Goal: Information Seeking & Learning: Learn about a topic

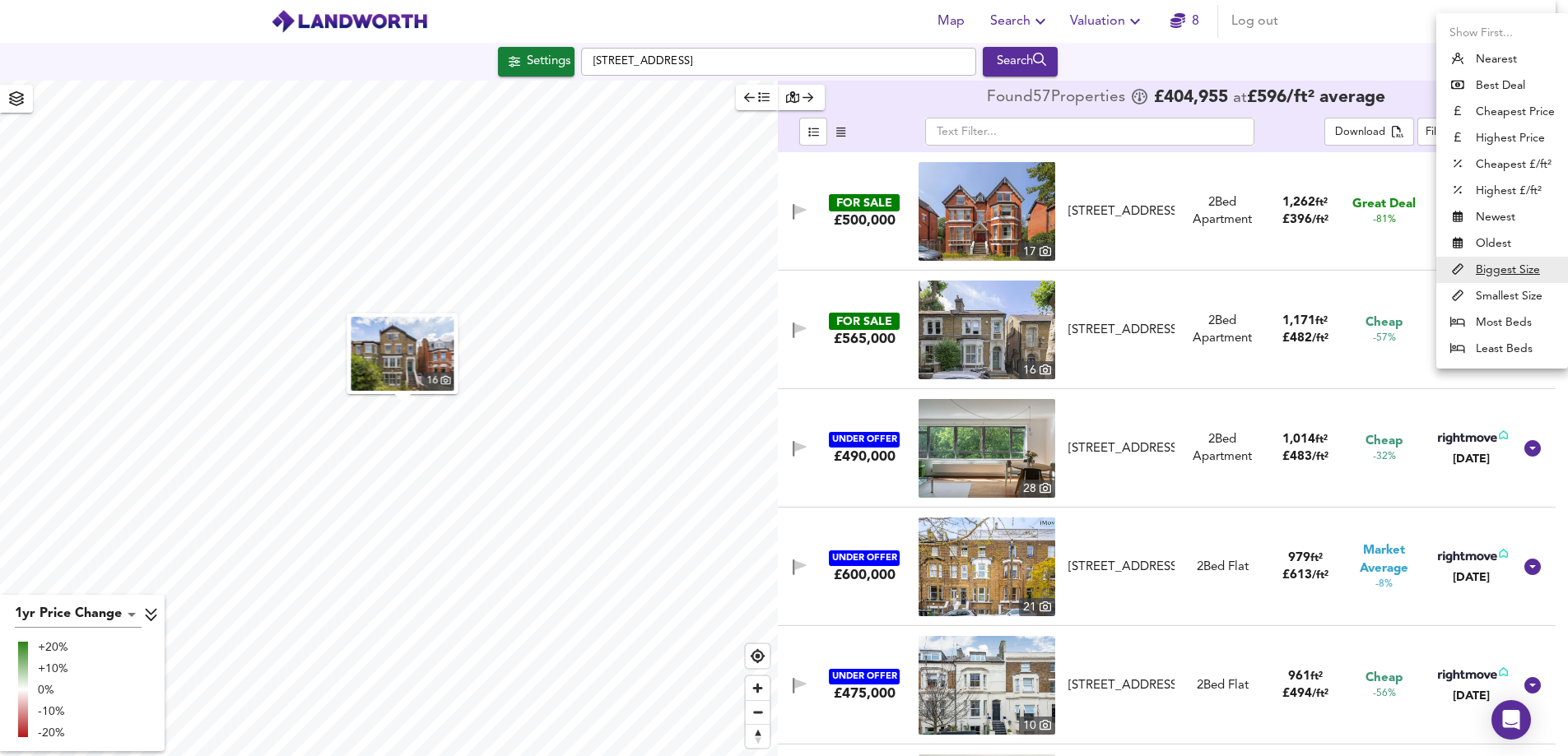
click at [1521, 135] on body "Map Search Valuation 8 Log out Settings Woodland Road, SE19 1PR Search 16 1yr P…" at bounding box center [784, 378] width 1568 height 756
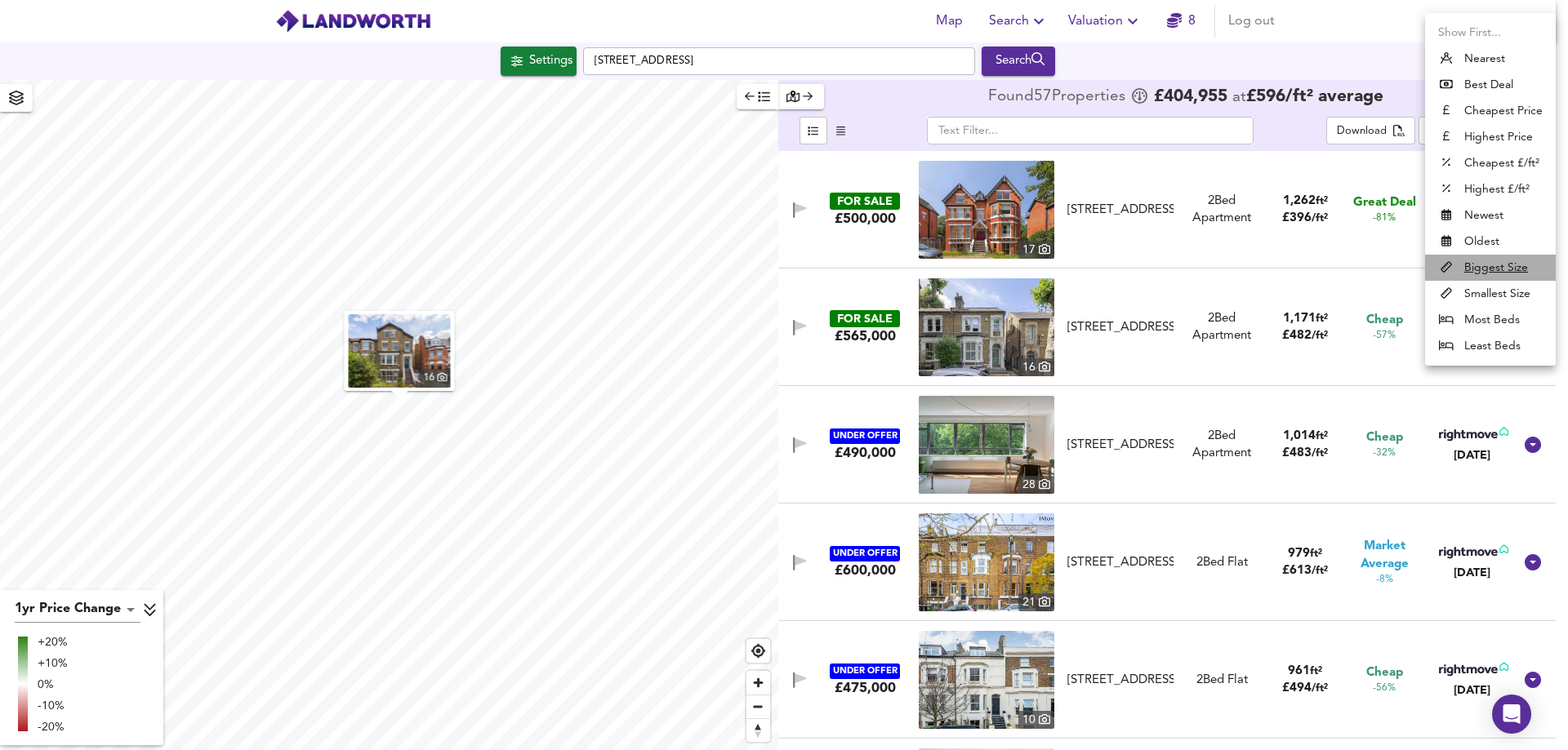
click at [1491, 267] on u "Biggest Size" at bounding box center [1497, 267] width 64 height 16
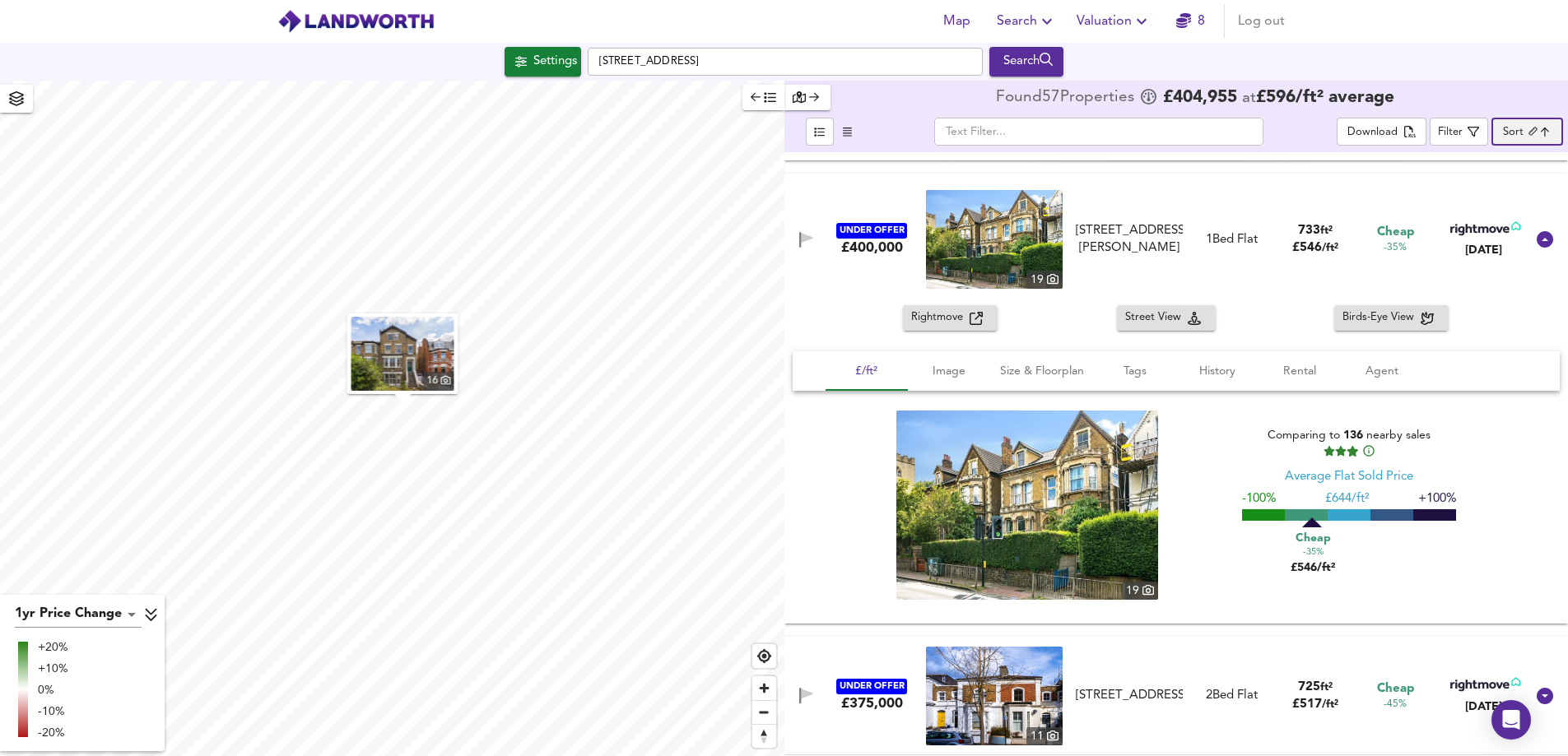
scroll to position [2223, 0]
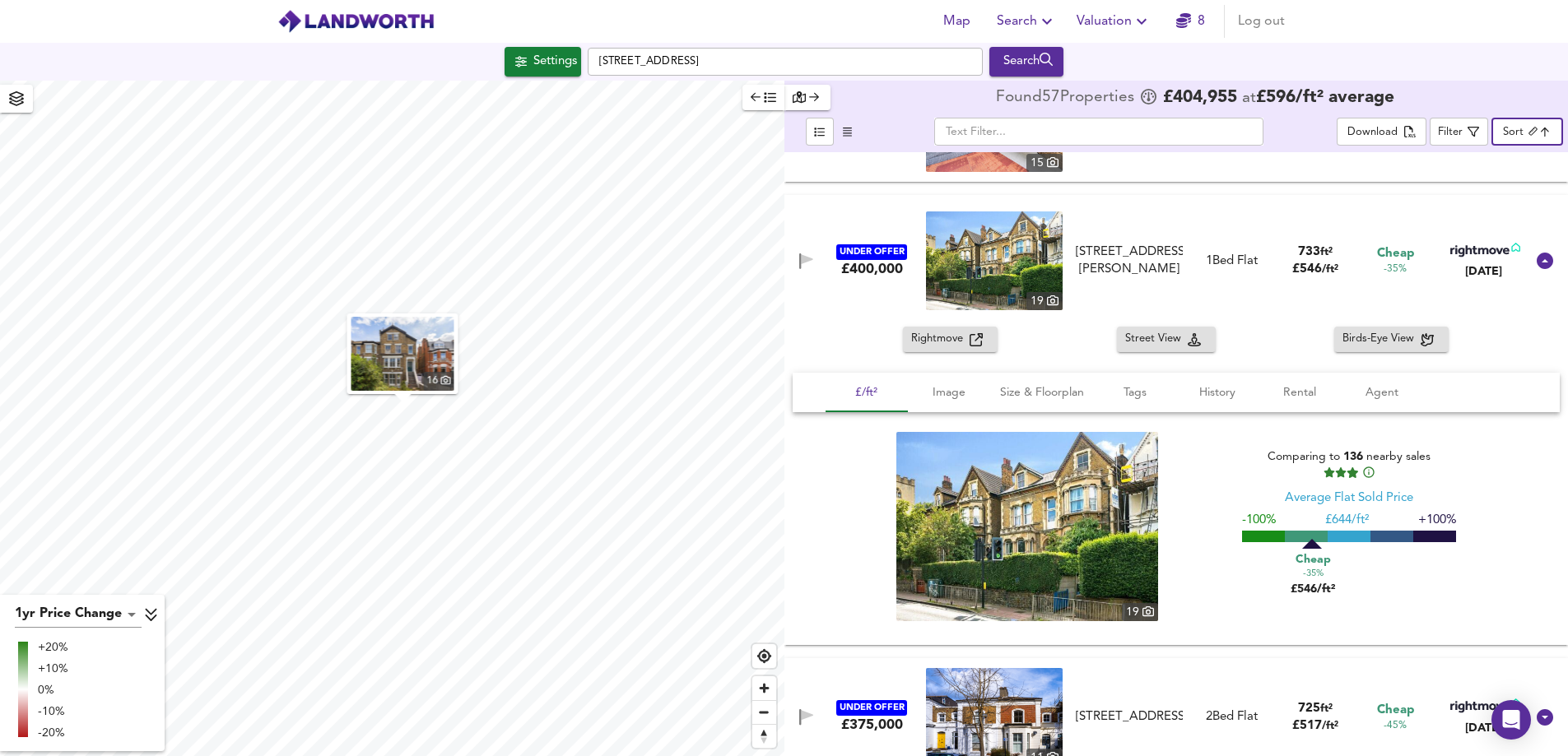
click at [976, 345] on icon "button" at bounding box center [976, 340] width 13 height 13
click at [1106, 246] on div "[STREET_ADDRESS][PERSON_NAME]" at bounding box center [1130, 261] width 108 height 35
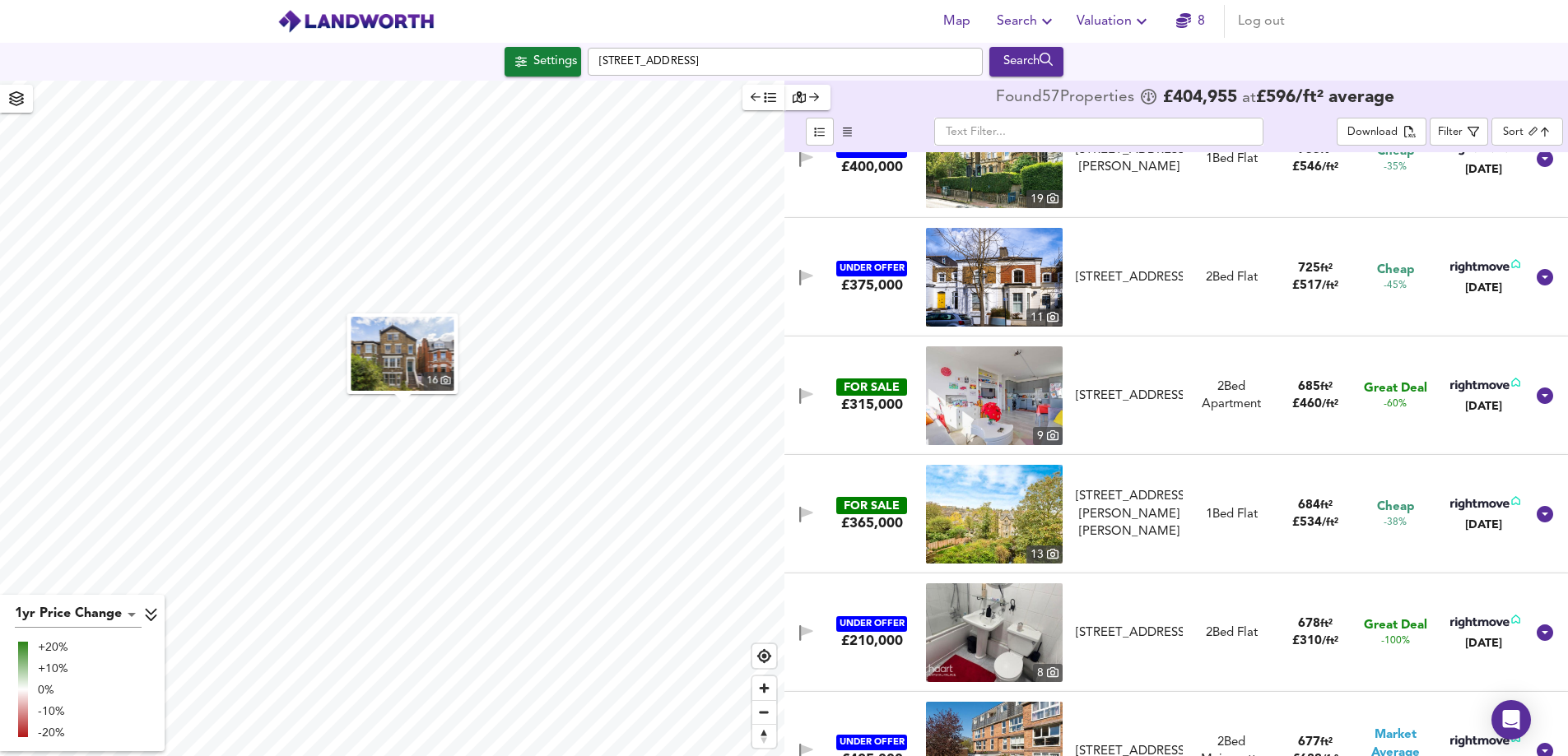
scroll to position [2387, 0]
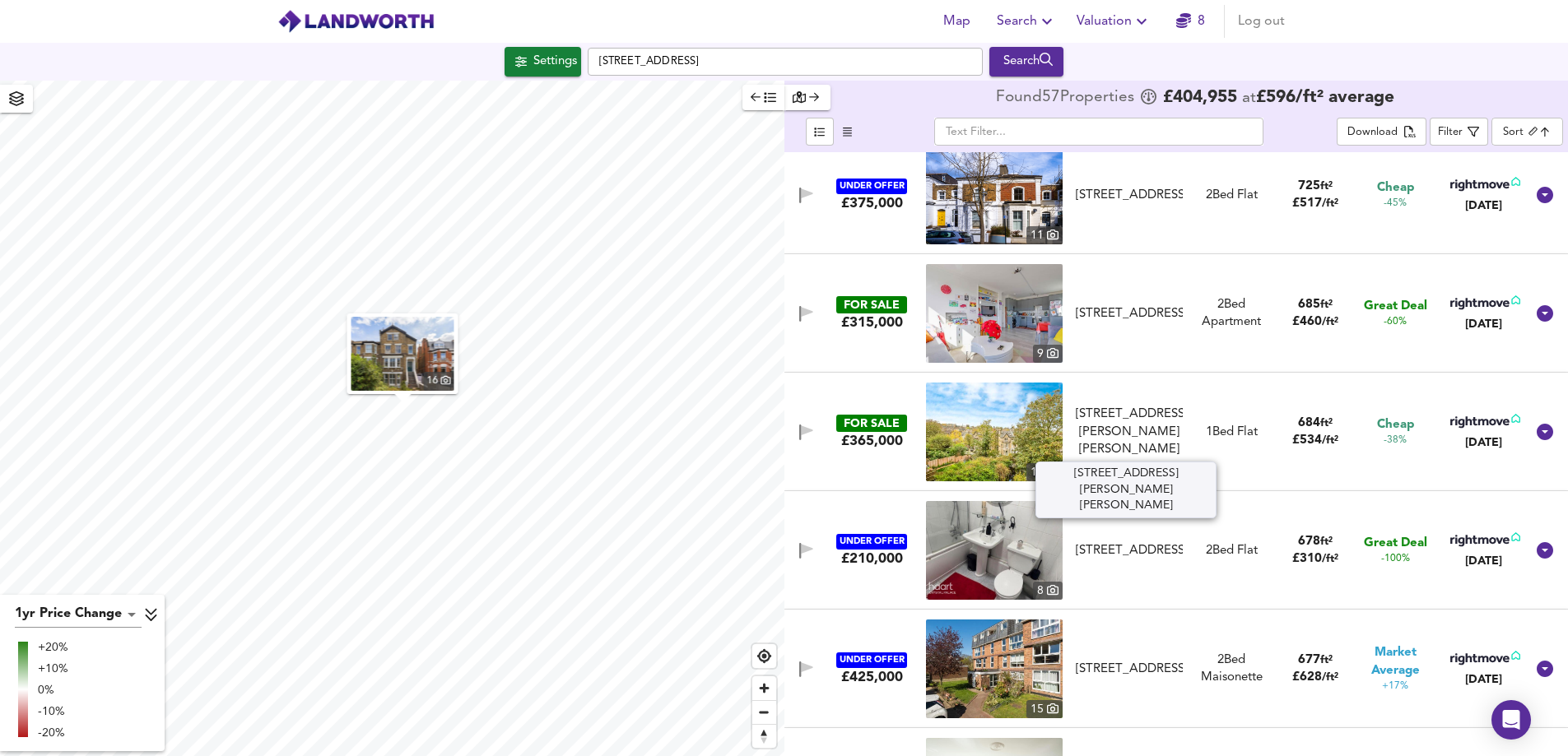
click at [1111, 426] on div "[STREET_ADDRESS][PERSON_NAME][PERSON_NAME]" at bounding box center [1130, 432] width 108 height 53
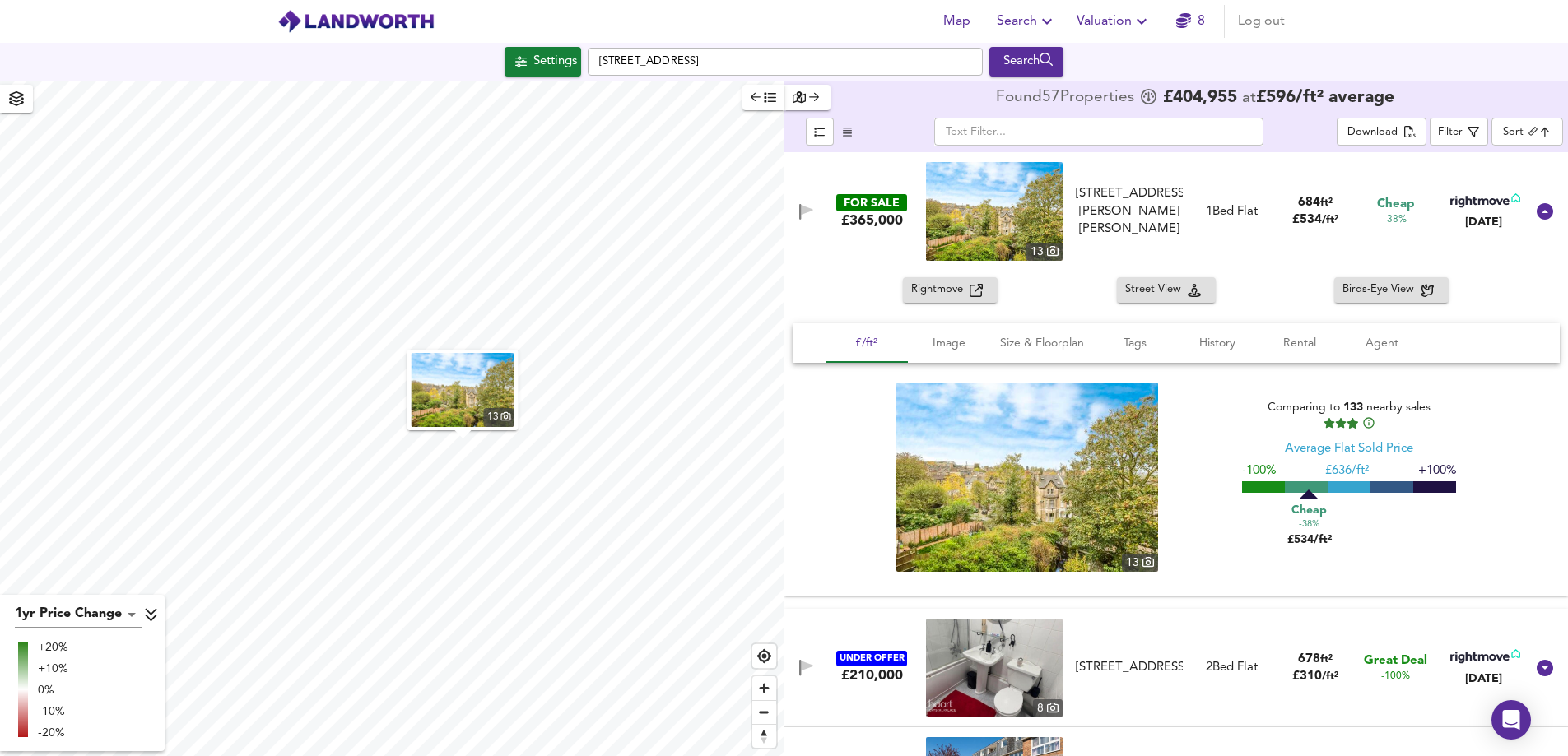
scroll to position [2716, 0]
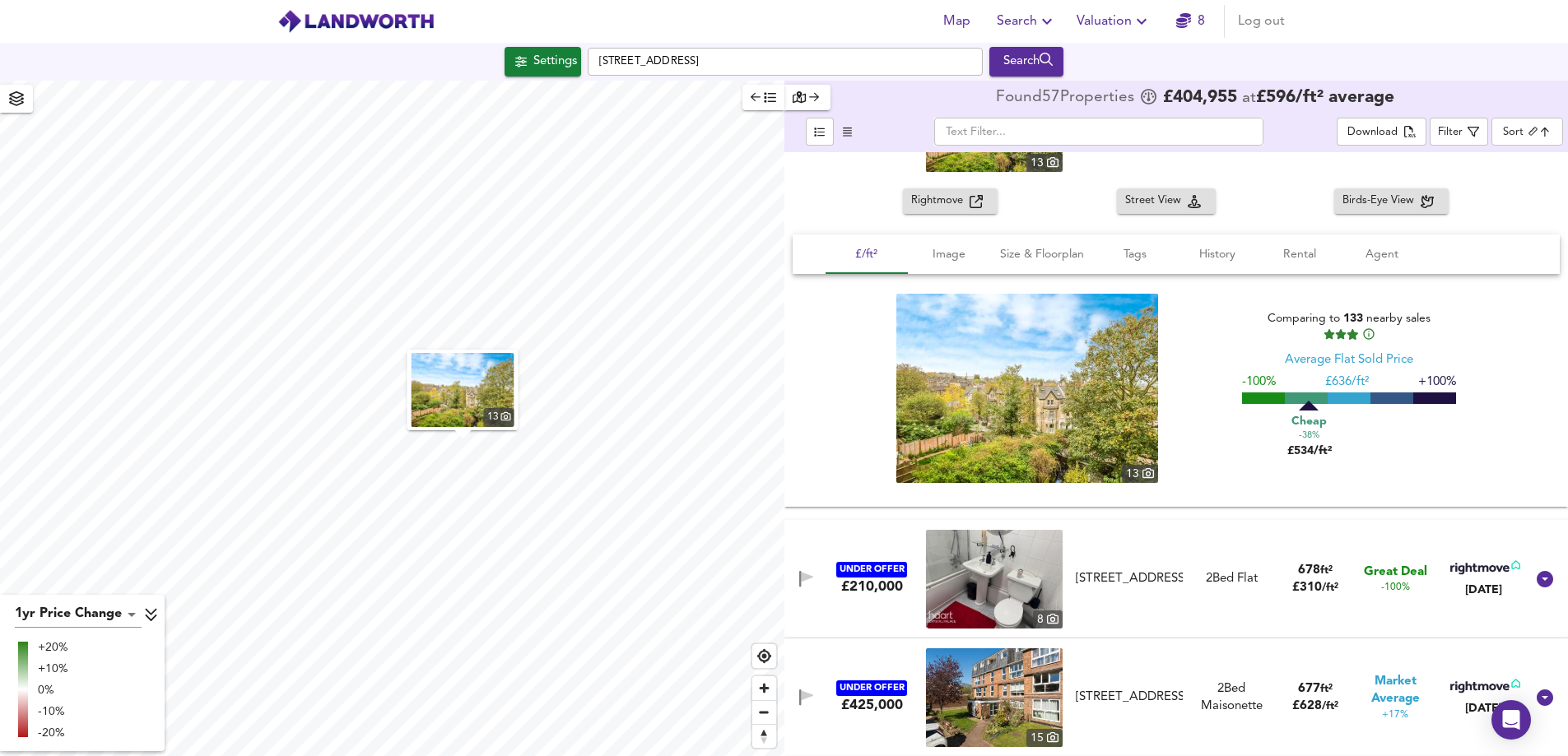
click at [1072, 407] on img at bounding box center [1027, 388] width 261 height 189
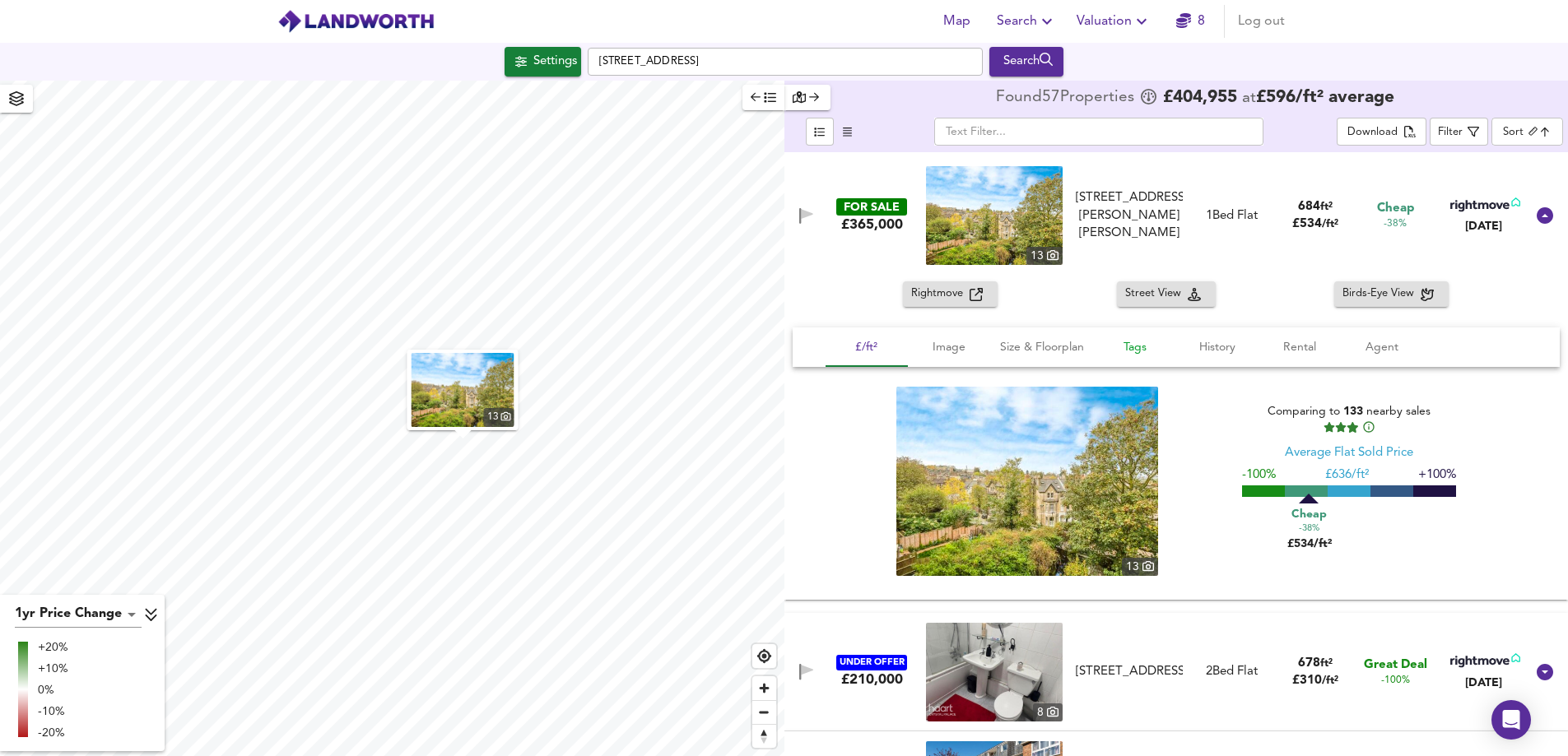
scroll to position [2551, 0]
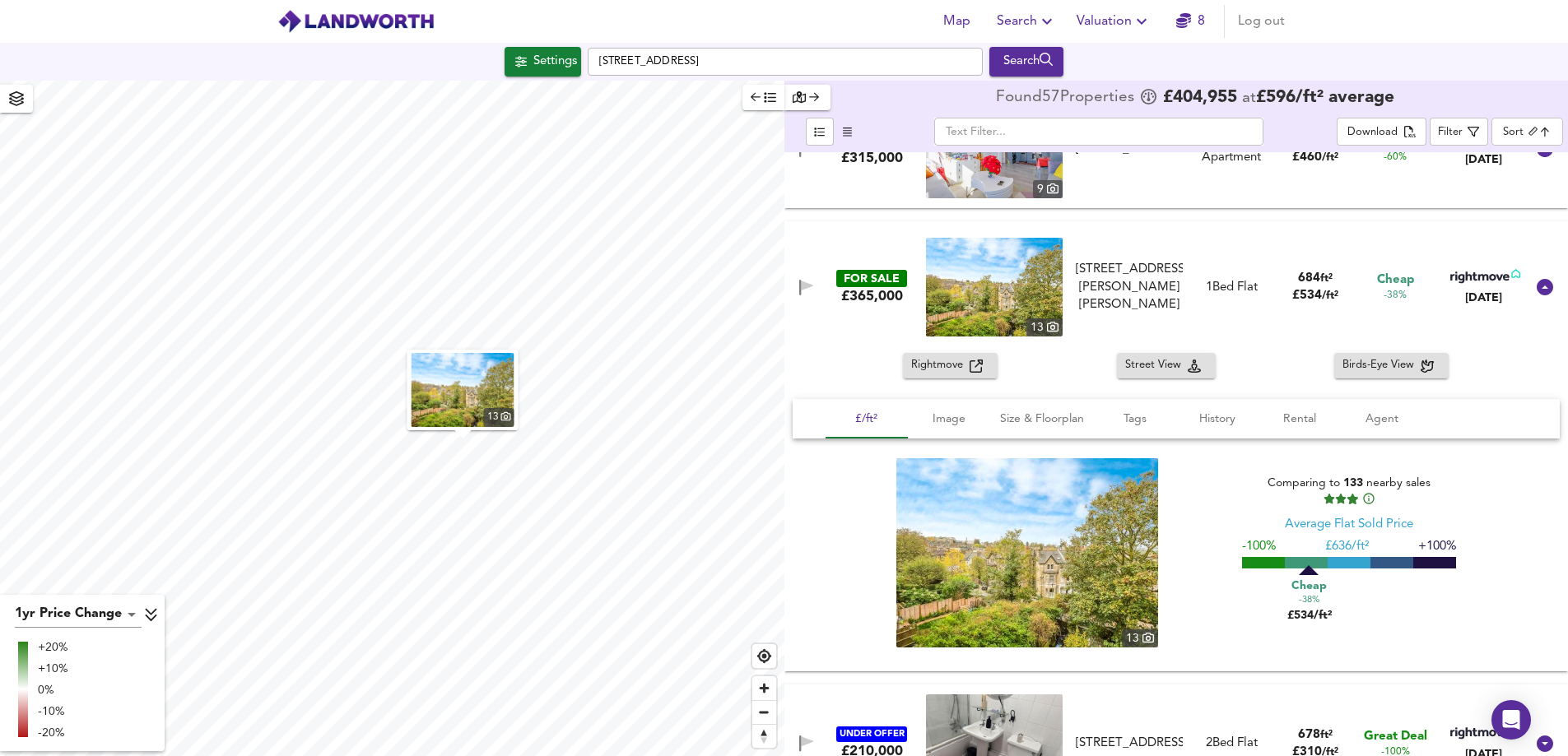
click at [1006, 473] on img at bounding box center [1027, 553] width 261 height 189
click at [926, 275] on img at bounding box center [994, 287] width 136 height 99
click at [869, 272] on div "FOR SALE" at bounding box center [872, 279] width 71 height 17
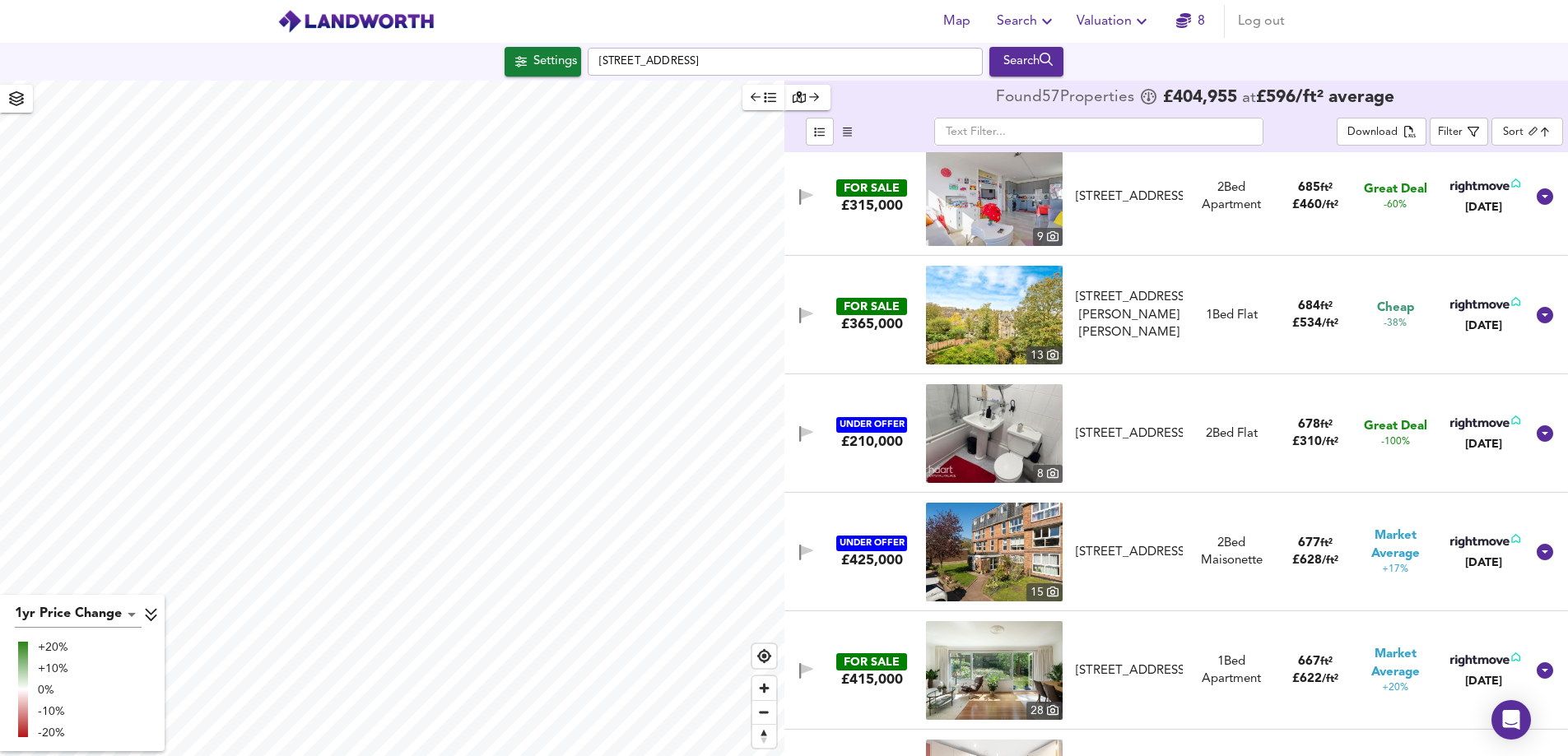
scroll to position [2469, 0]
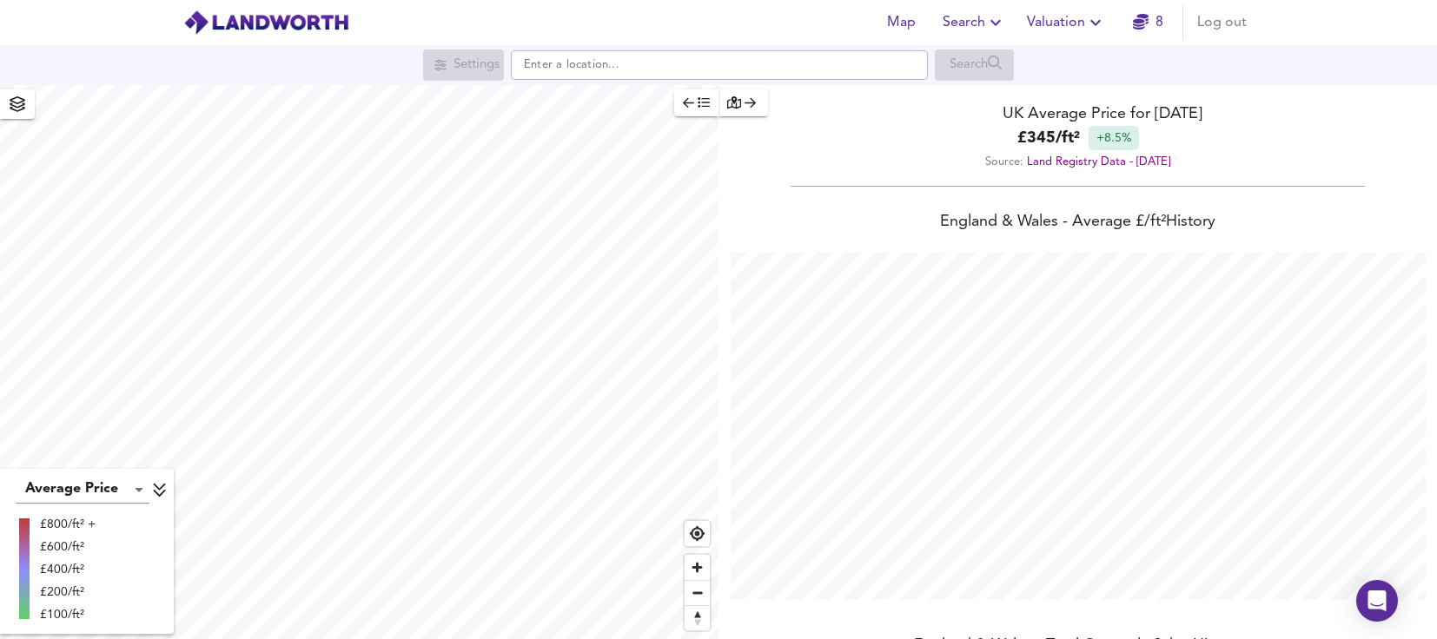
scroll to position [639, 1437]
click at [612, 61] on input "text" at bounding box center [719, 65] width 417 height 30
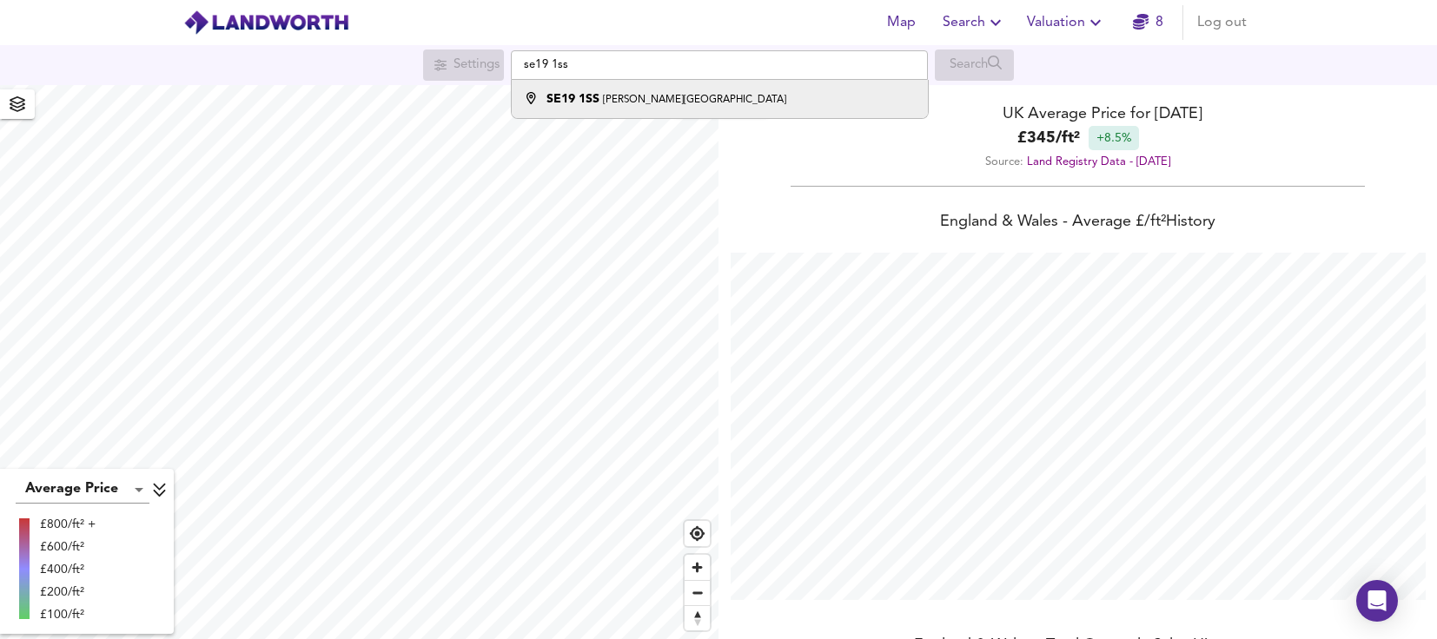
click at [610, 95] on small "Farquhar Road, London" at bounding box center [694, 100] width 183 height 10
type input "Farquhar Road, London SE19 1SS"
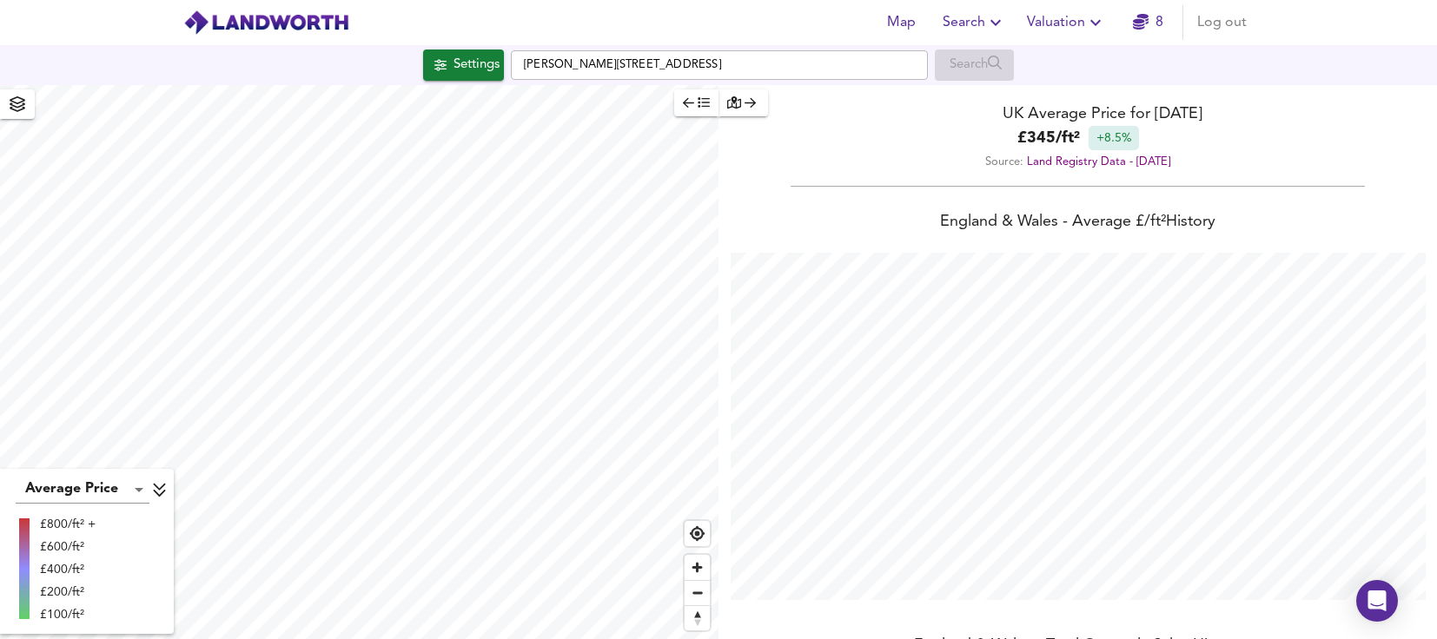
click at [1057, 27] on span "Valuation" at bounding box center [1066, 22] width 79 height 24
checkbox input "false"
checkbox input "true"
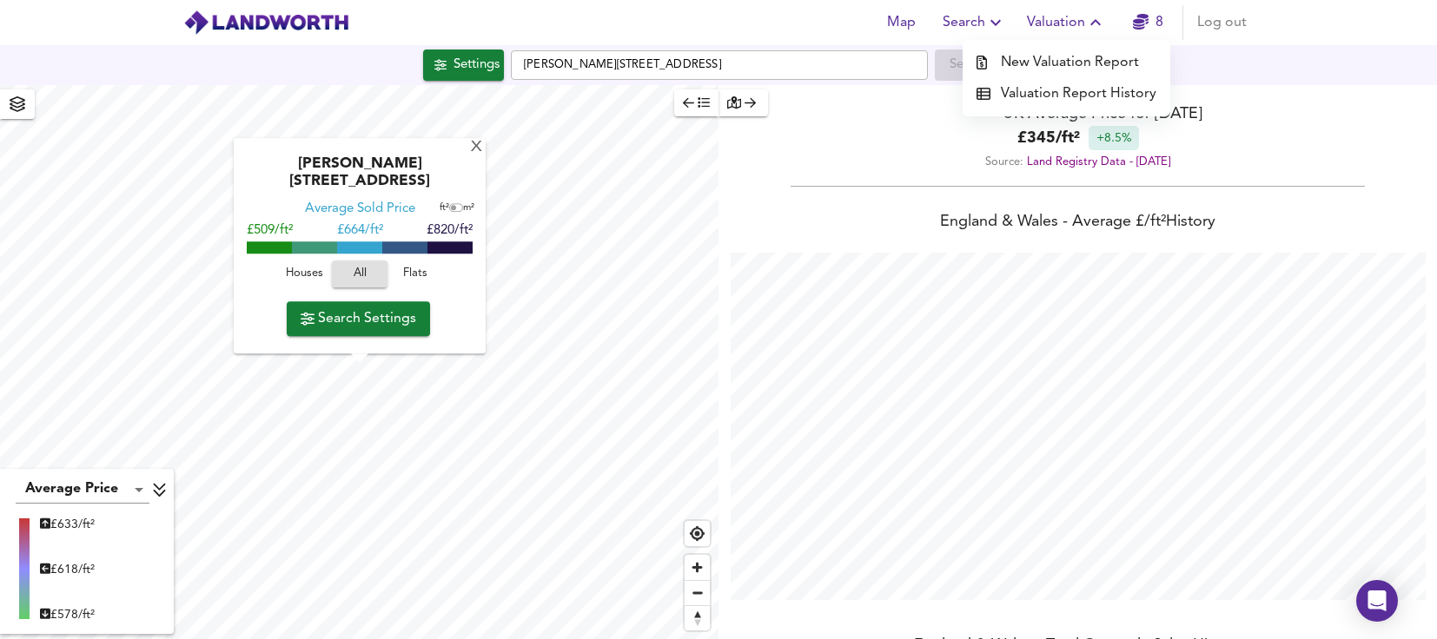
click at [1047, 64] on li "New Valuation Report" at bounding box center [1067, 62] width 208 height 31
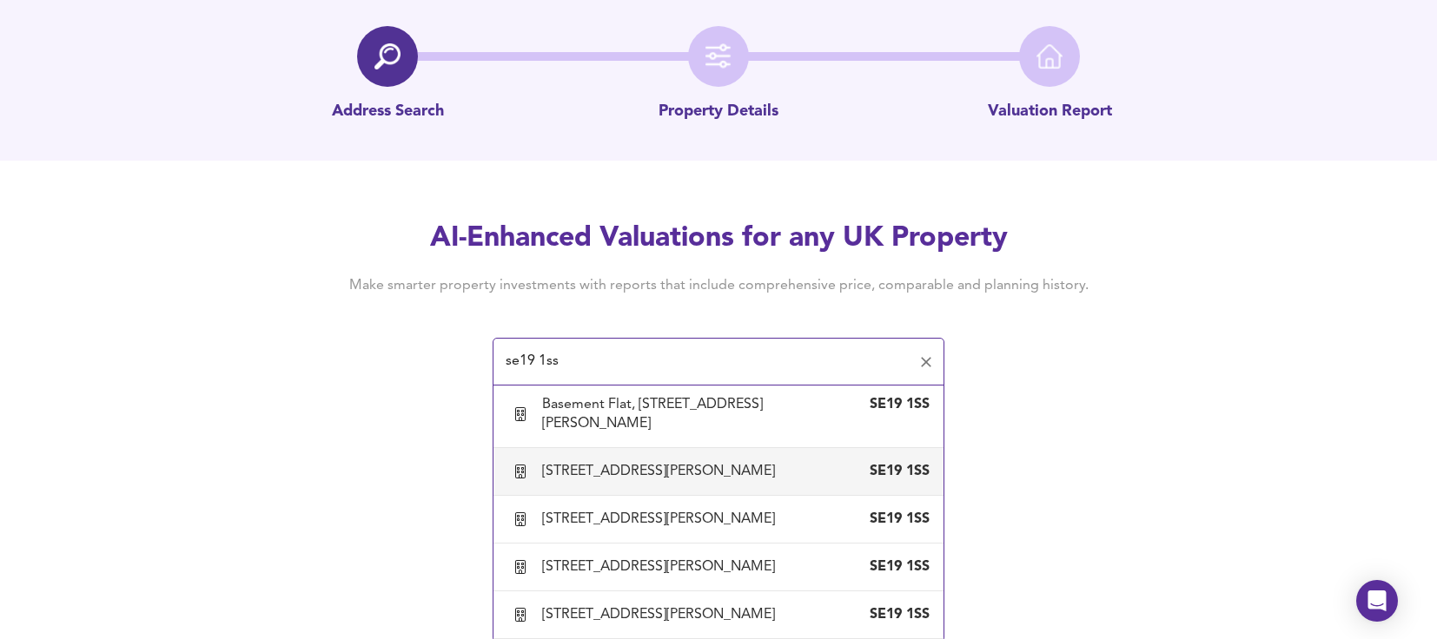
scroll to position [87, 0]
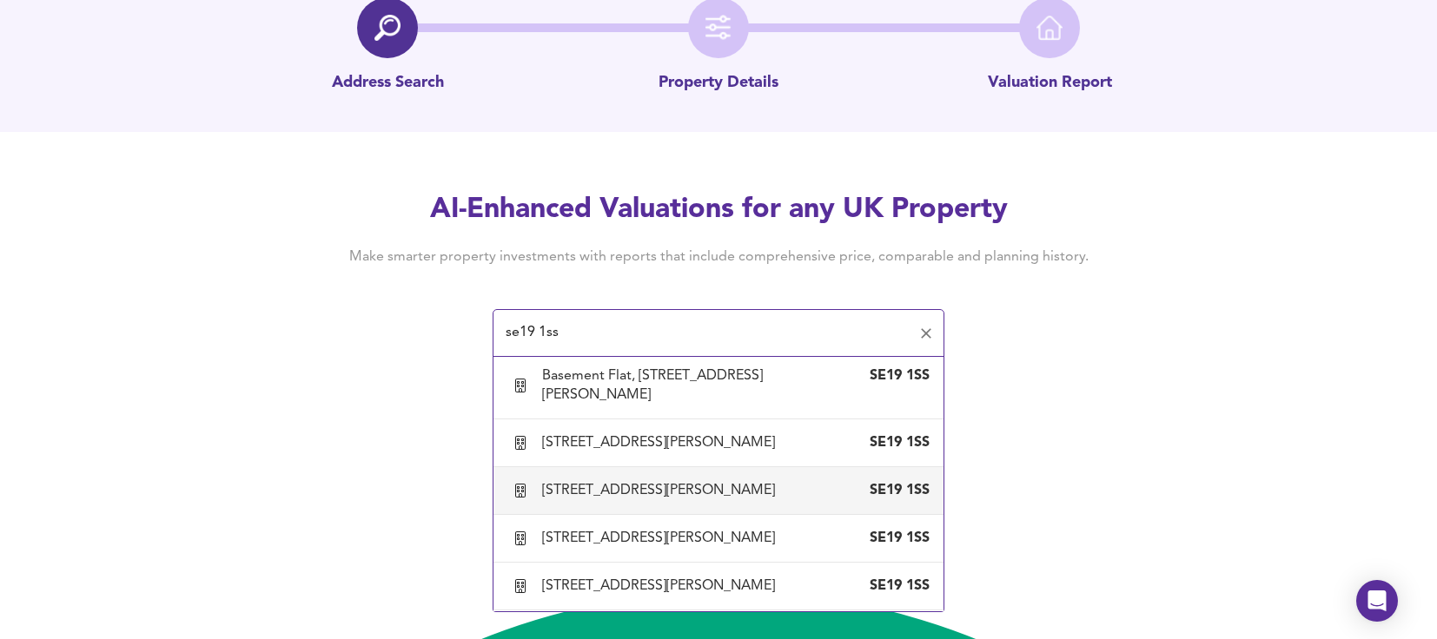
click at [675, 487] on div "31B Farquhar Road, London, Lambeth" at bounding box center [662, 490] width 240 height 19
type input "31B Farquhar Road, London, Lambeth"
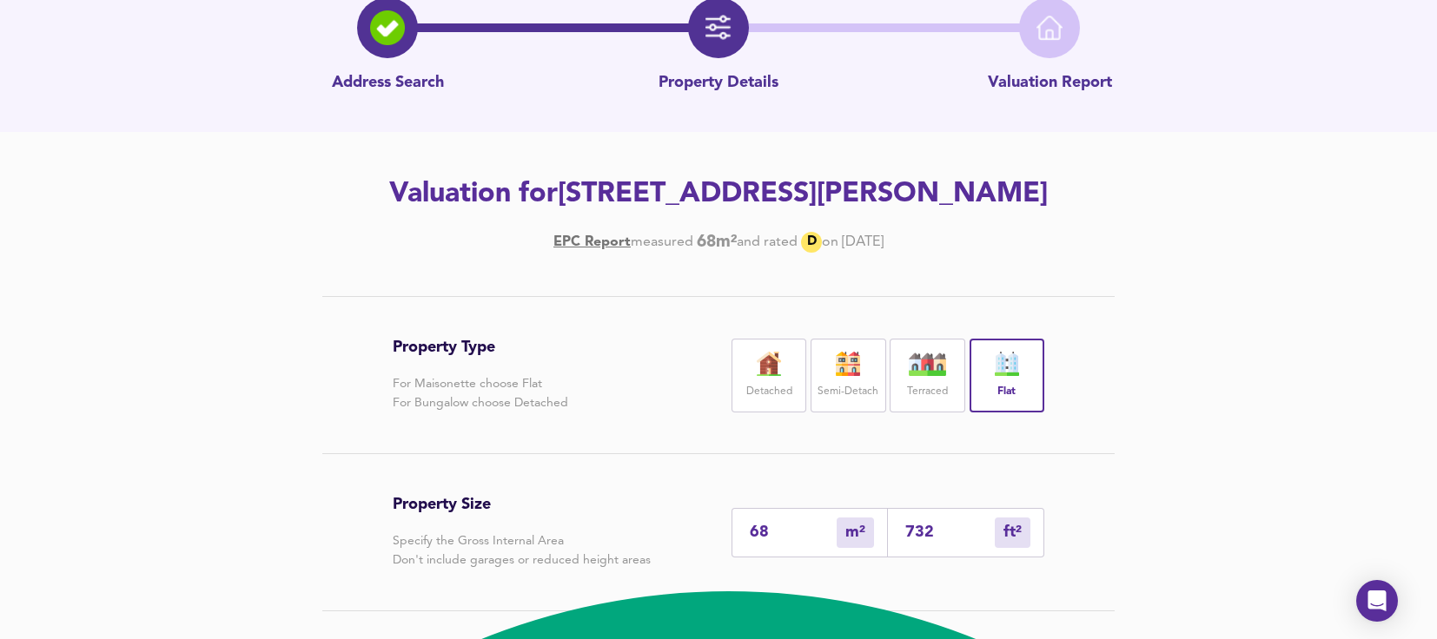
scroll to position [261, 0]
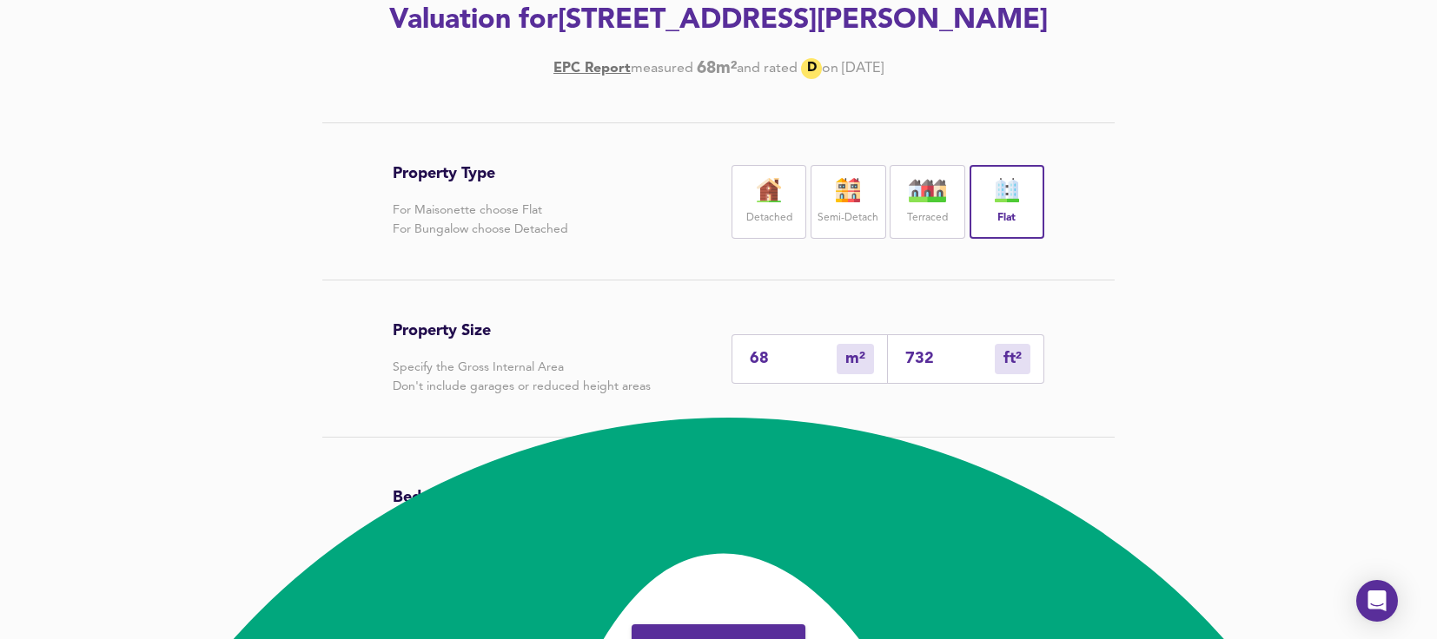
click at [941, 359] on input "732" at bounding box center [949, 359] width 89 height 18
type input "7"
type input "73"
type input "1"
type input "7"
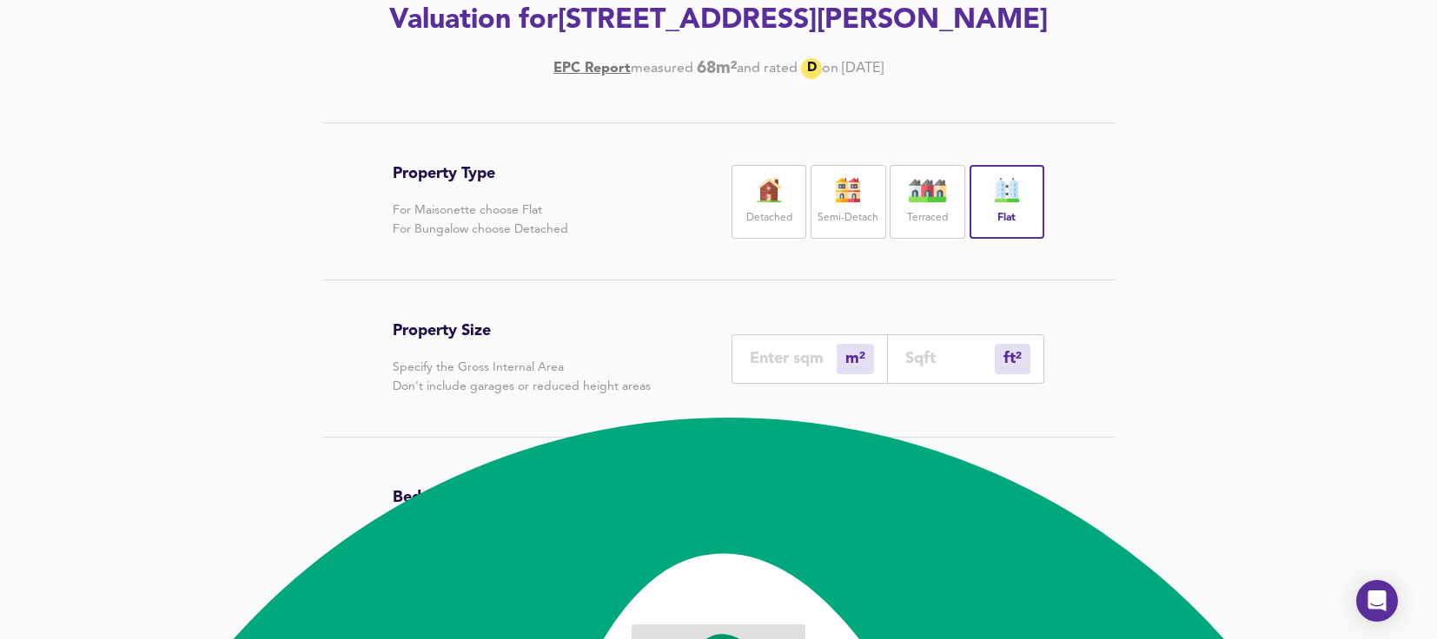
type input "1"
type input "6"
type input "68"
type input "64"
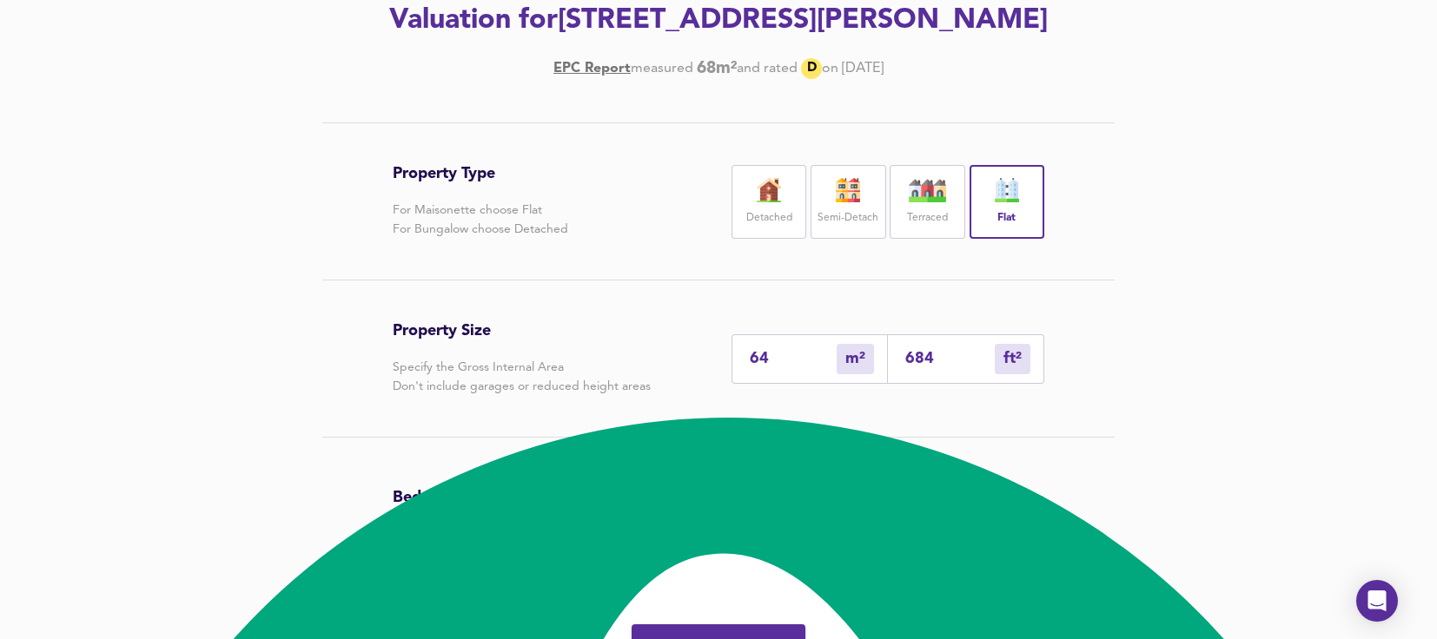
type input "684"
click at [1131, 419] on div "Property Type For Maisonette choose Flat For Bungalow choose Detached Detached …" at bounding box center [718, 412] width 834 height 578
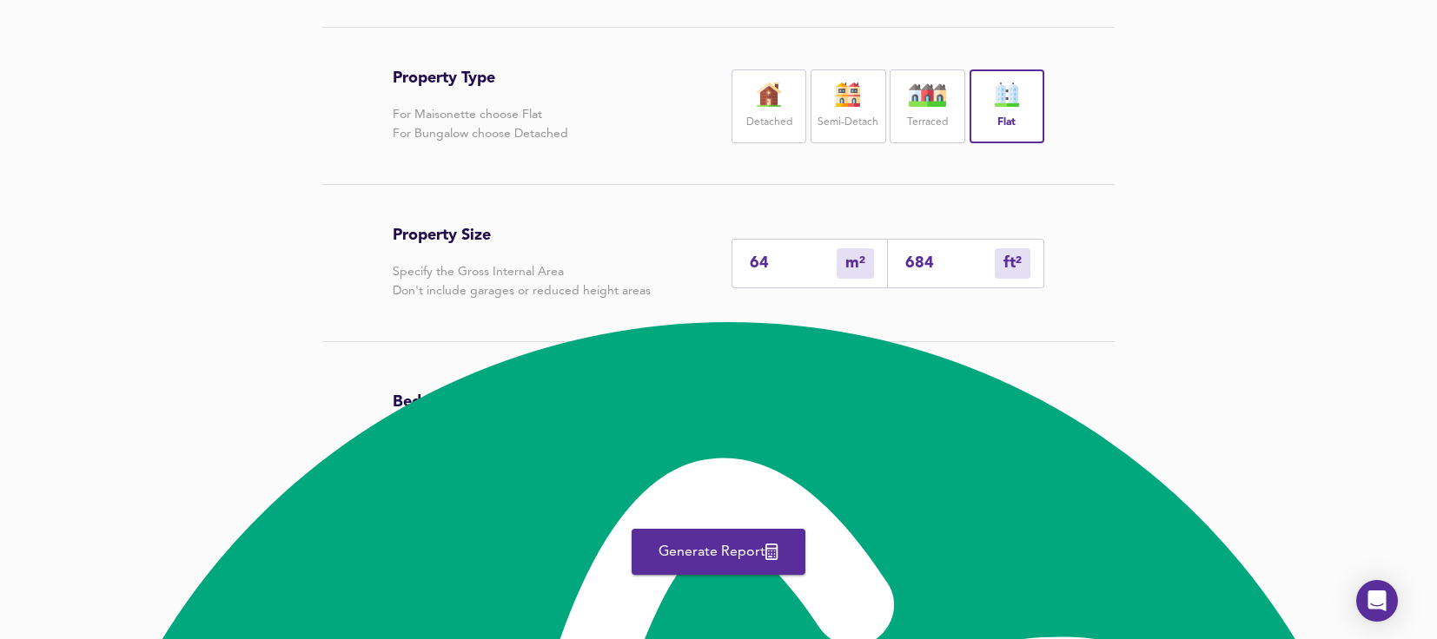
scroll to position [434, 0]
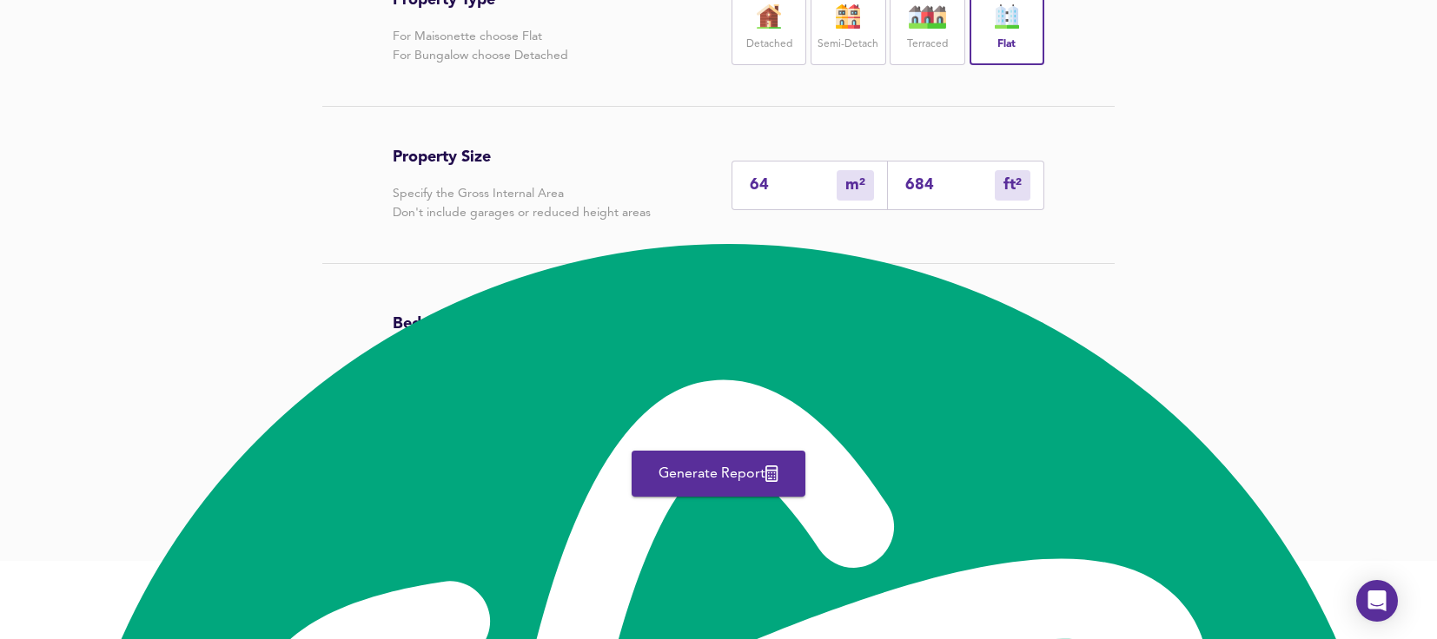
type textarea "4"
drag, startPoint x: 936, startPoint y: 192, endPoint x: 908, endPoint y: 187, distance: 28.3
click at [908, 187] on input "684" at bounding box center [949, 185] width 89 height 18
type input "1"
type input "7"
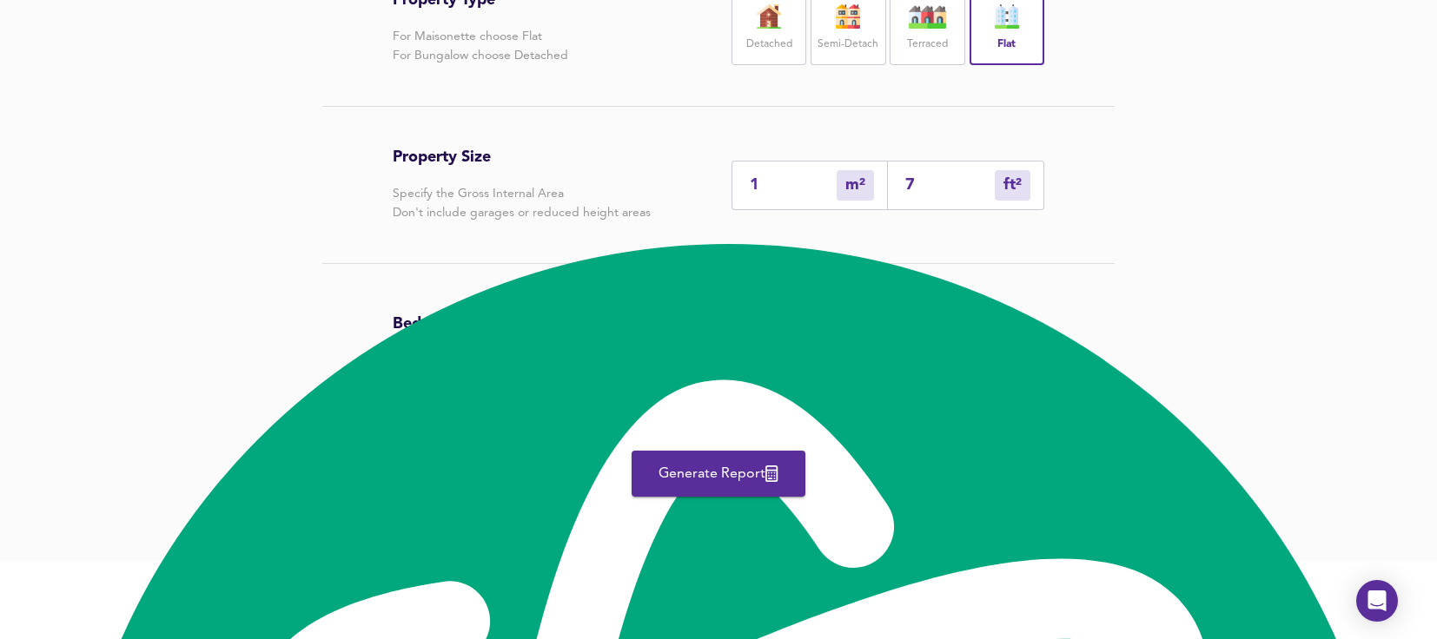
type input "7"
type input "73"
type input "68"
type input "732"
click at [917, 269] on div "Bedrooms Select the number of bedrooms if known 0 1 2 3 4 5+" at bounding box center [719, 342] width 652 height 156
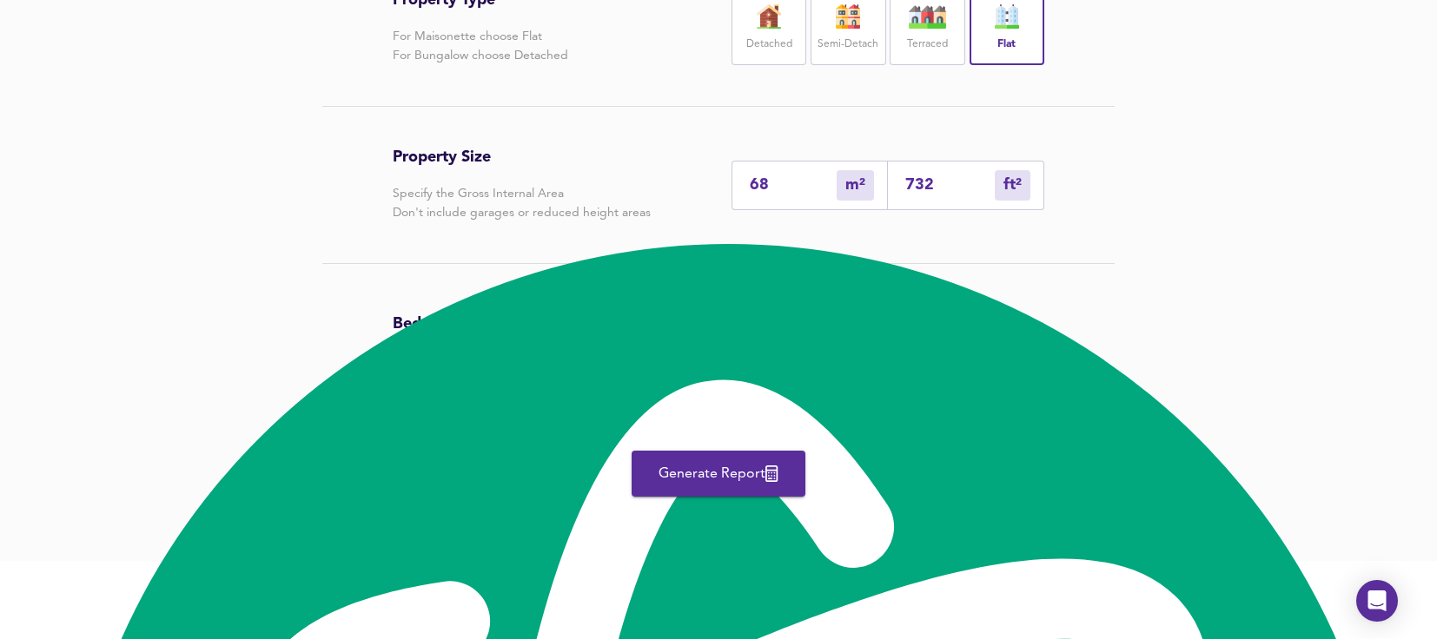
click at [926, 179] on input "732" at bounding box center [949, 185] width 89 height 18
drag, startPoint x: 937, startPoint y: 182, endPoint x: 901, endPoint y: 164, distance: 39.6
click at [901, 164] on div "732 ft² sqft" at bounding box center [966, 186] width 156 height 50
type input "1"
type input "6"
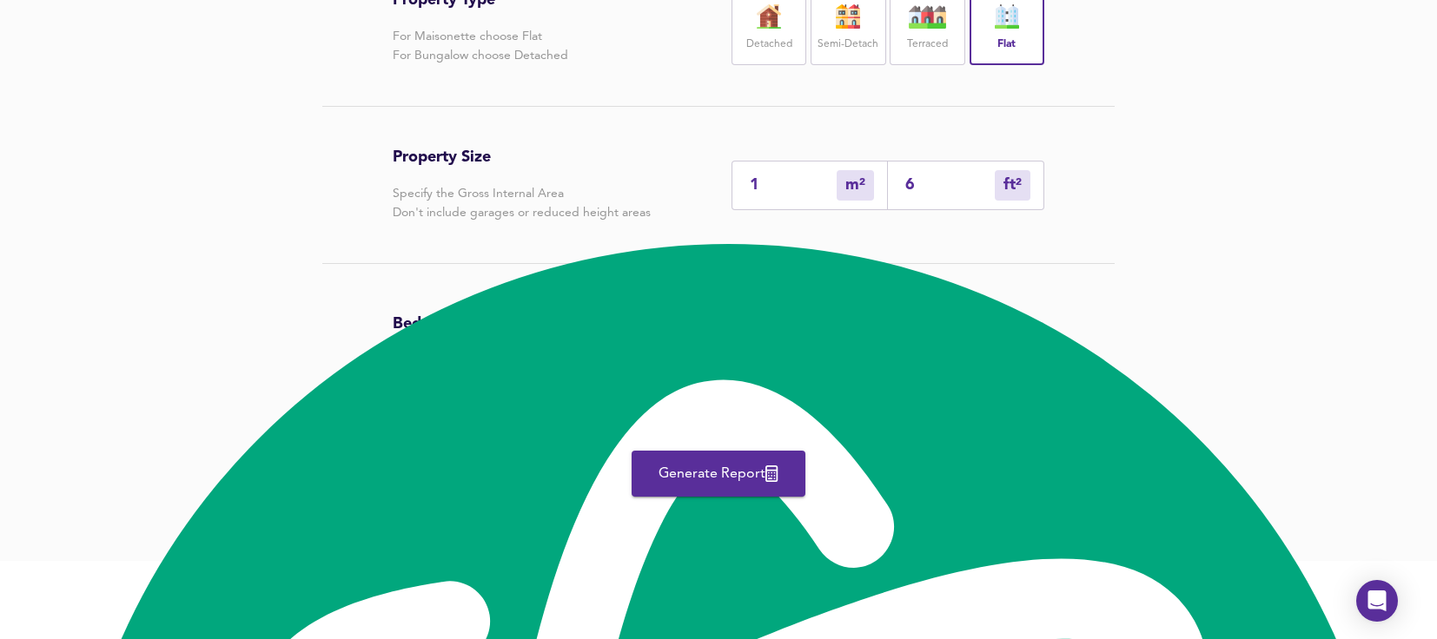
type input "6"
type input "68"
type input "64"
type input "684"
click at [856, 265] on div "Bedrooms Select the number of bedrooms if known 0 1 2 3 4 5+" at bounding box center [719, 342] width 652 height 156
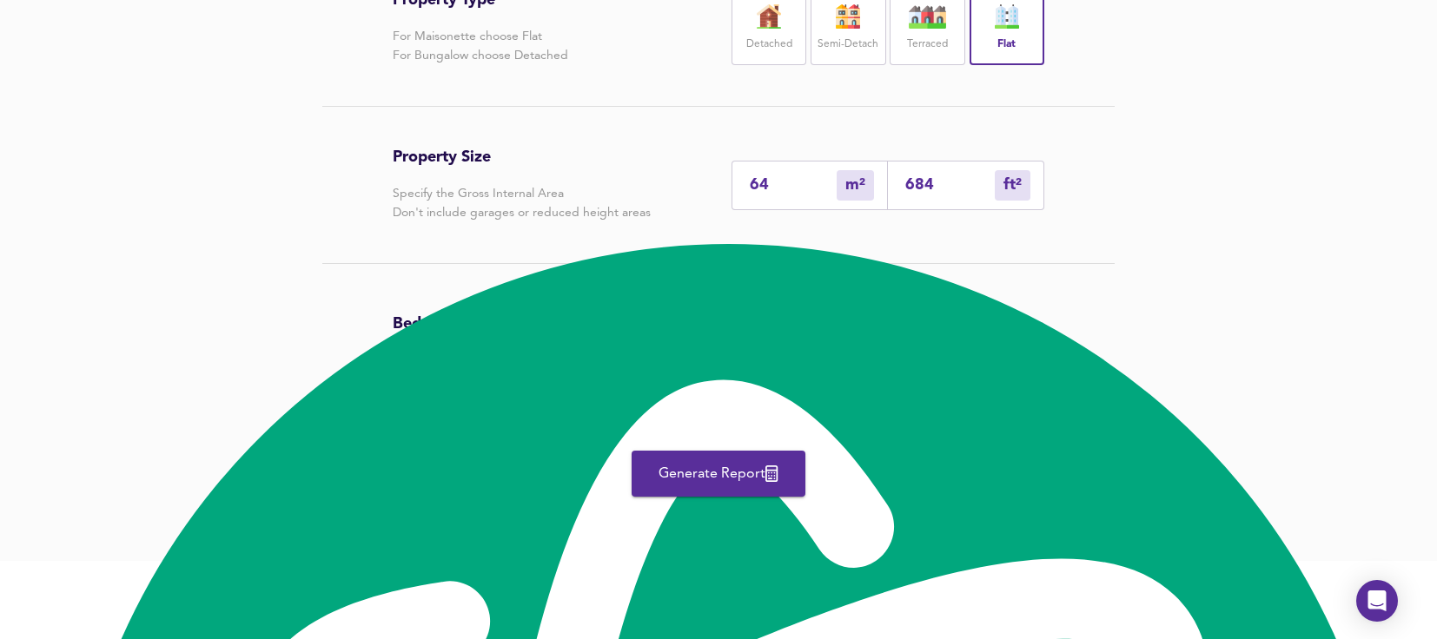
click at [871, 346] on div "2" at bounding box center [861, 342] width 40 height 40
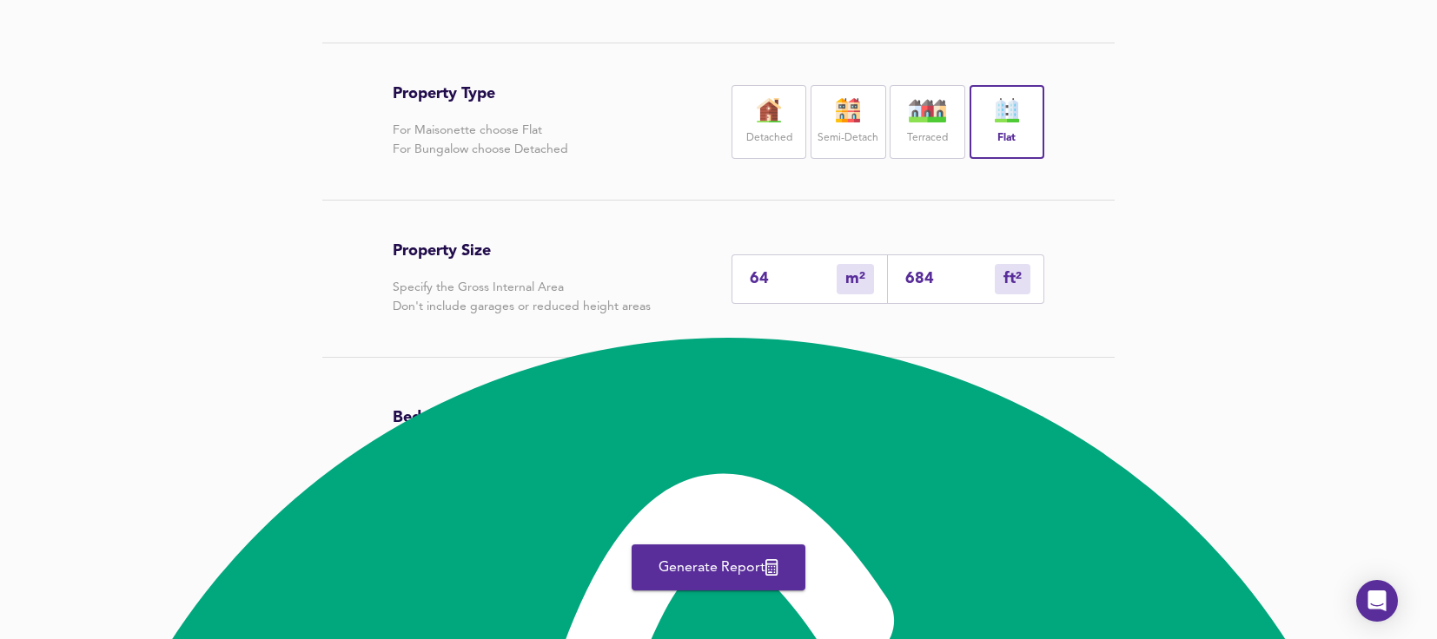
scroll to position [348, 0]
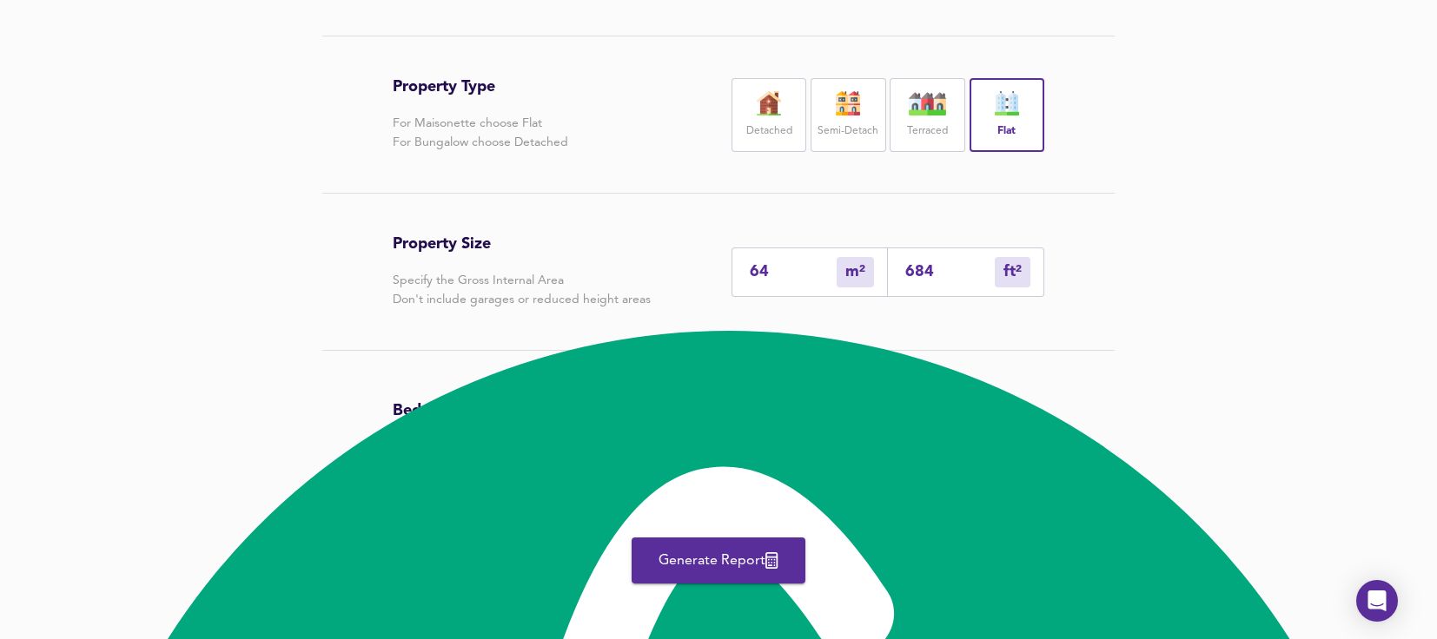
click at [732, 551] on span "Generate Report" at bounding box center [718, 561] width 139 height 24
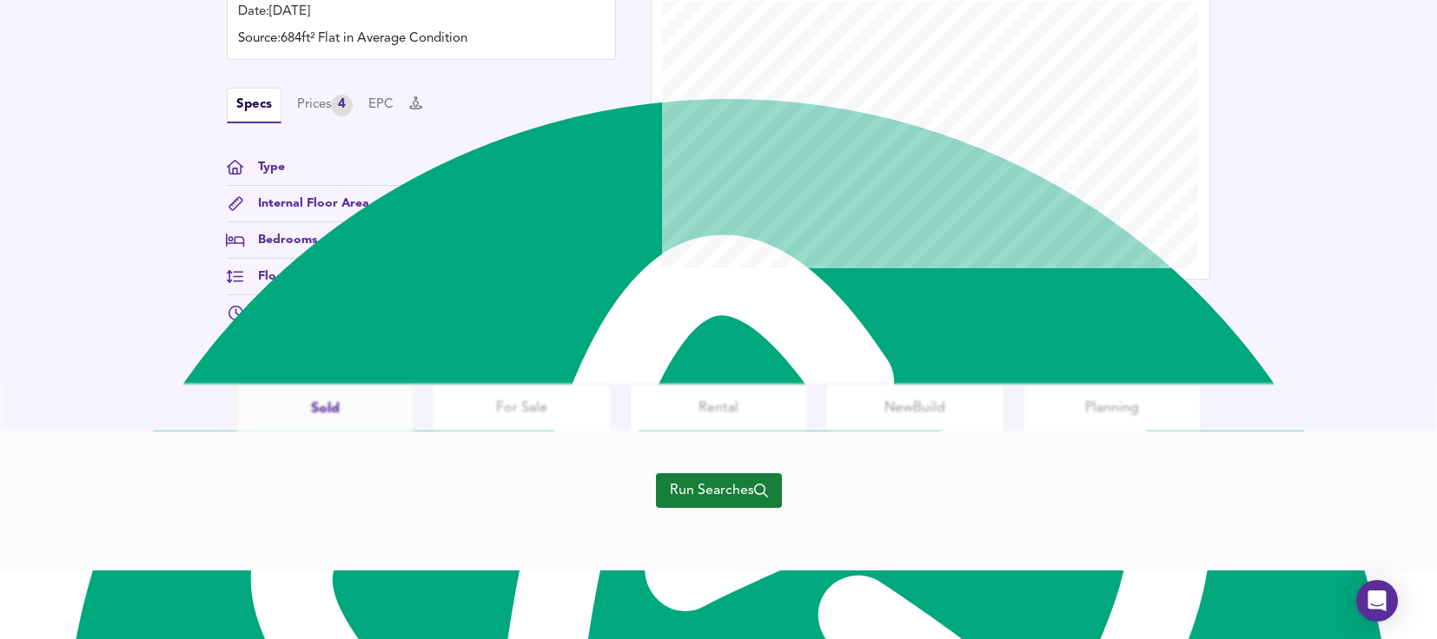
scroll to position [639, 0]
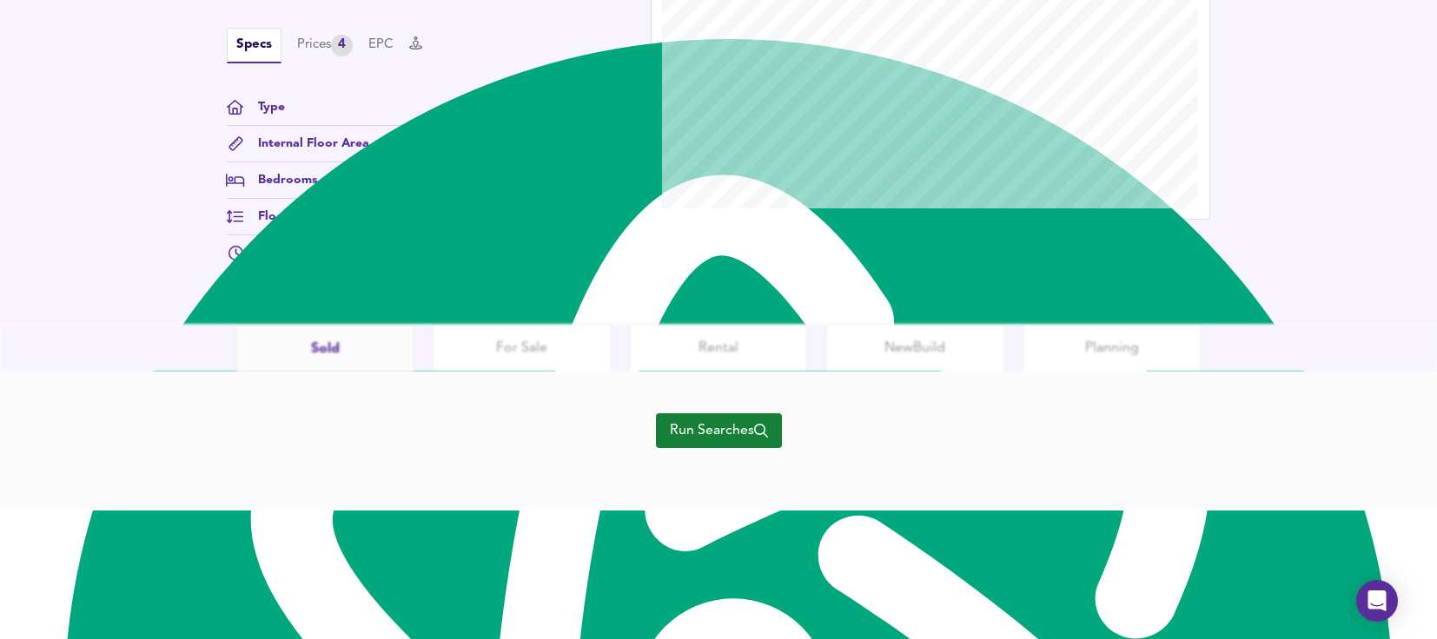
click at [737, 435] on span "Run Searches" at bounding box center [719, 431] width 98 height 24
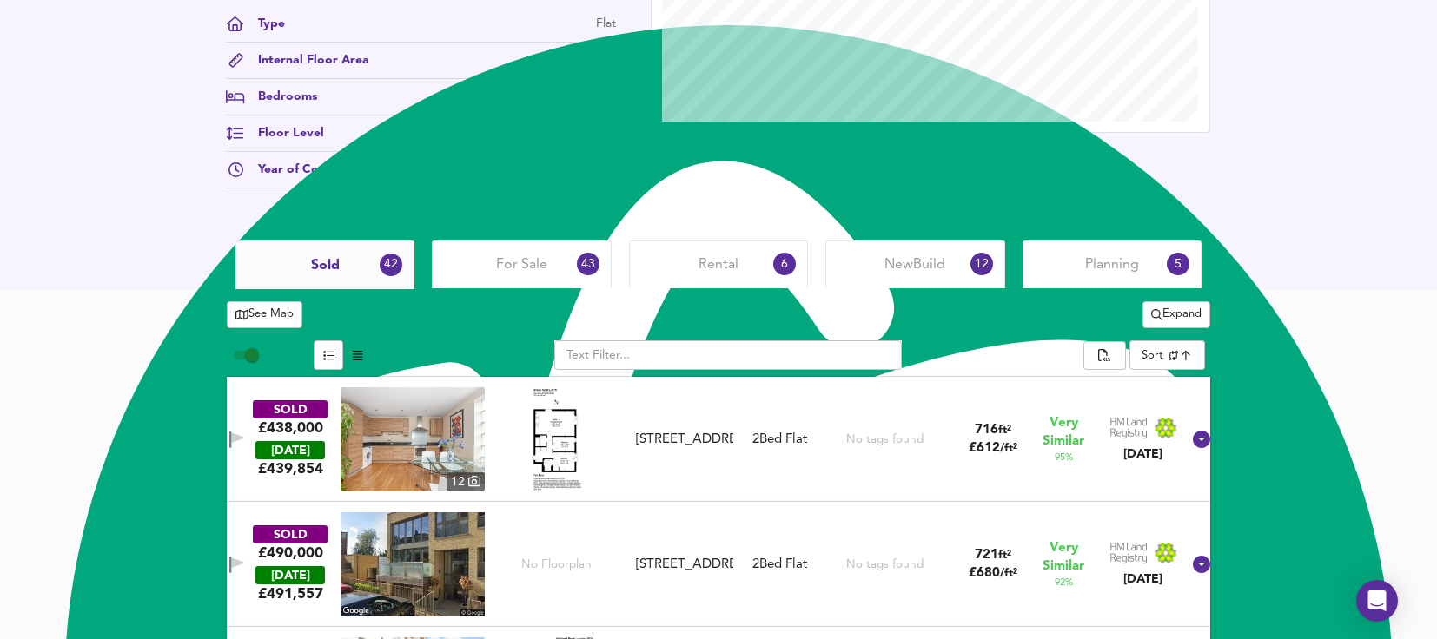
scroll to position [740, 0]
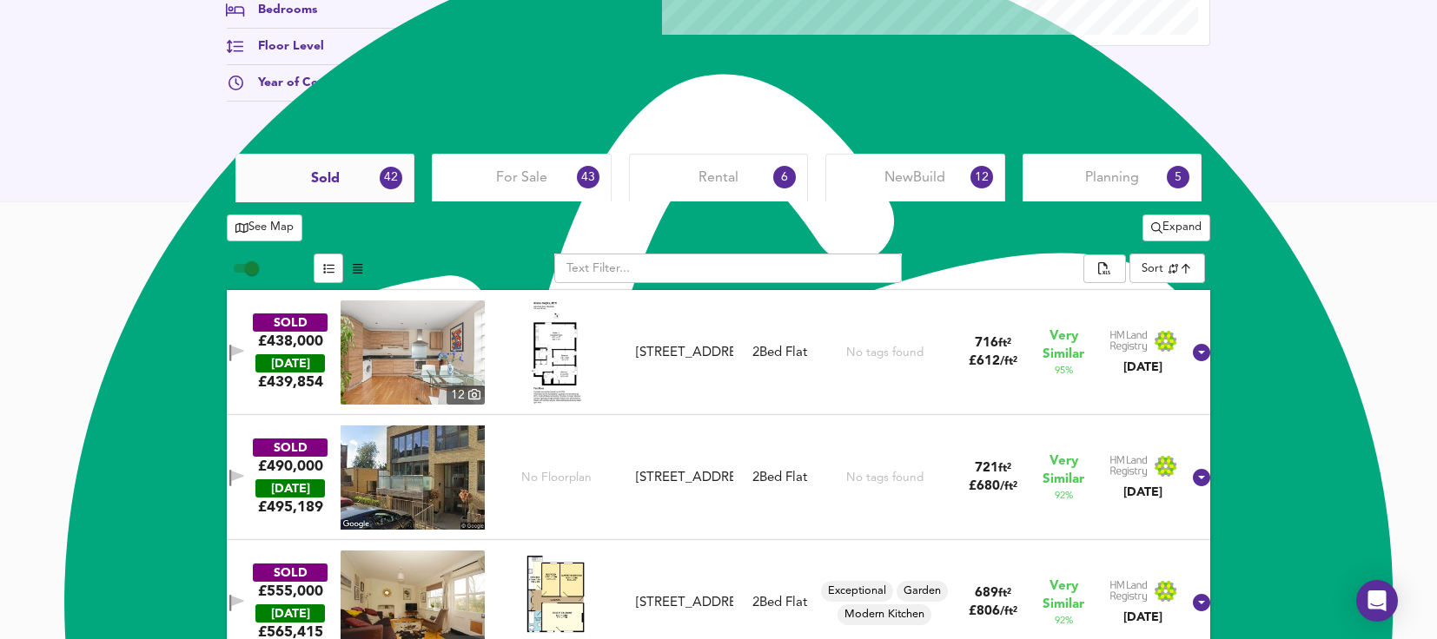
click at [425, 359] on img at bounding box center [413, 353] width 144 height 104
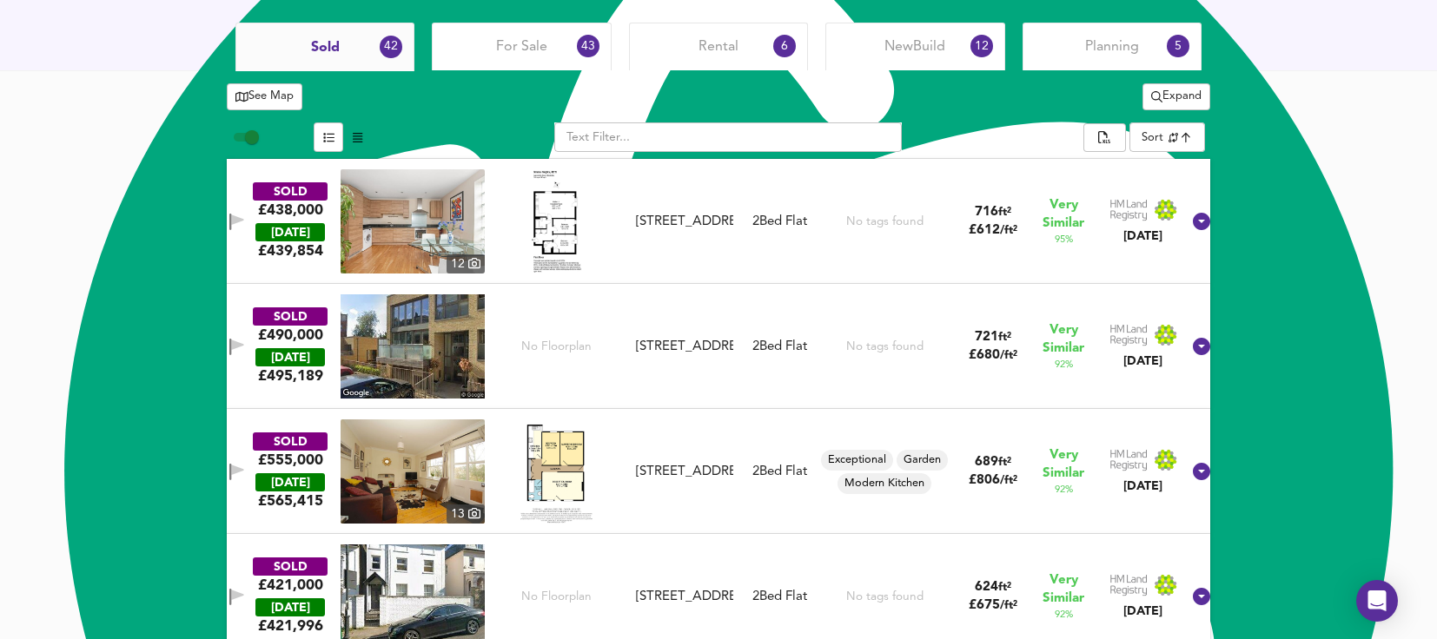
scroll to position [914, 0]
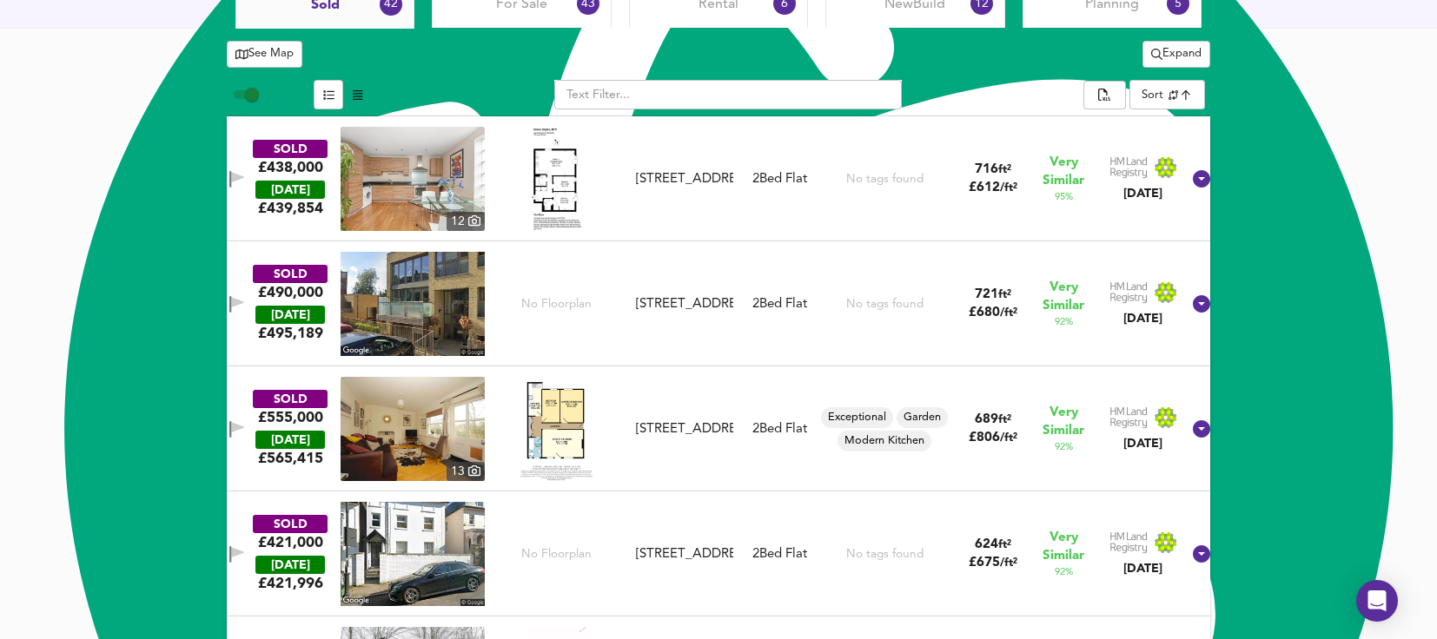
click at [433, 428] on img at bounding box center [413, 429] width 144 height 104
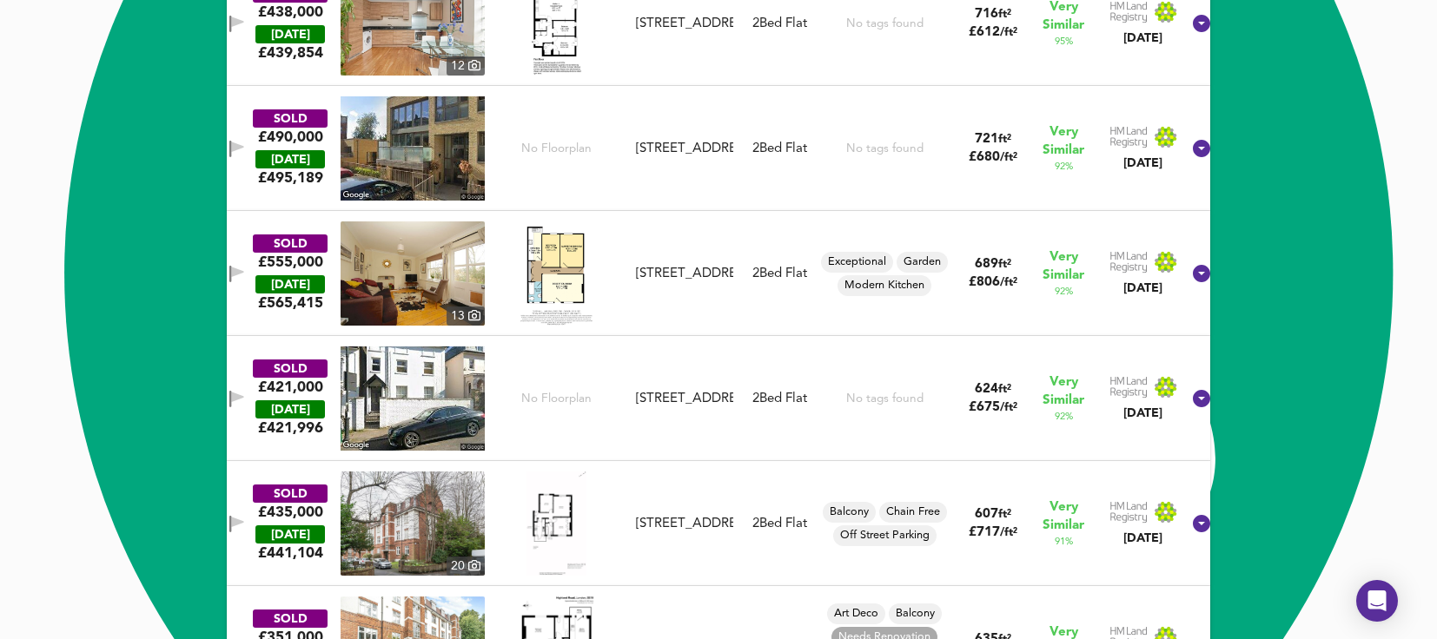
scroll to position [1175, 0]
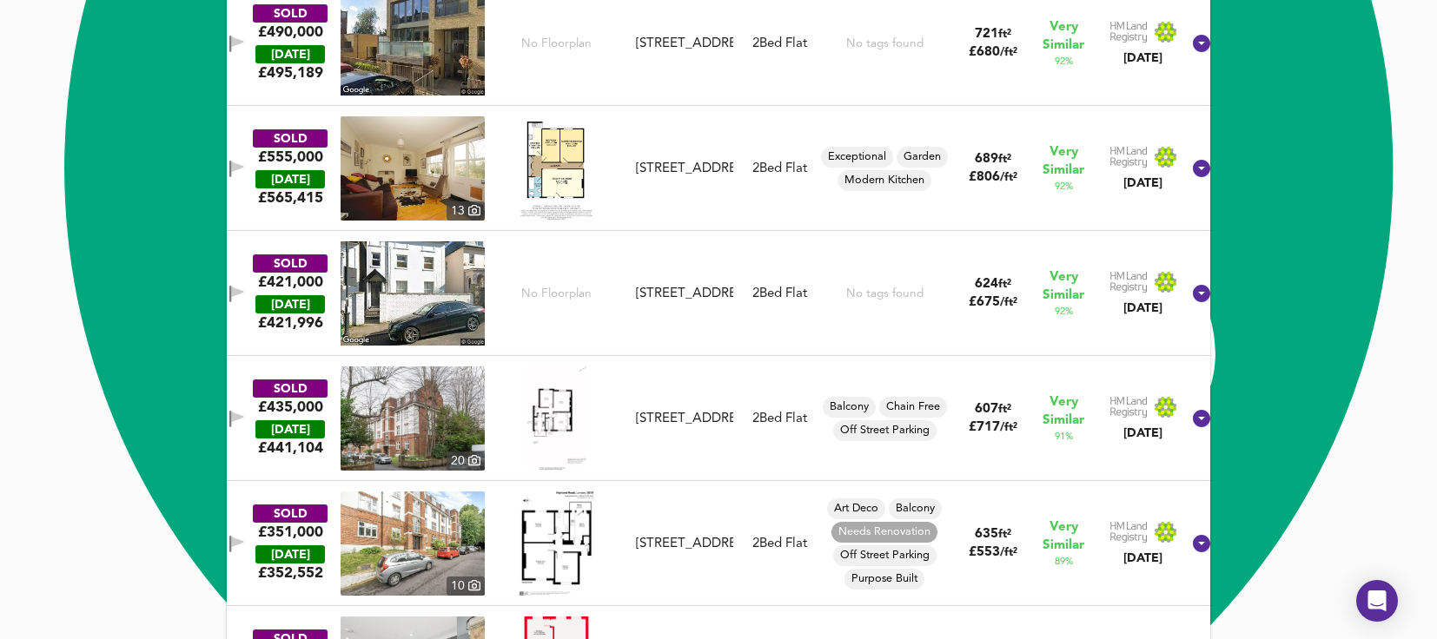
click at [456, 434] on img at bounding box center [413, 419] width 144 height 104
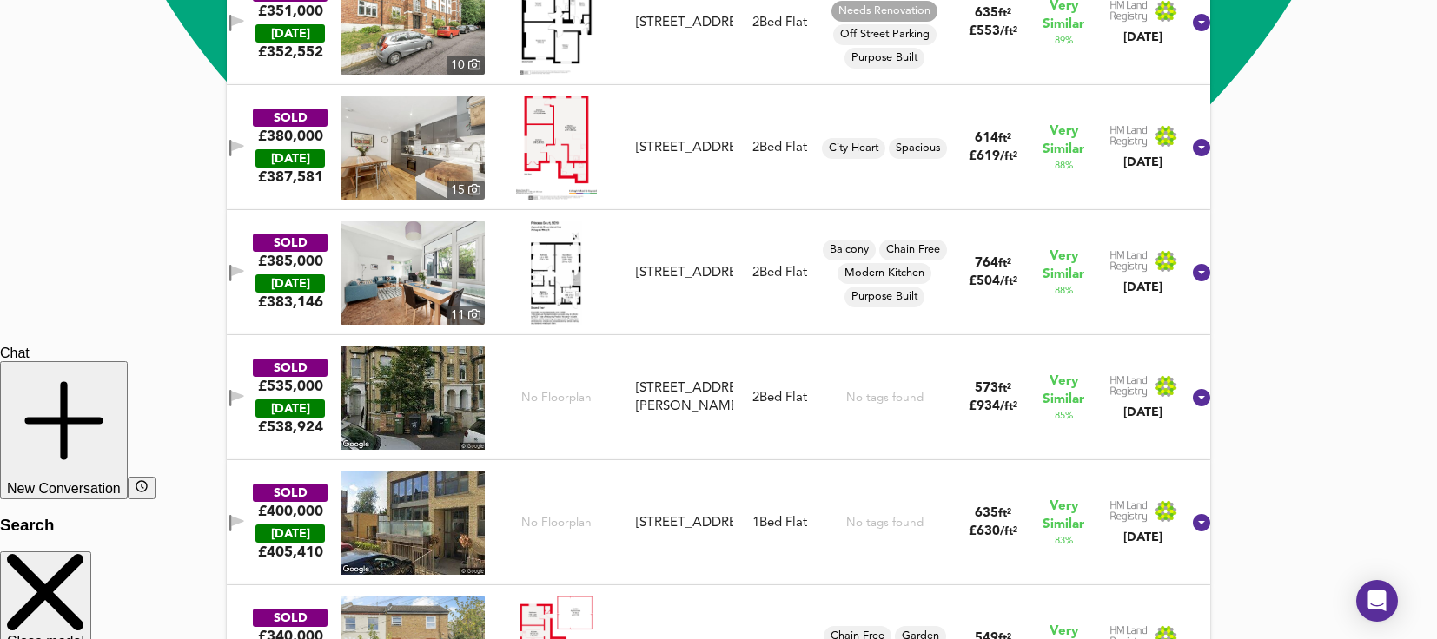
scroll to position [1783, 0]
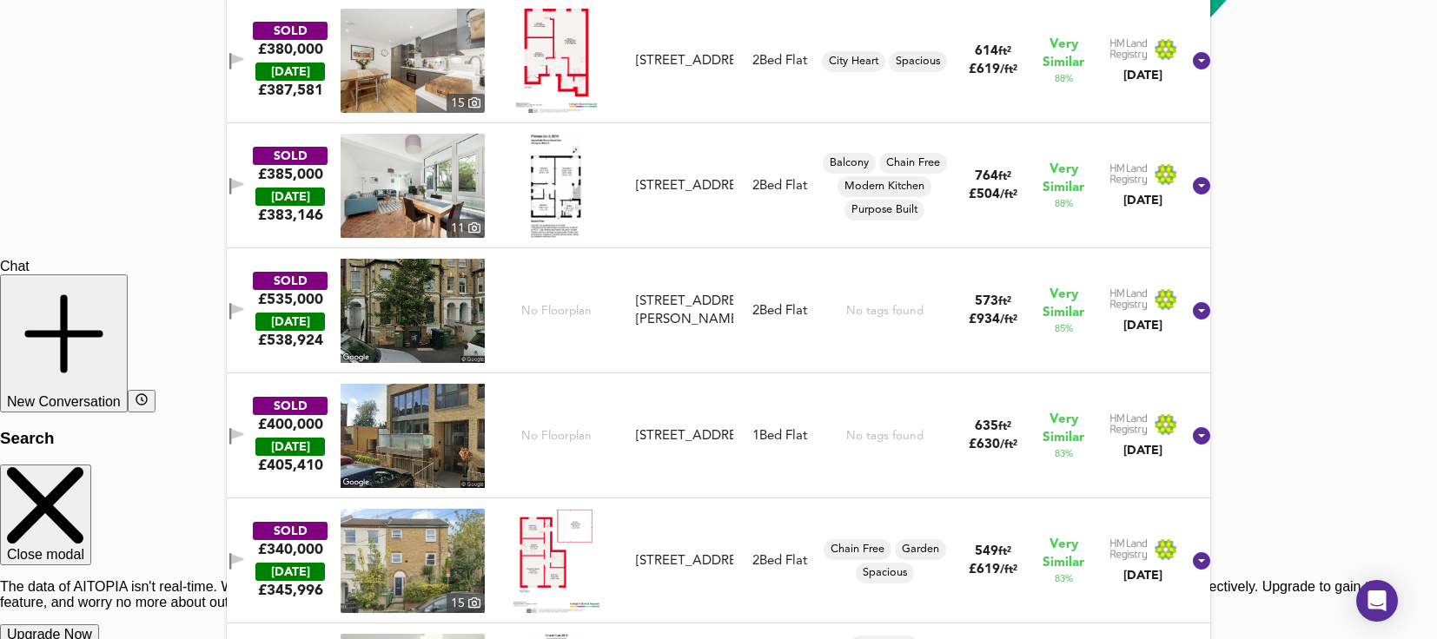
click at [448, 315] on img at bounding box center [413, 311] width 144 height 104
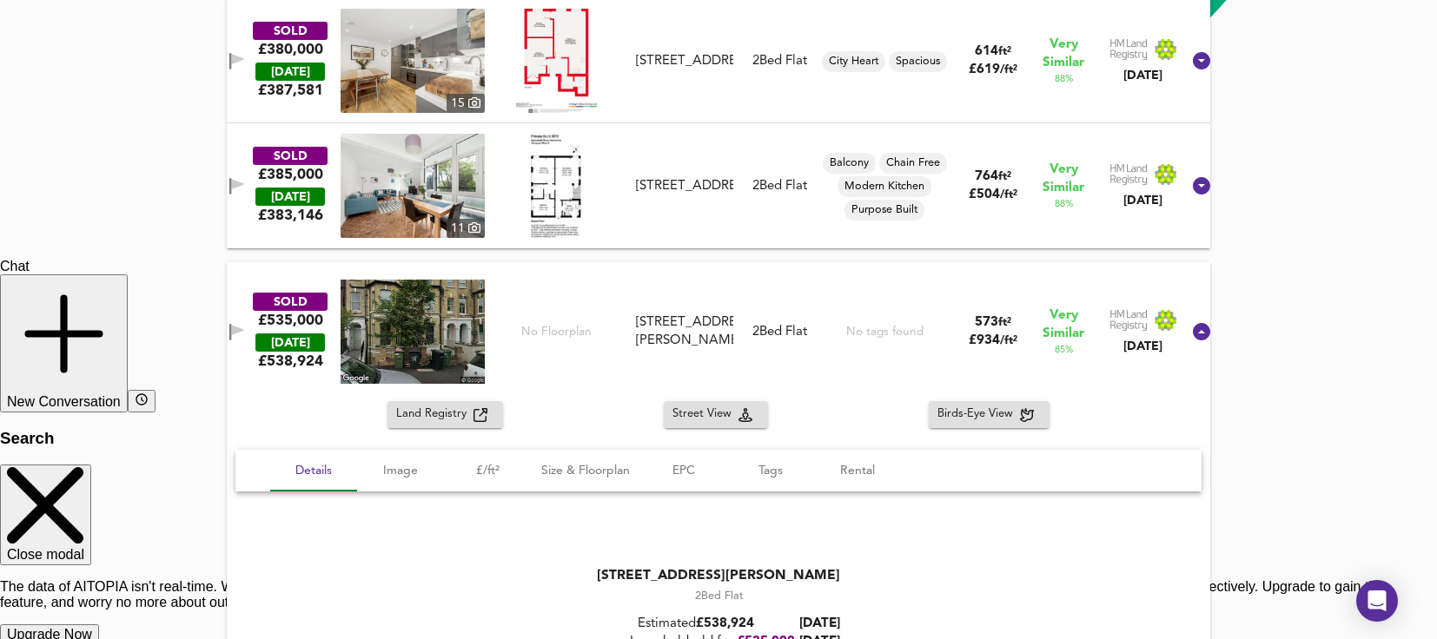
click at [493, 410] on button "Land Registry" at bounding box center [445, 414] width 116 height 27
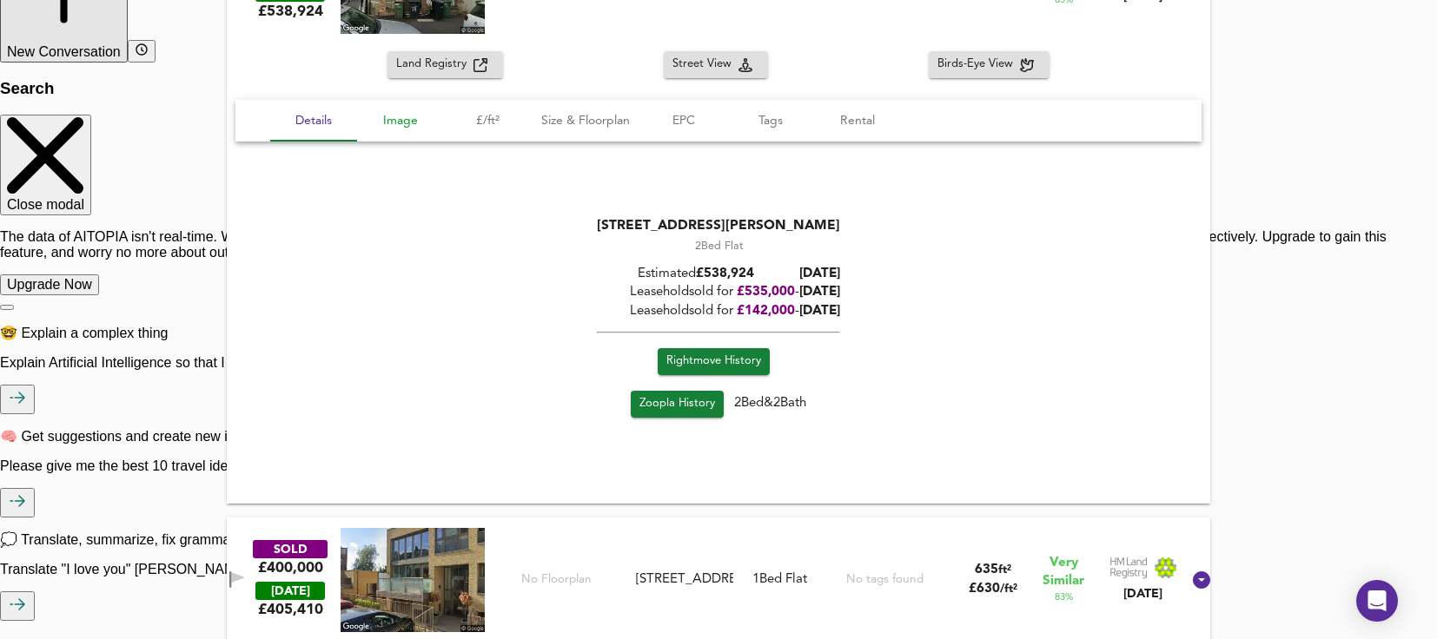
scroll to position [2130, 0]
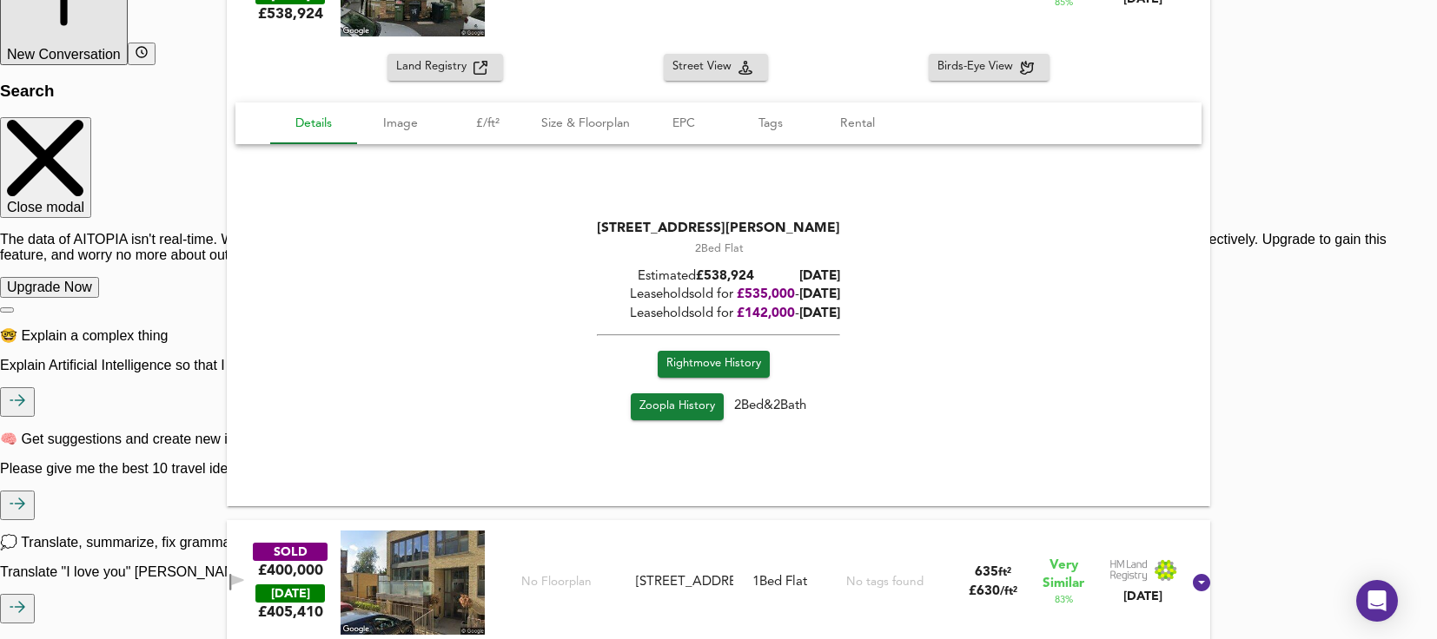
click at [325, 119] on span "Details" at bounding box center [314, 124] width 66 height 22
click at [393, 129] on span "Image" at bounding box center [401, 124] width 66 height 22
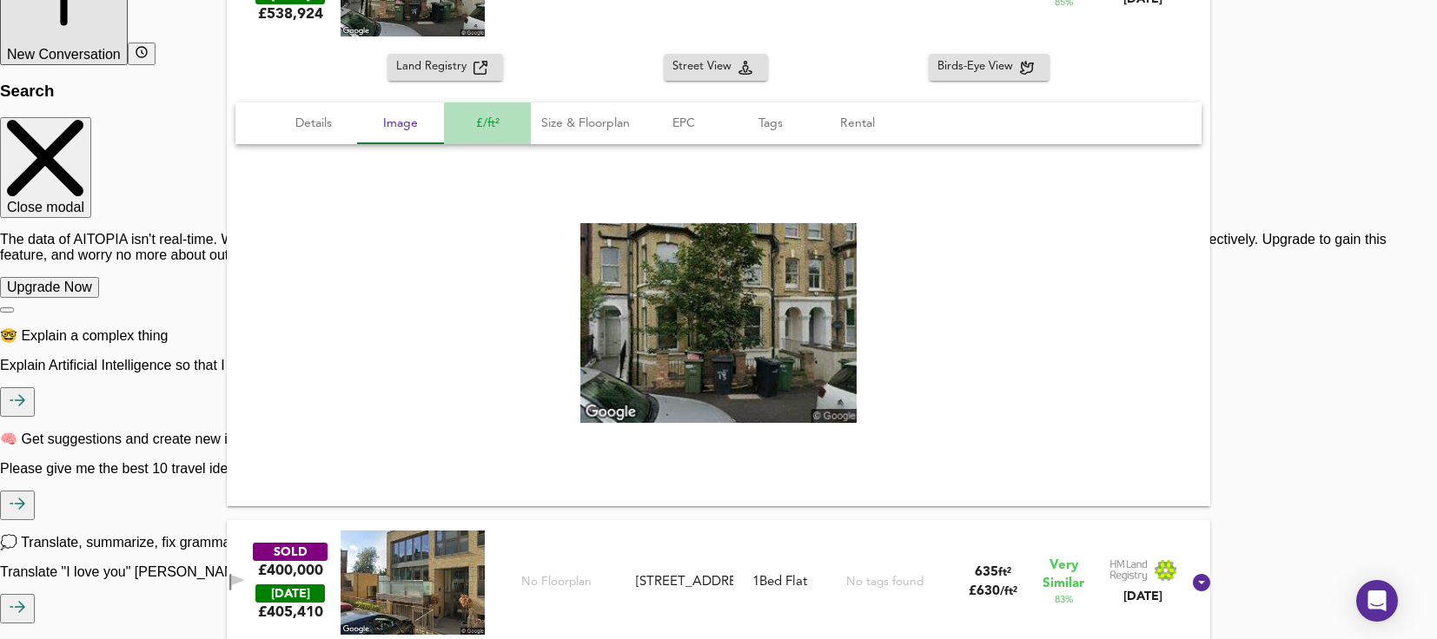
click at [482, 129] on span "£/ft²" at bounding box center [487, 124] width 66 height 22
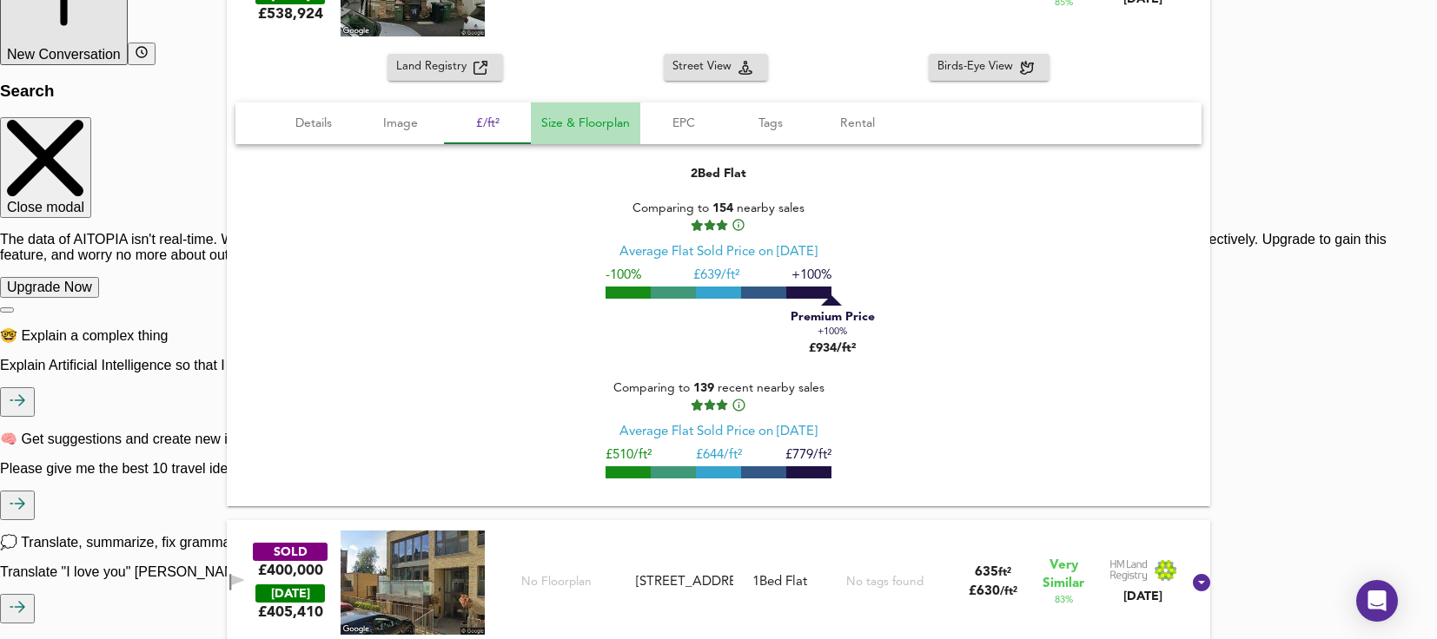
click at [551, 129] on span "Size & Floorplan" at bounding box center [585, 124] width 89 height 22
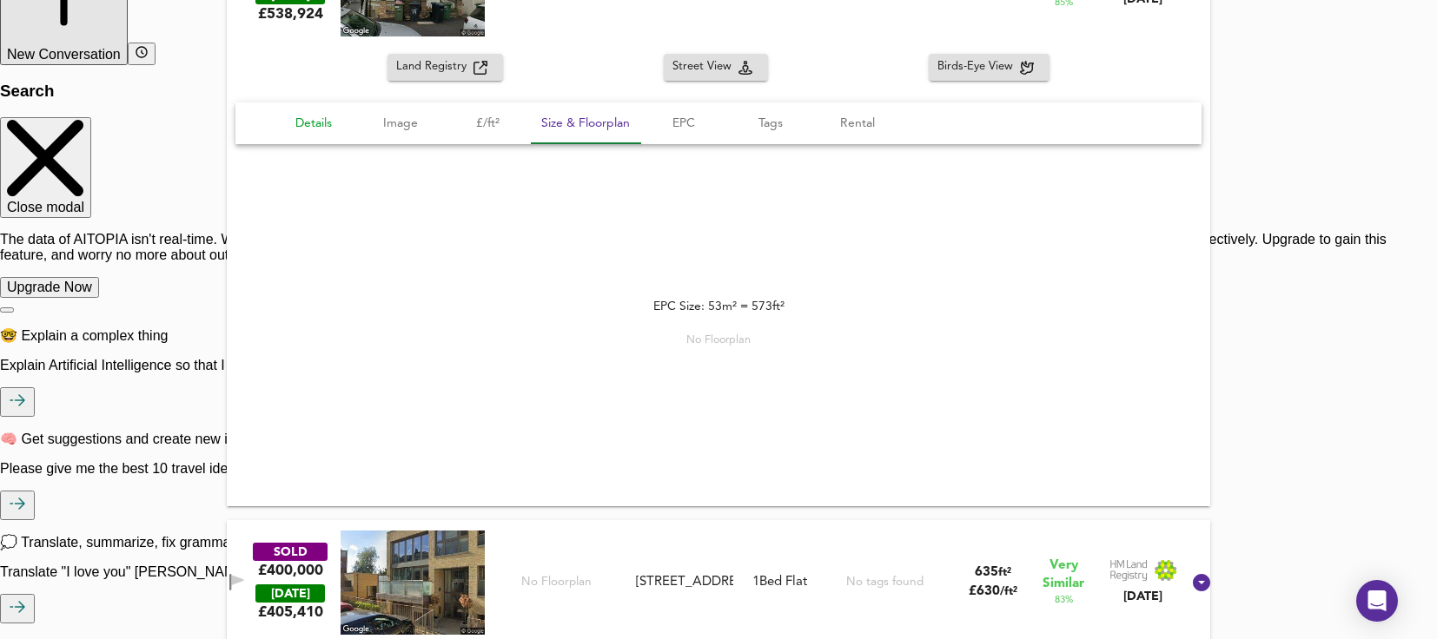
click at [293, 120] on span "Details" at bounding box center [314, 124] width 66 height 22
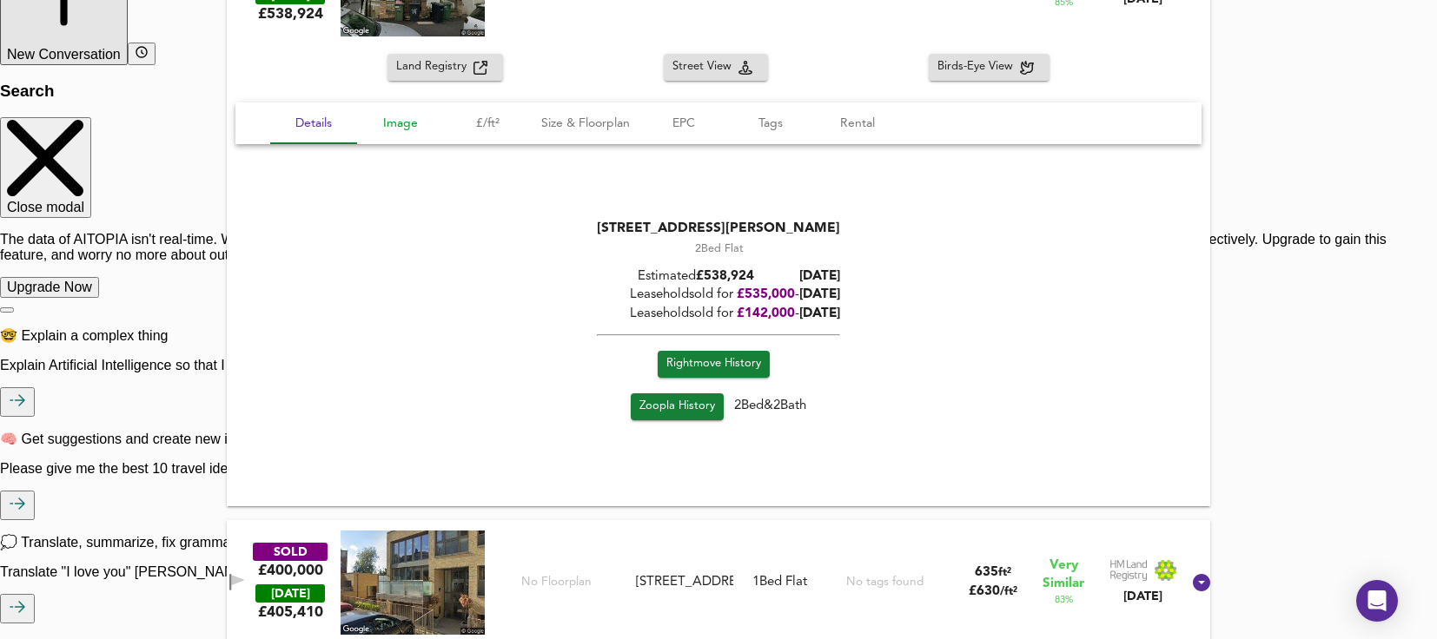
scroll to position [1957, 0]
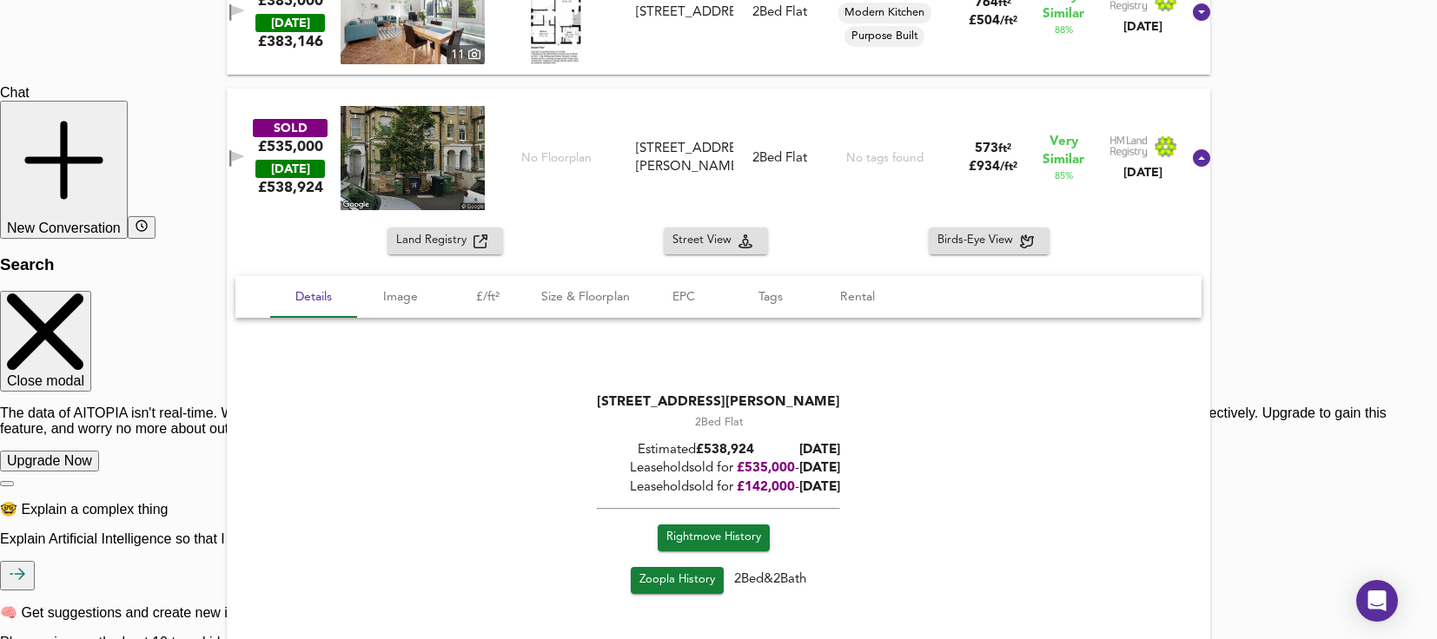
click at [312, 133] on div "SOLD" at bounding box center [290, 128] width 75 height 18
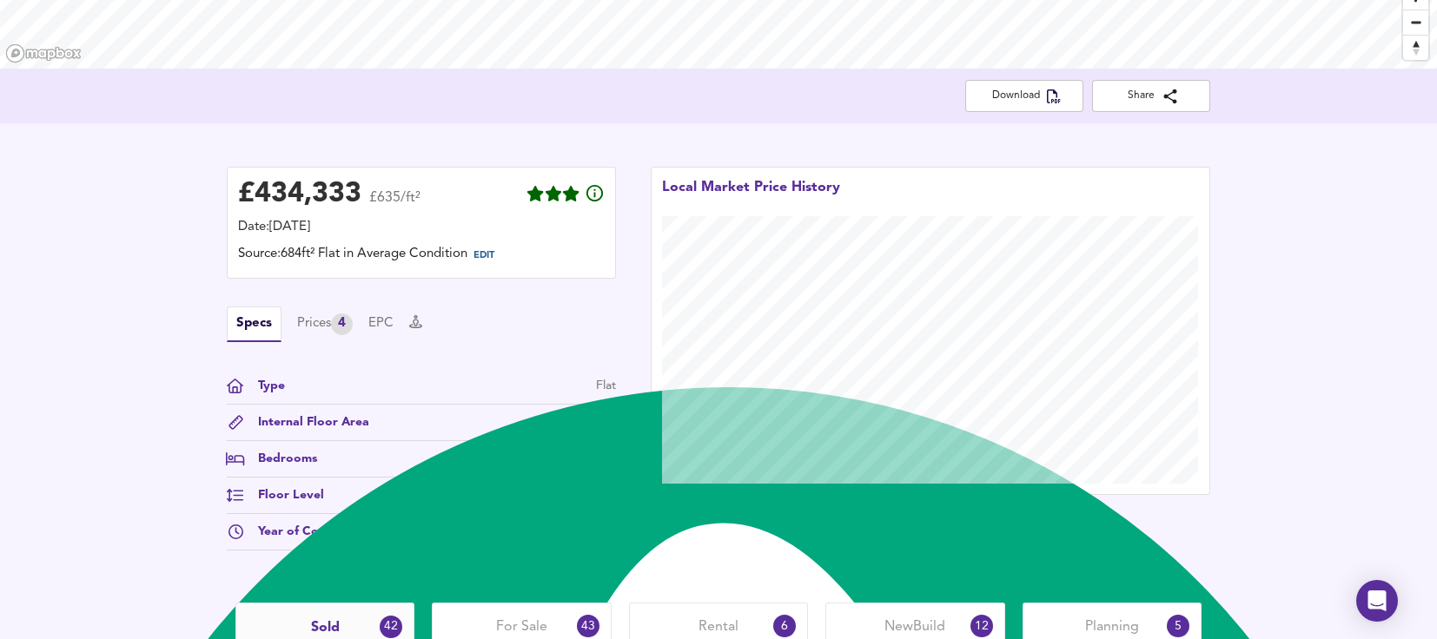
scroll to position [261, 0]
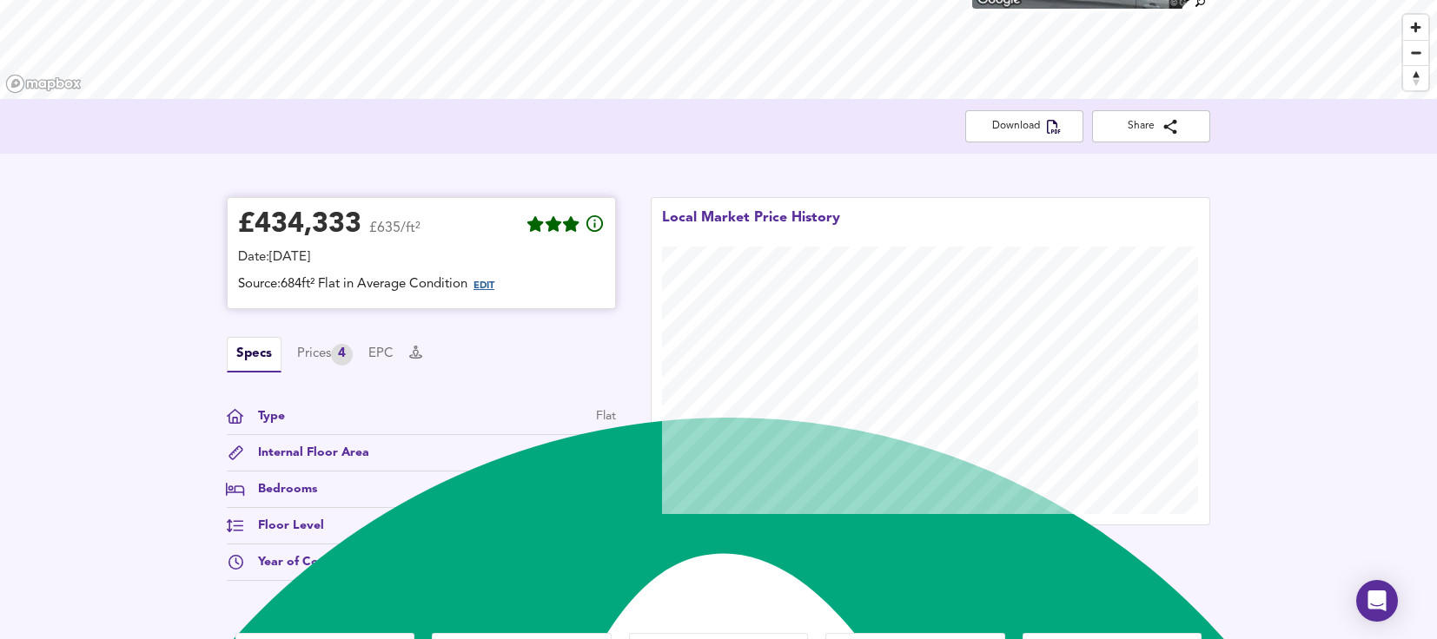
click at [493, 285] on span "EDIT" at bounding box center [484, 286] width 21 height 10
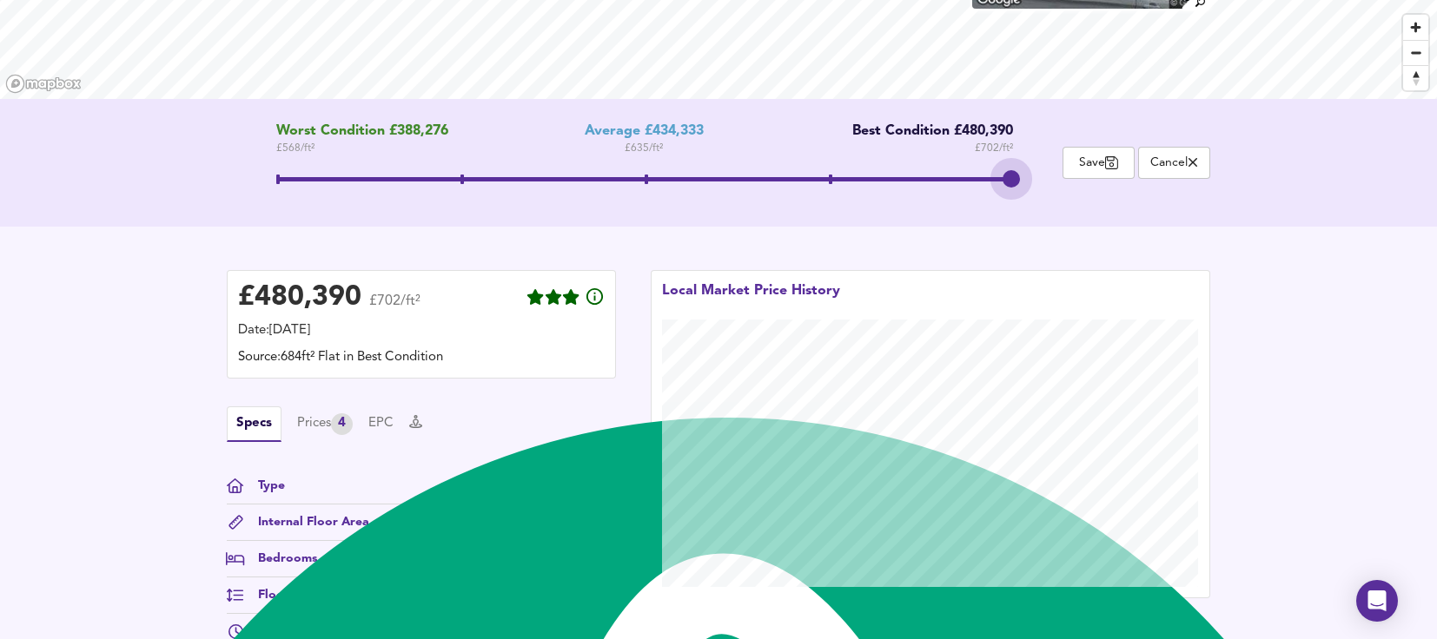
drag, startPoint x: 647, startPoint y: 182, endPoint x: 988, endPoint y: 187, distance: 340.6
click at [988, 187] on span at bounding box center [645, 181] width 738 height 31
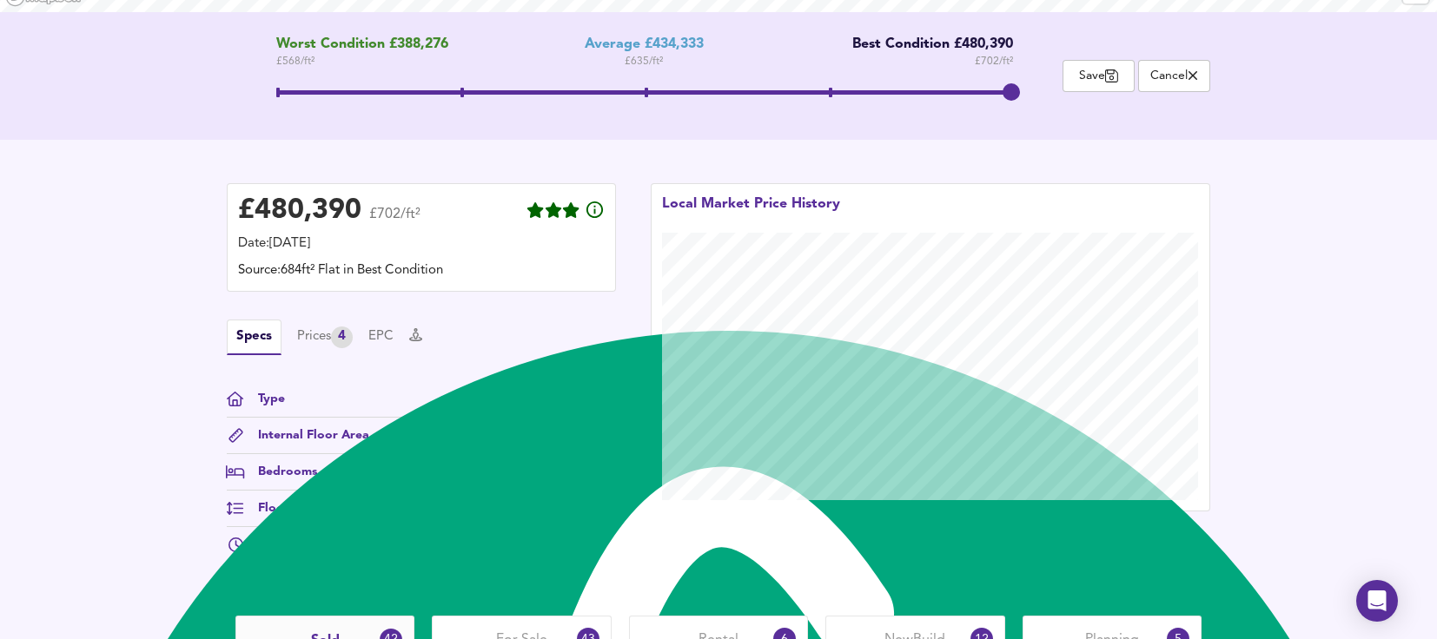
scroll to position [434, 0]
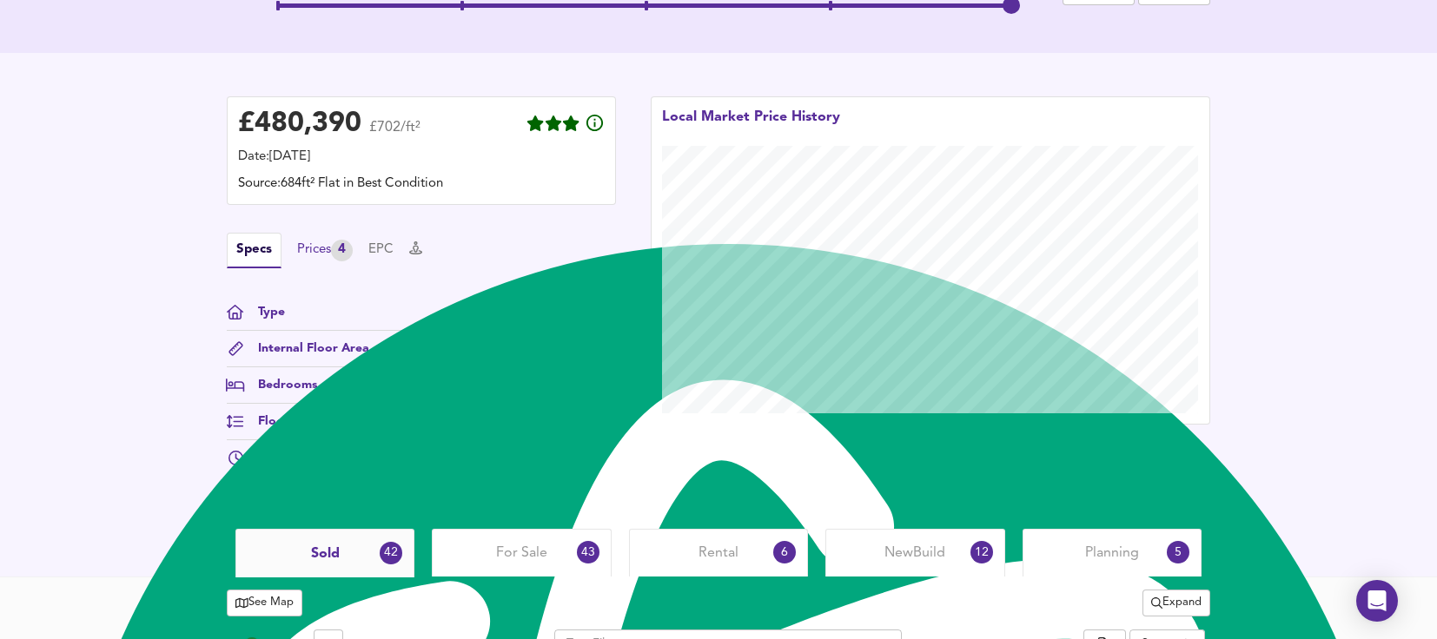
click at [325, 259] on div "Prices 4" at bounding box center [325, 251] width 56 height 22
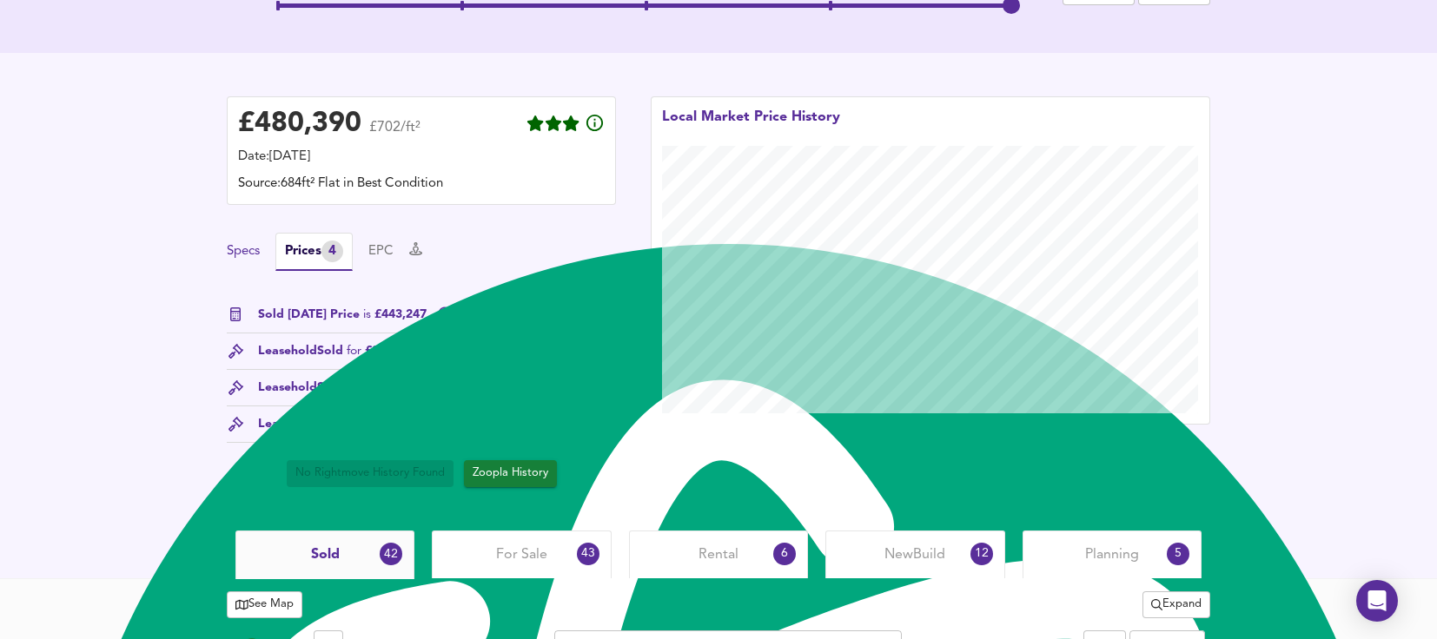
click at [256, 248] on button "Specs" at bounding box center [243, 251] width 33 height 19
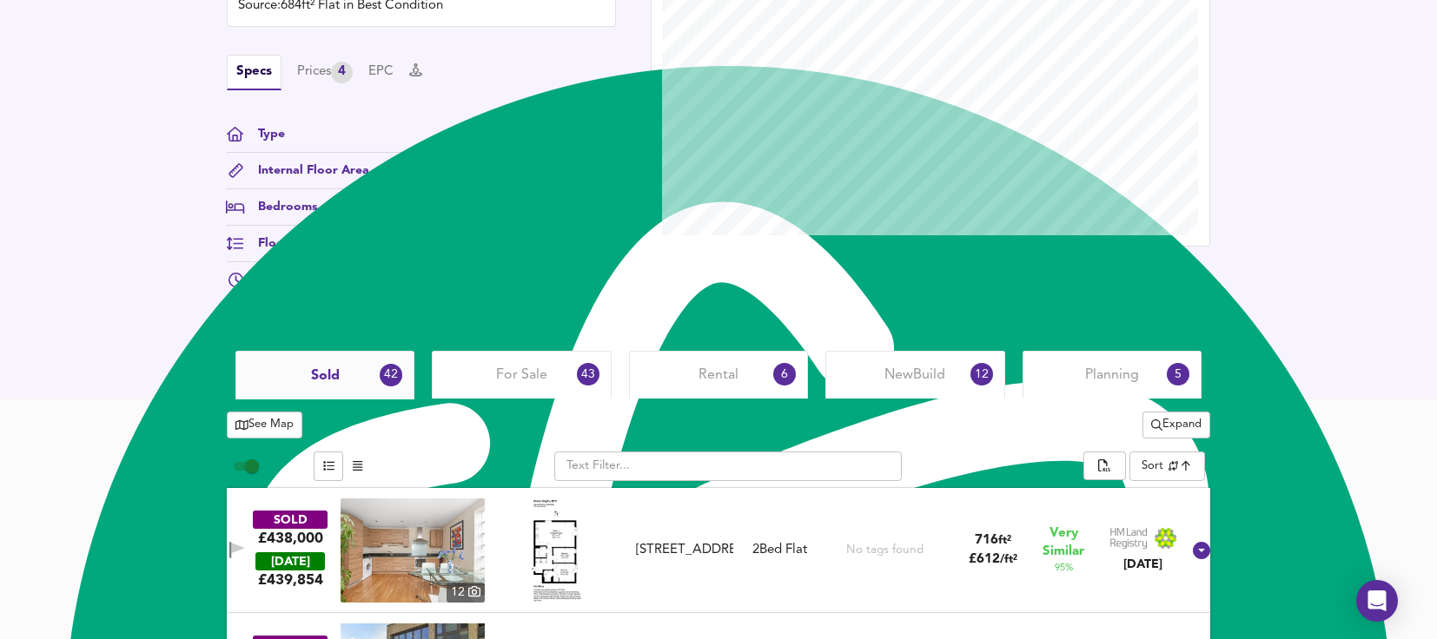
scroll to position [695, 0]
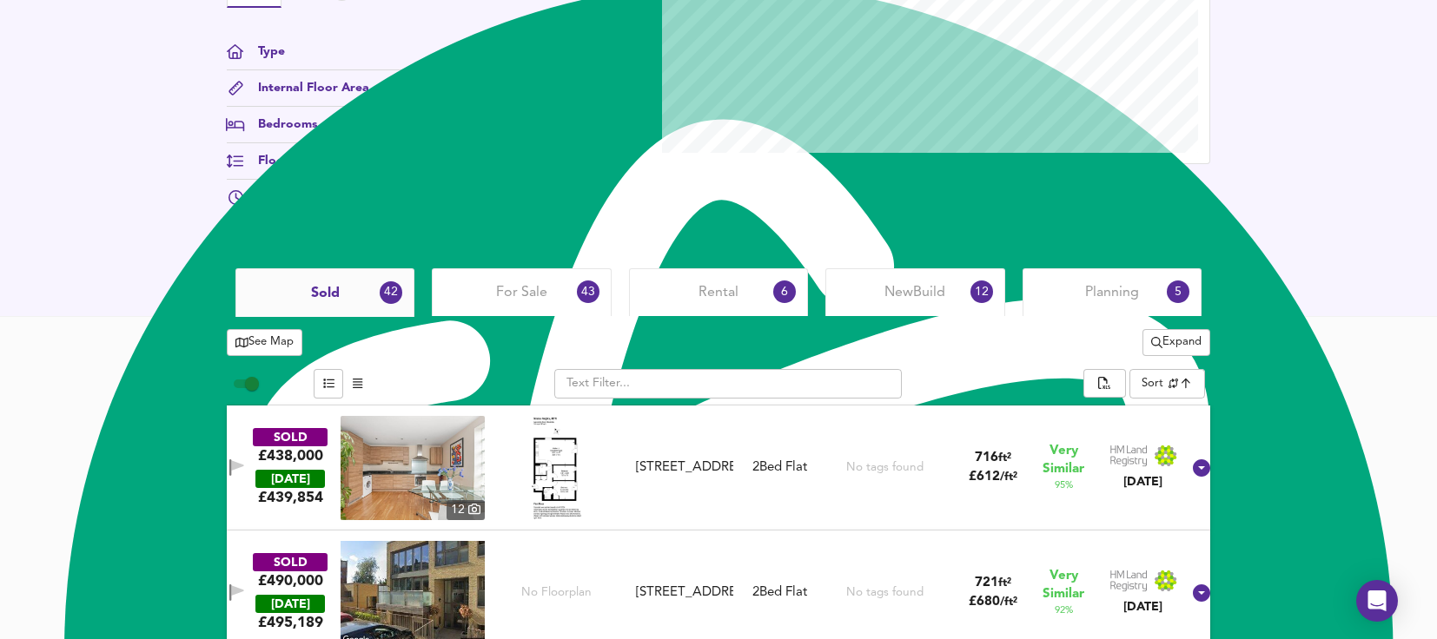
click at [1119, 299] on span "Planning" at bounding box center [1112, 292] width 54 height 19
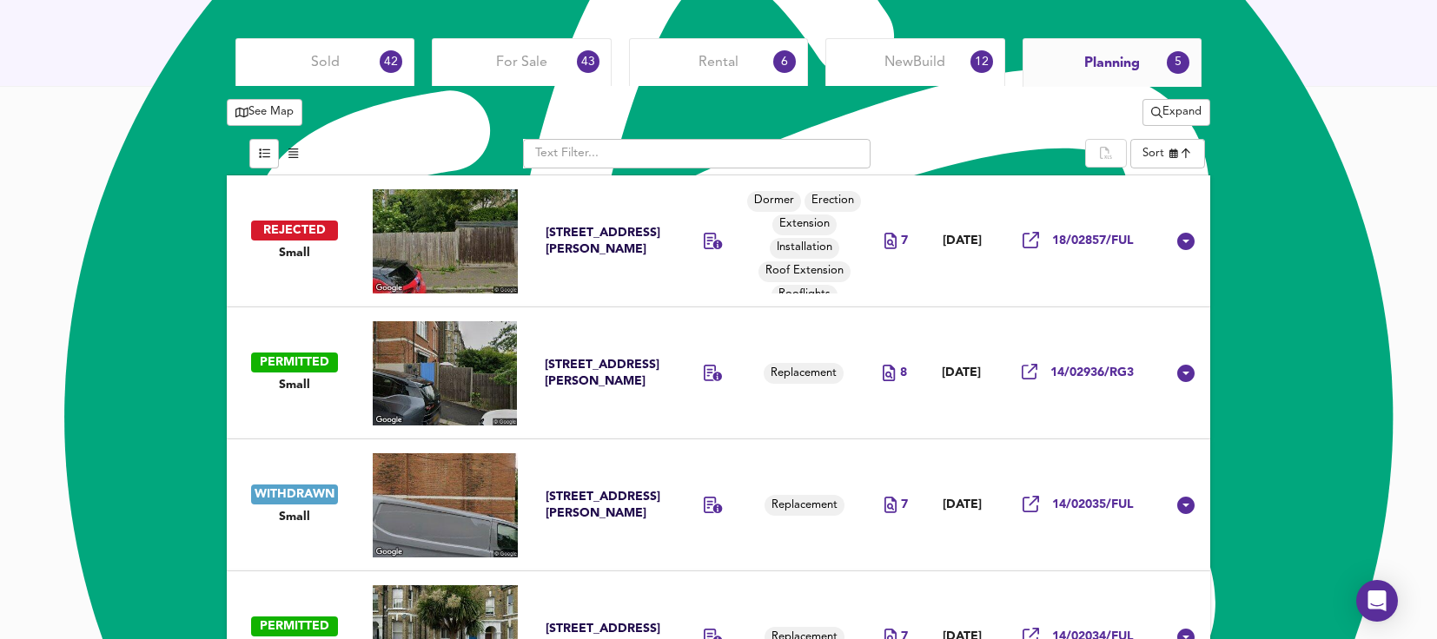
scroll to position [956, 0]
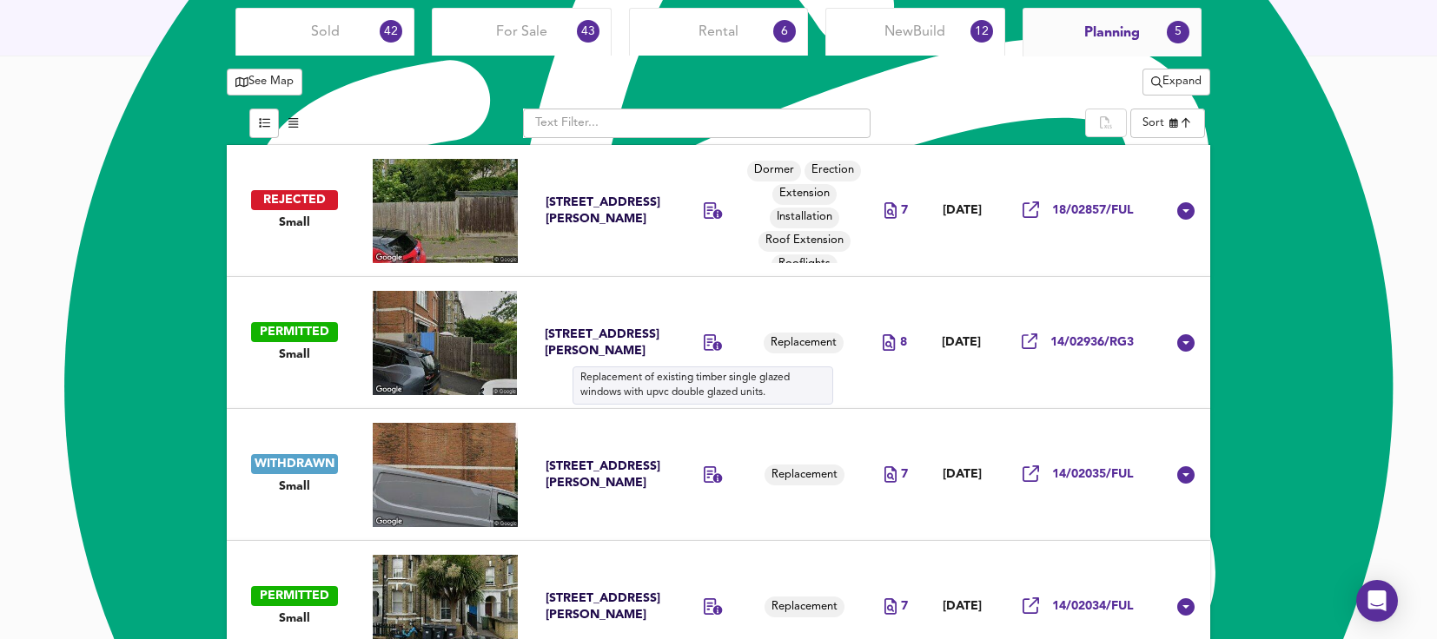
click at [704, 344] on icon at bounding box center [713, 342] width 19 height 17
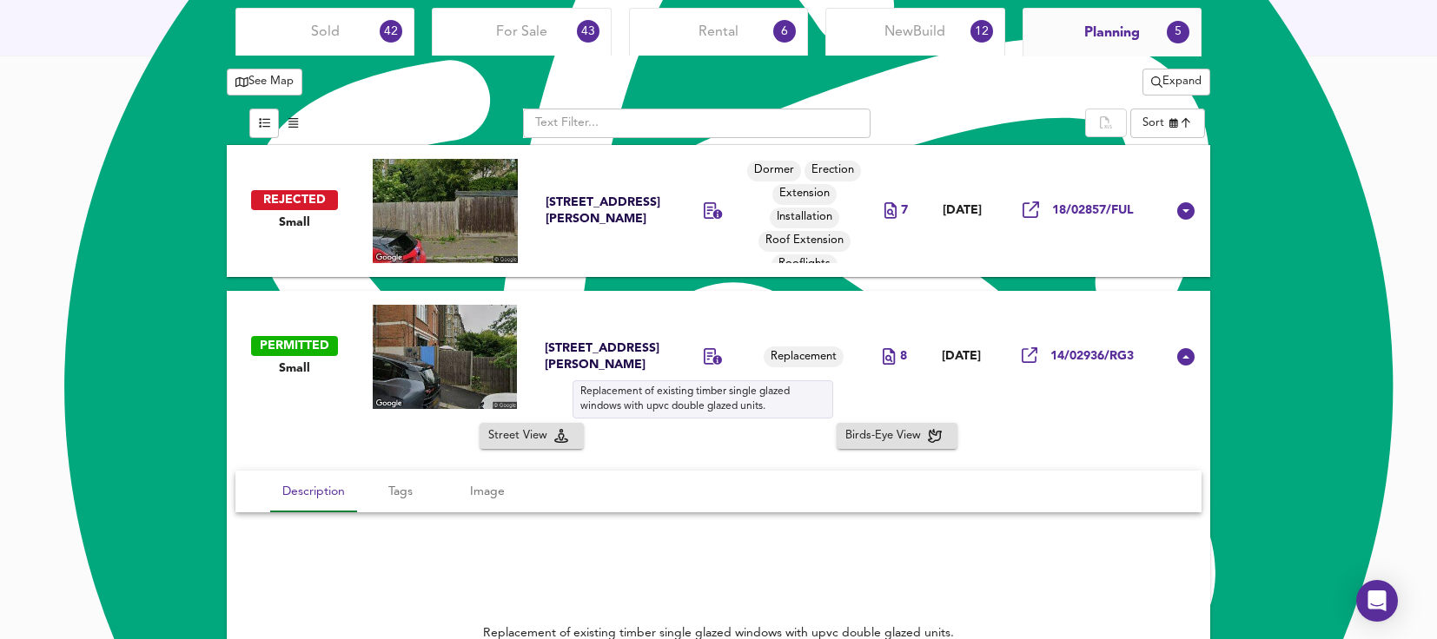
click at [704, 358] on icon at bounding box center [713, 356] width 19 height 17
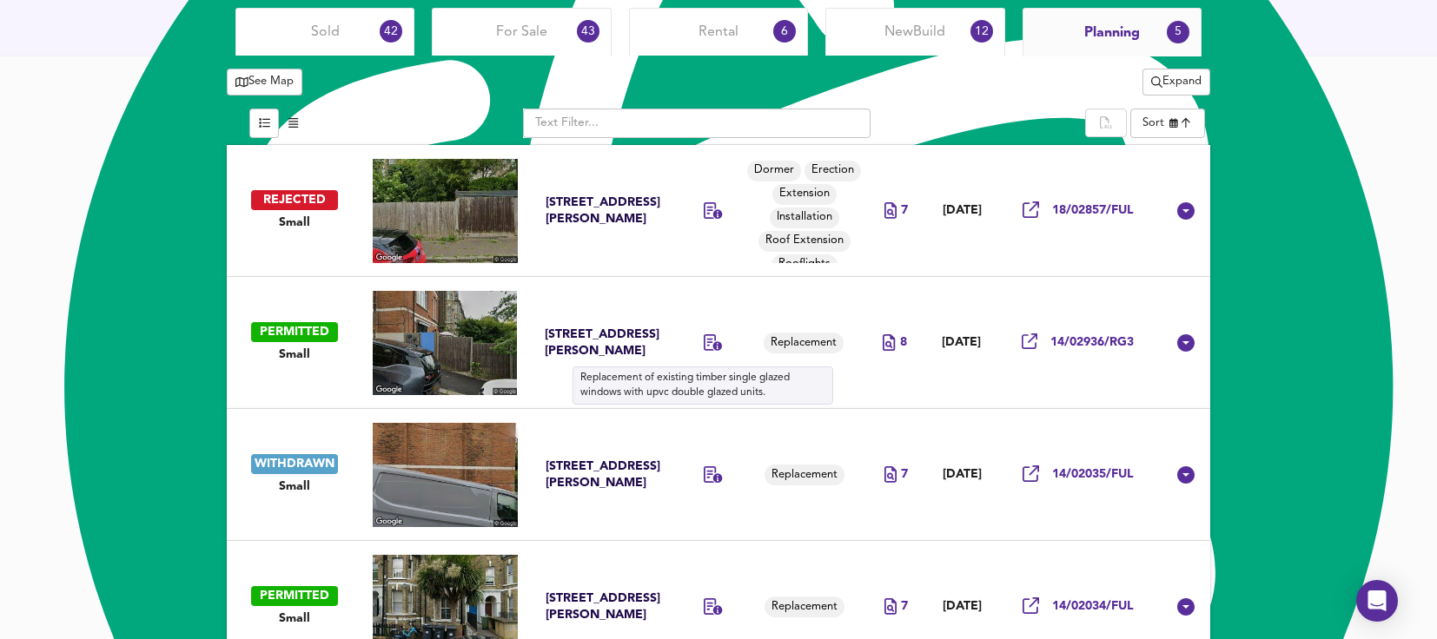
click at [704, 351] on icon at bounding box center [713, 342] width 19 height 17
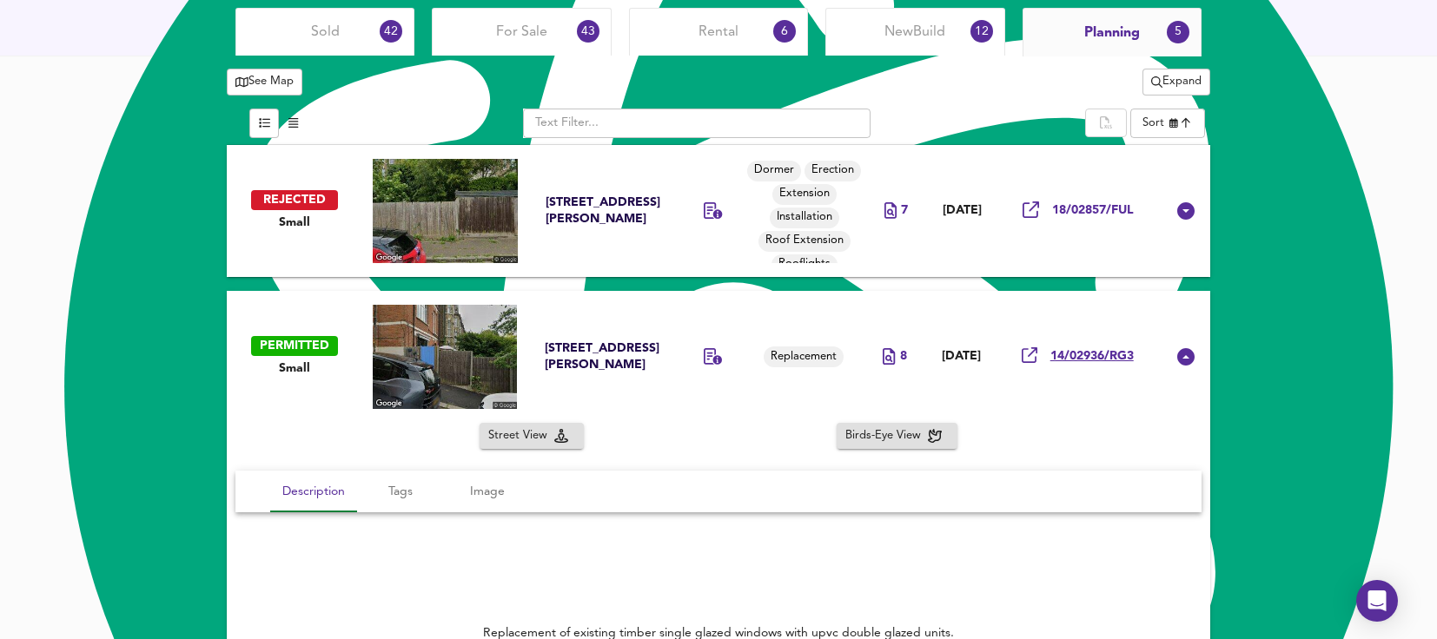
click at [1080, 358] on span "14/02936/RG3" at bounding box center [1091, 356] width 83 height 17
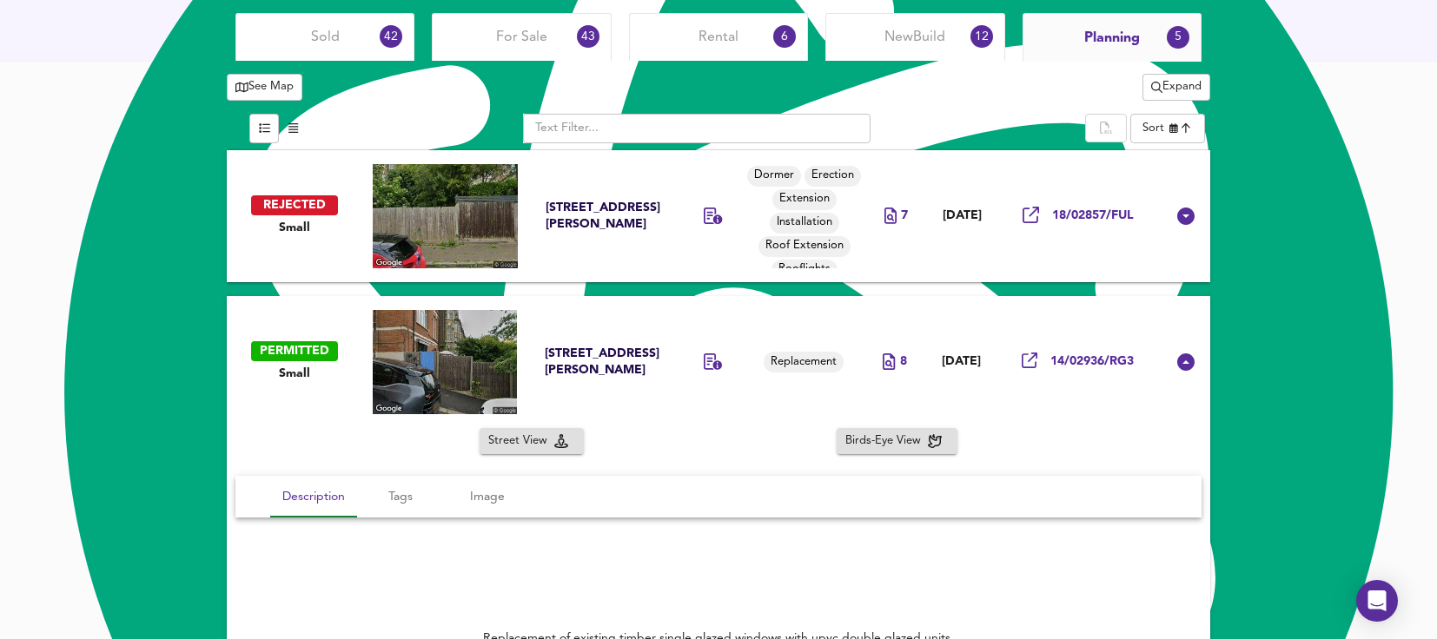
scroll to position [1390, 0]
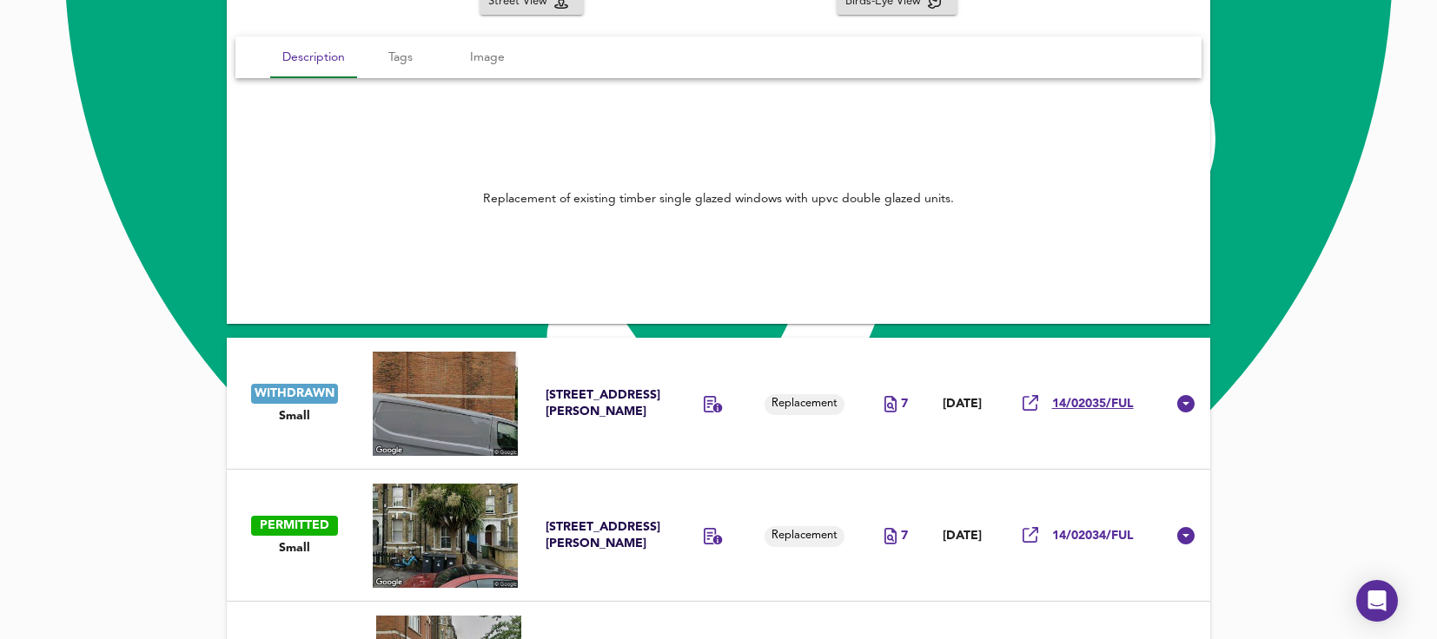
click at [1116, 405] on span "14/02035/FUL" at bounding box center [1093, 404] width 82 height 17
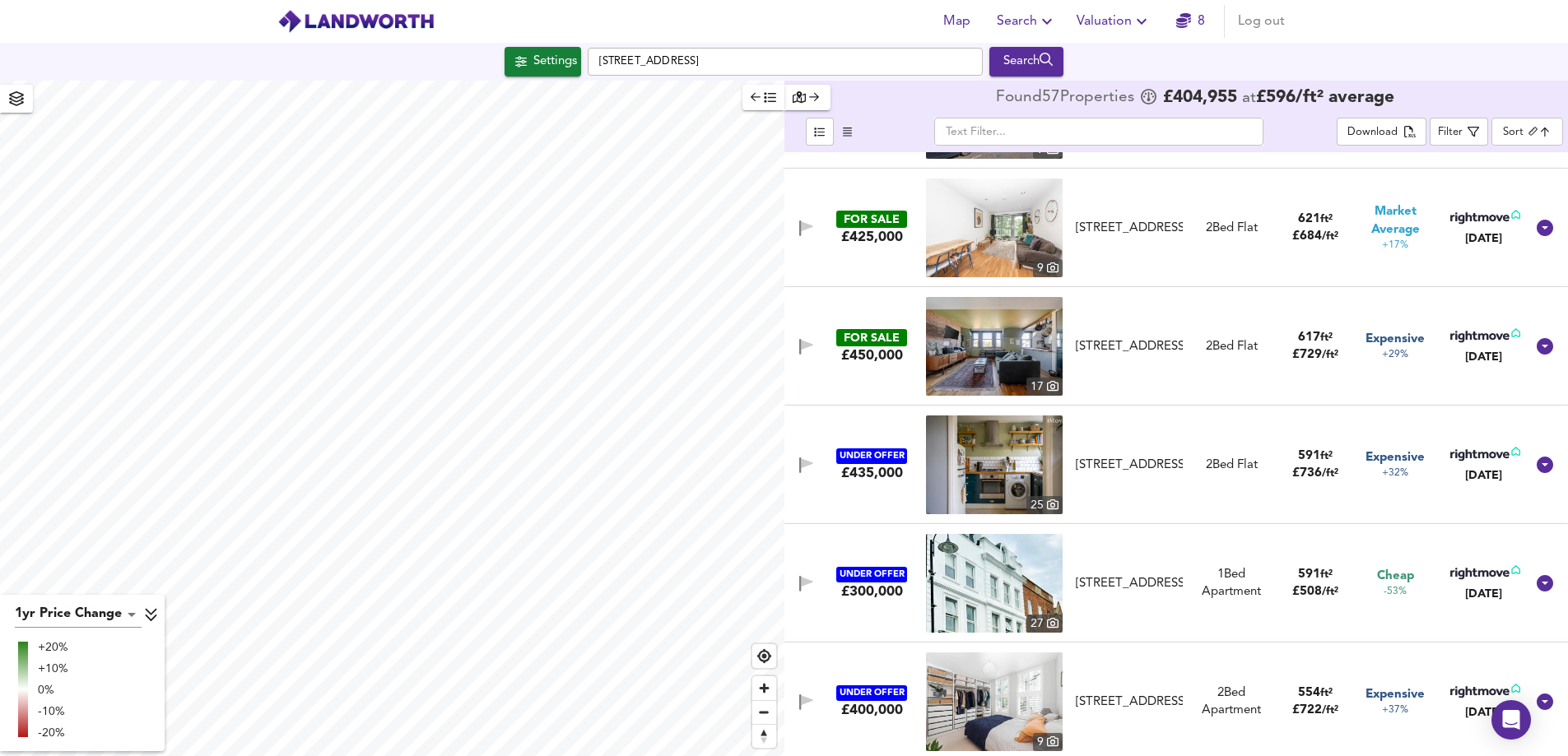
scroll to position [3622, 0]
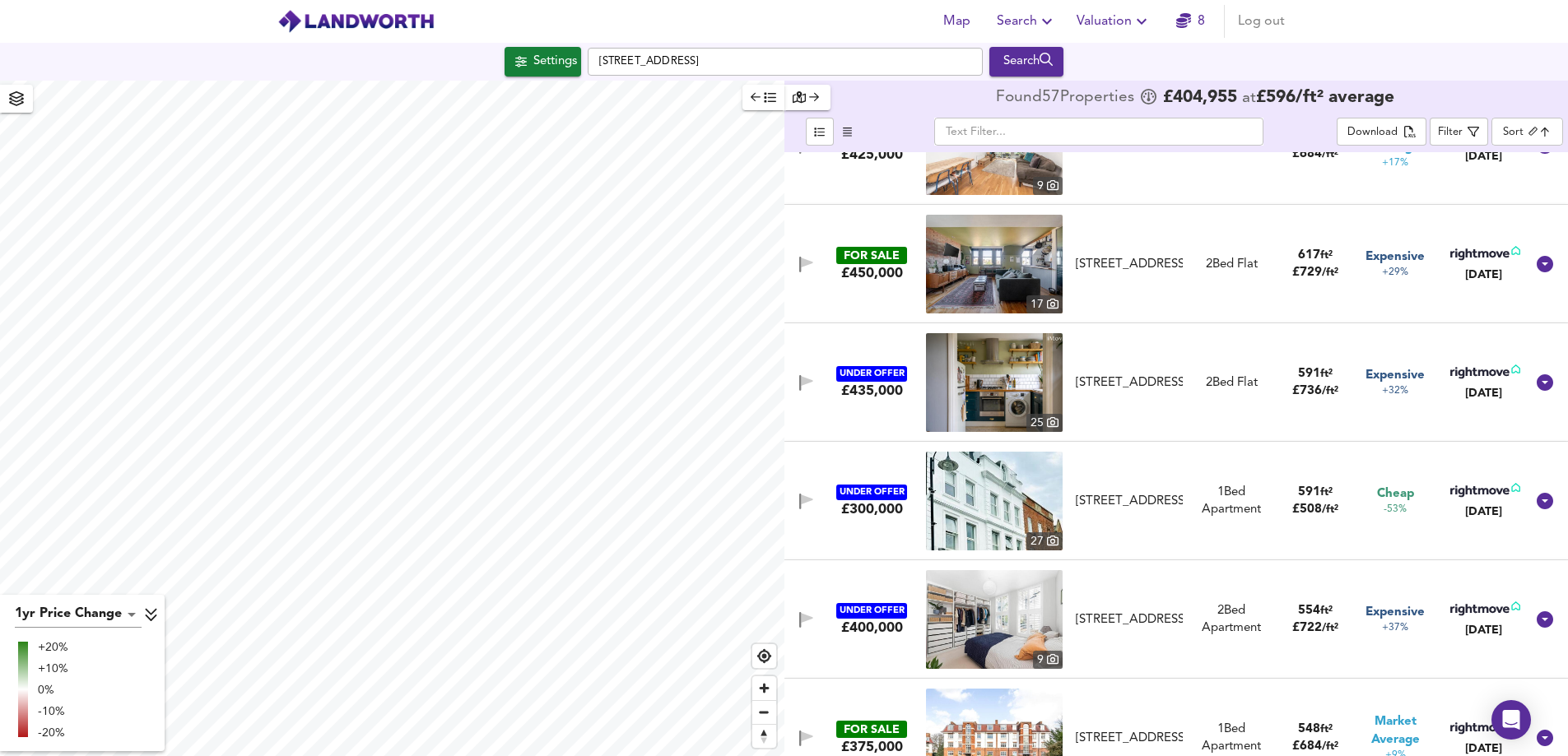
click at [1015, 493] on img at bounding box center [994, 501] width 136 height 99
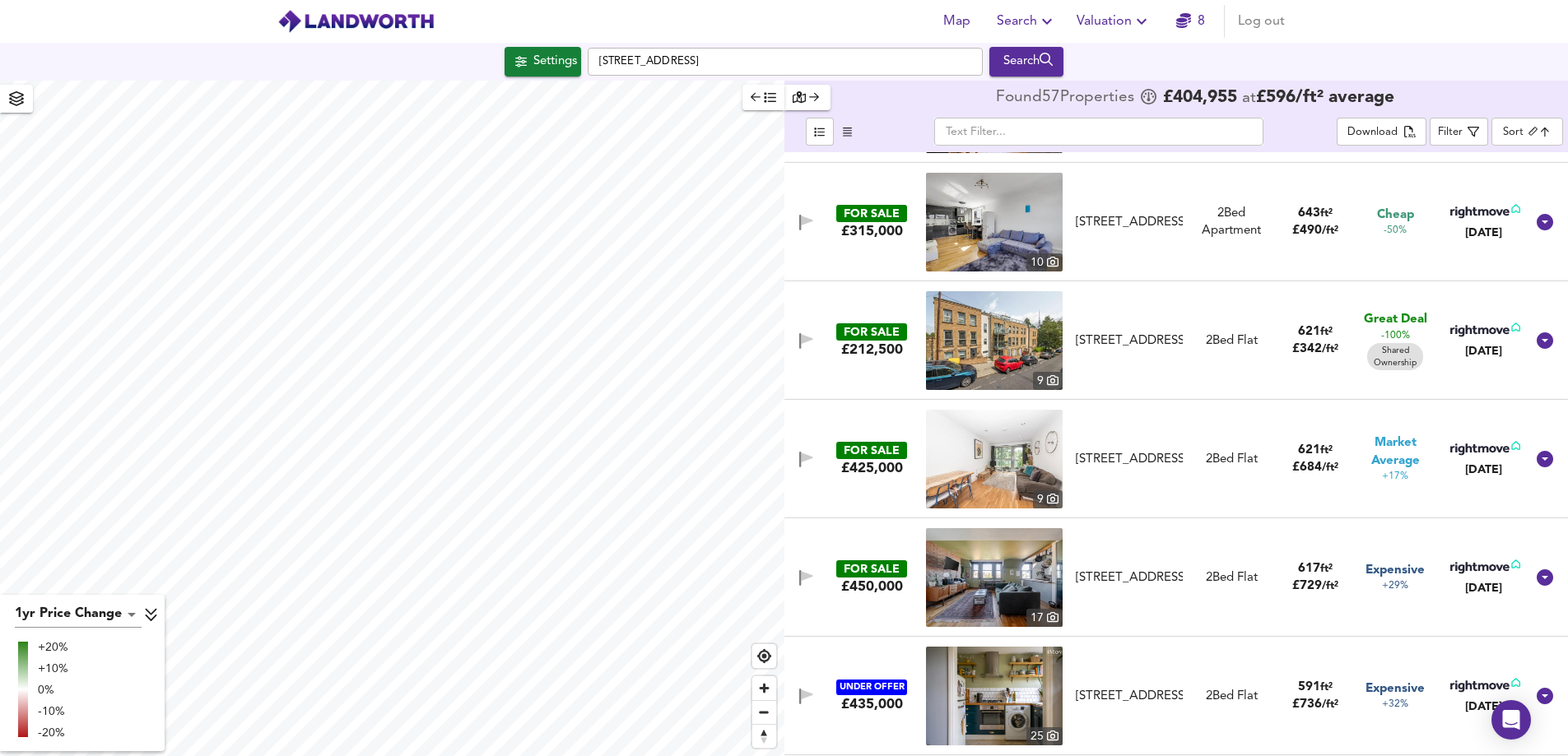
scroll to position [2963, 0]
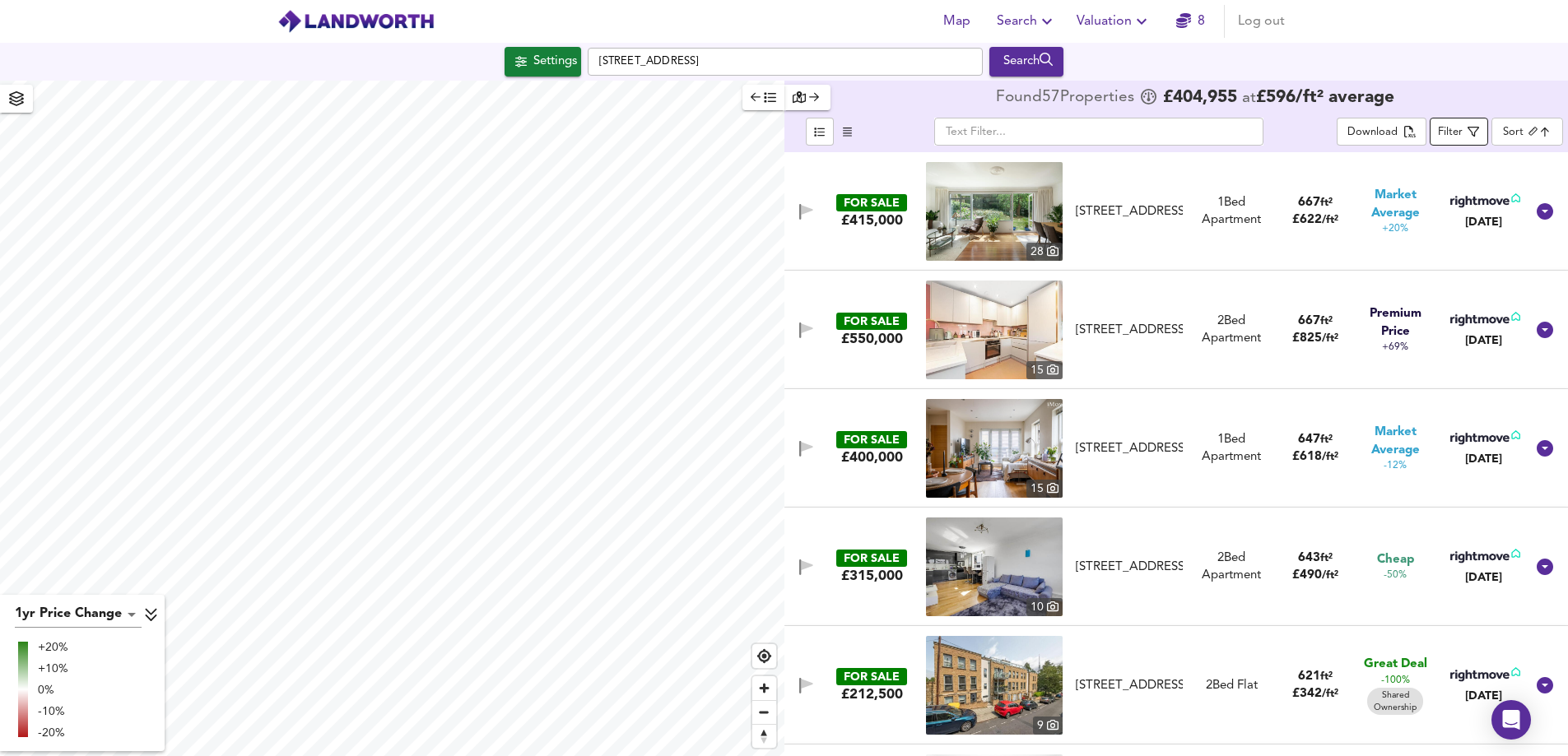
click at [1455, 135] on div "Filter" at bounding box center [1451, 133] width 25 height 19
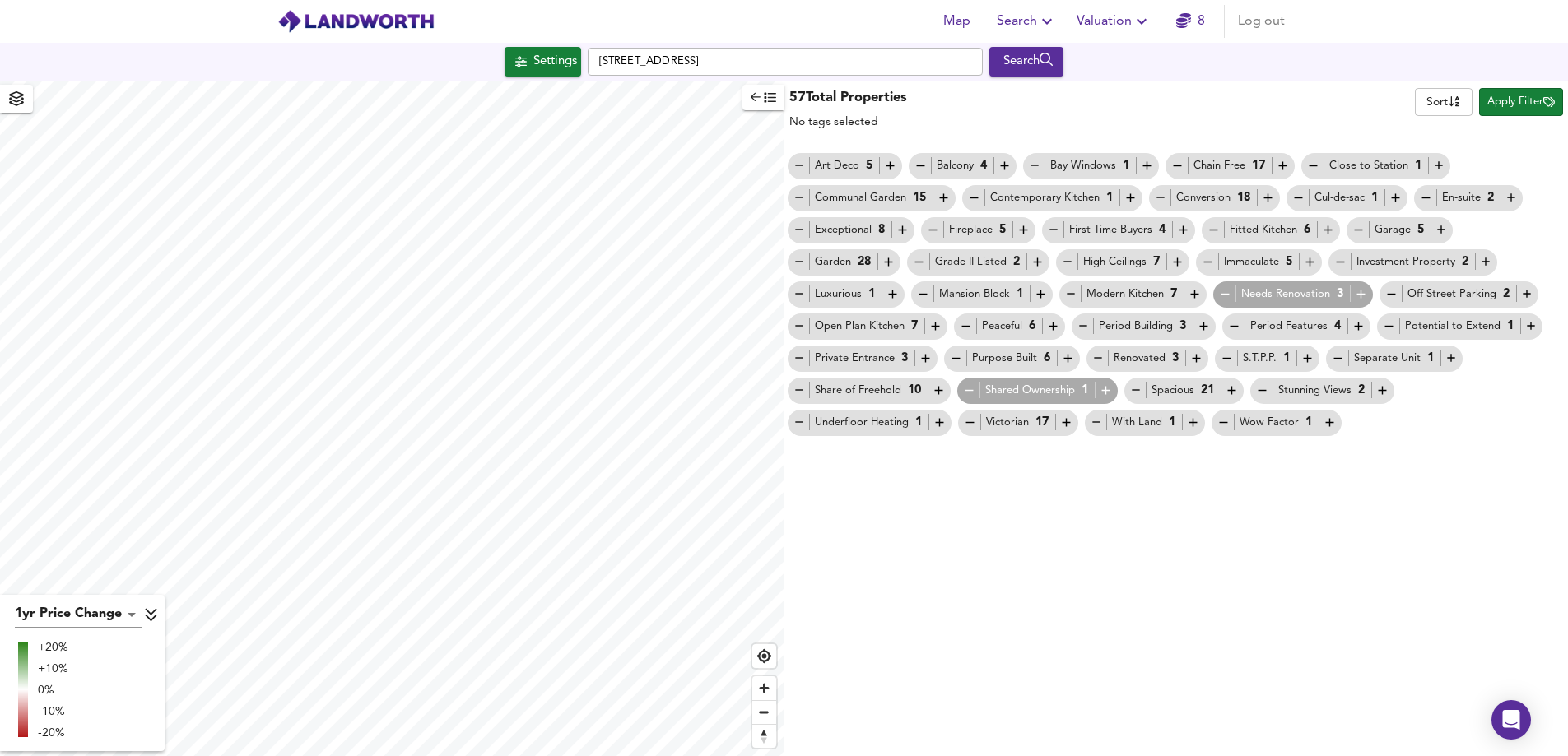
click at [760, 105] on span "button" at bounding box center [763, 98] width 26 height 19
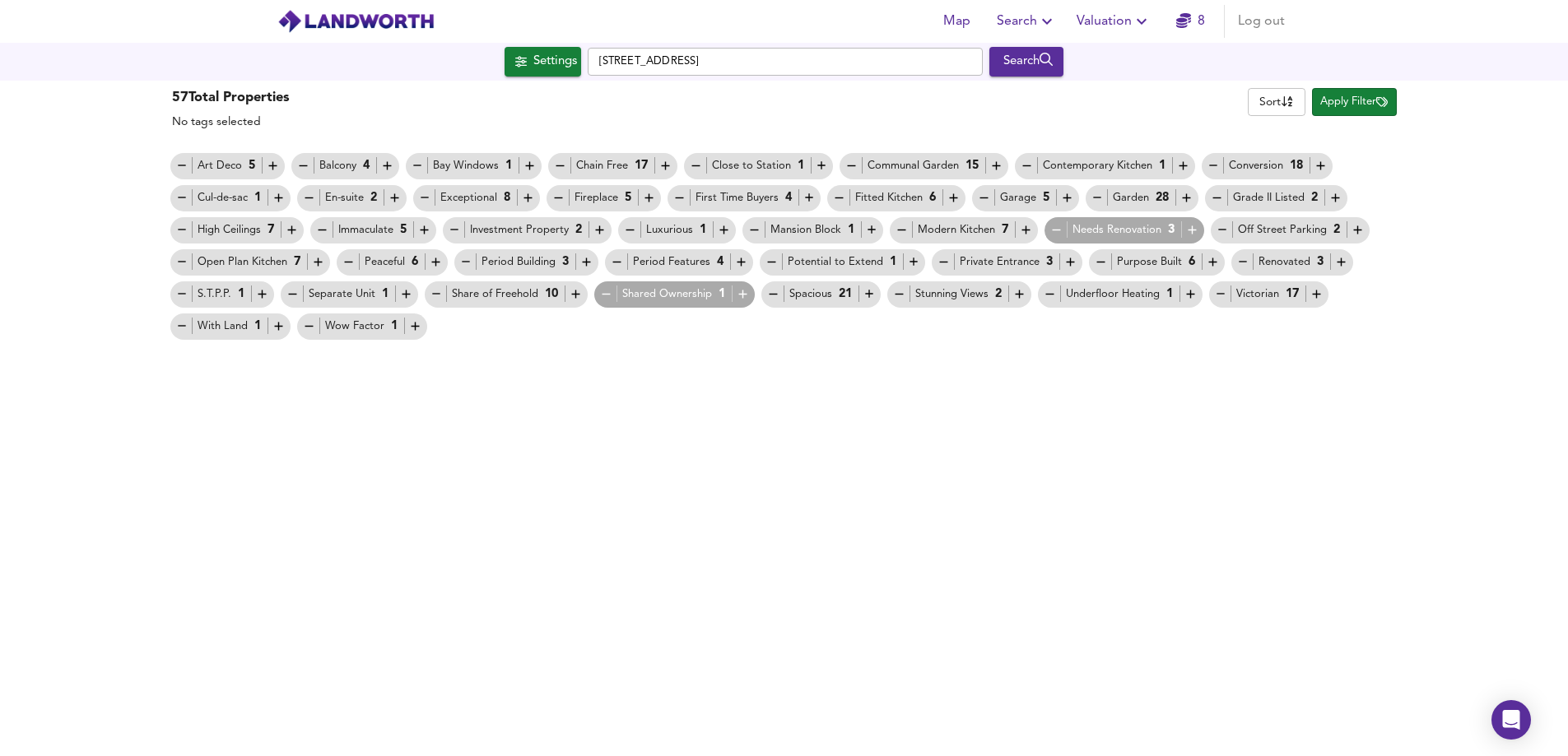
click at [205, 105] on h3 "57 Total Properties" at bounding box center [231, 99] width 117 height 19
click at [1350, 105] on span "Apply Filter" at bounding box center [1354, 102] width 67 height 19
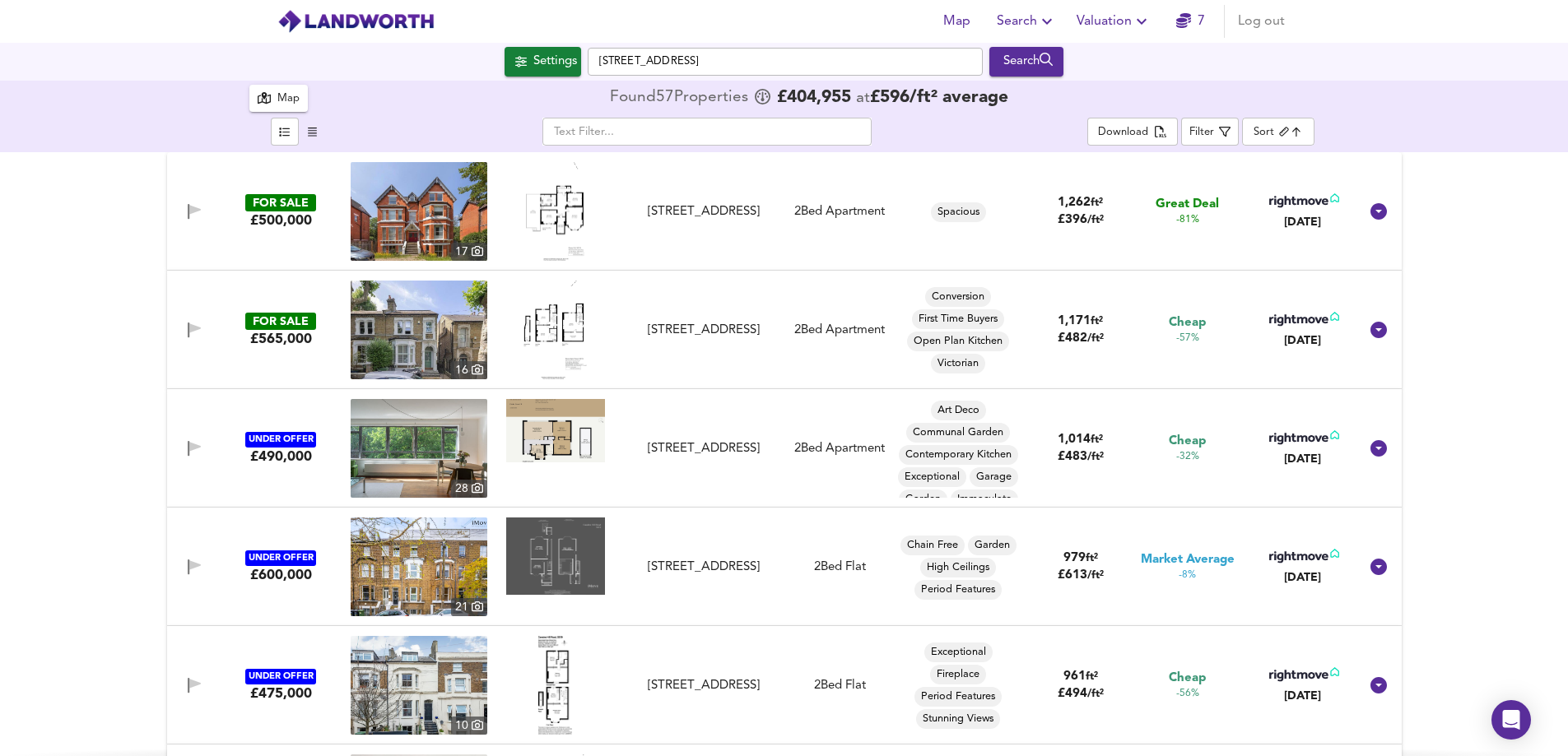
click at [286, 106] on div "Map" at bounding box center [288, 99] width 22 height 19
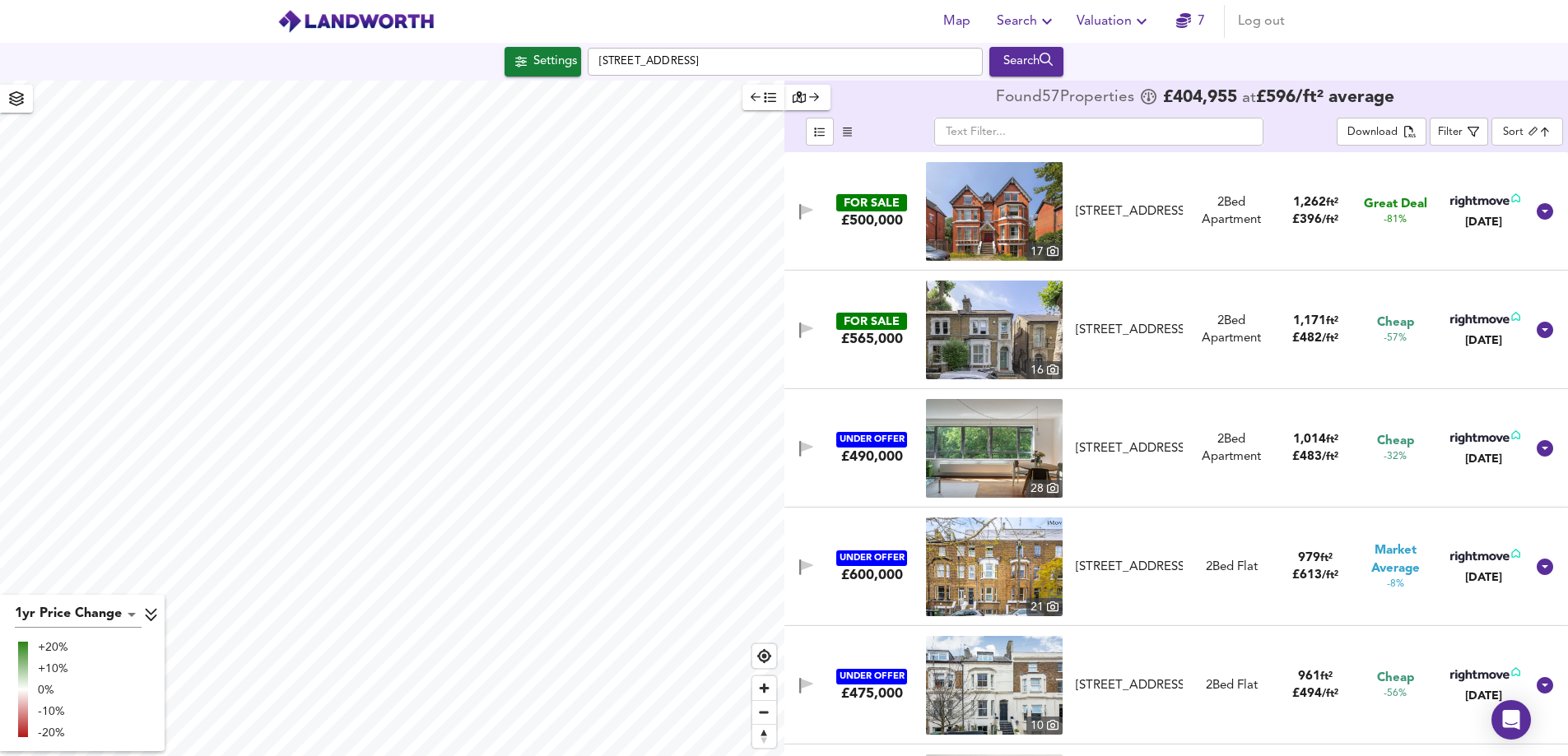
type input "577"
click at [1054, 64] on icon "submit" at bounding box center [1046, 60] width 14 height 14
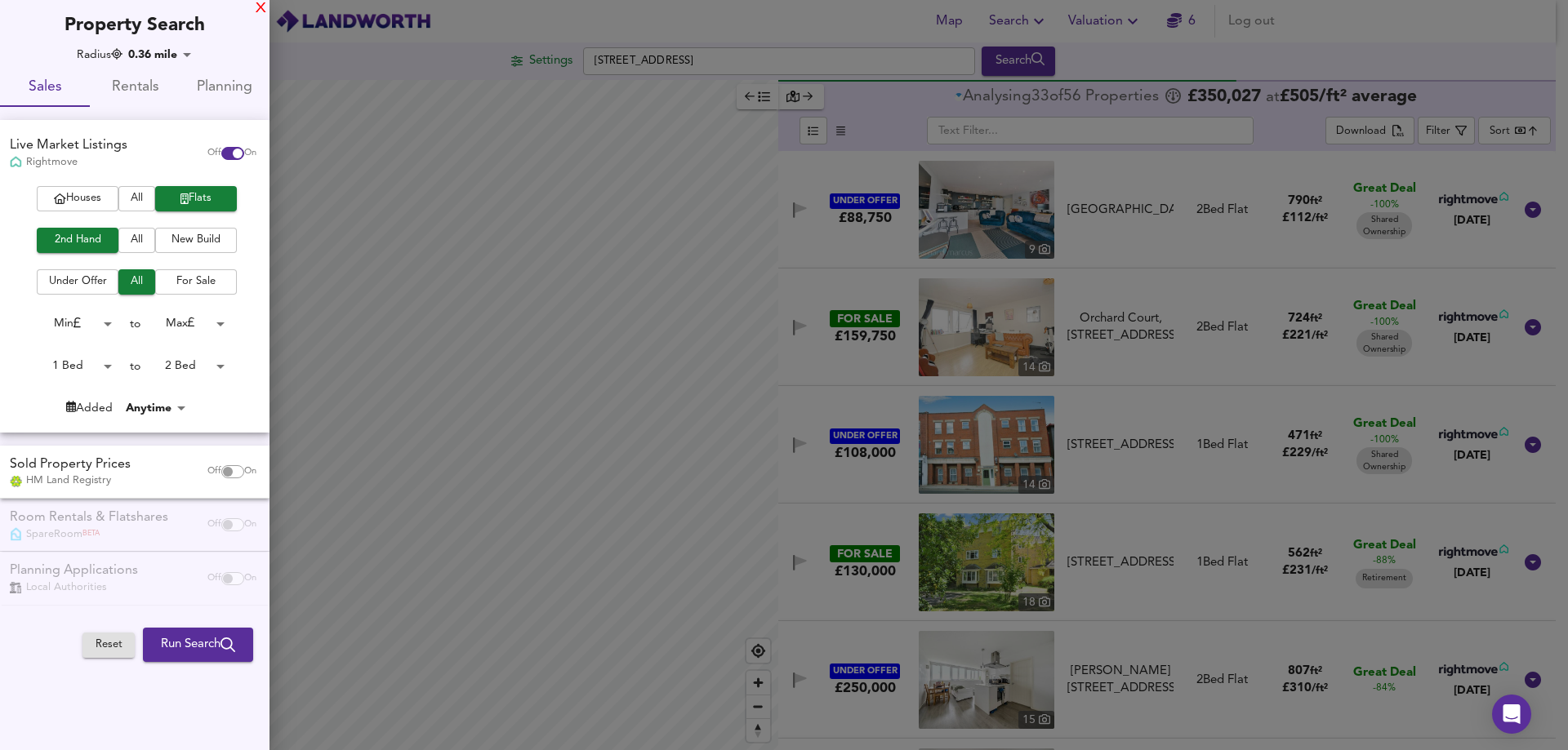
click at [264, 9] on div "X" at bounding box center [260, 8] width 10 height 11
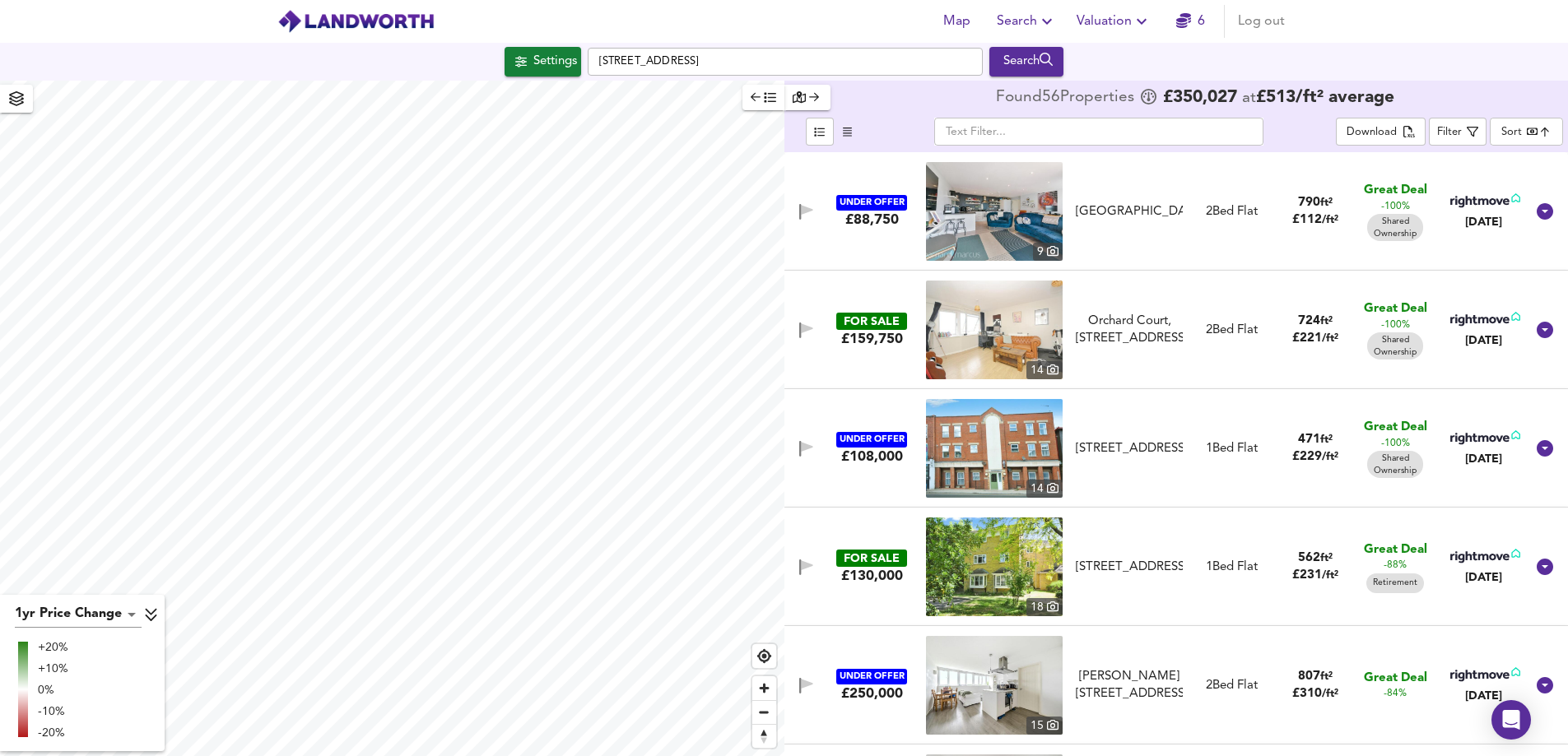
click at [1522, 129] on body "Map Search Valuation 6 Log out Settings [GEOGRAPHIC_DATA] Search 1yr Price Chan…" at bounding box center [784, 378] width 1568 height 756
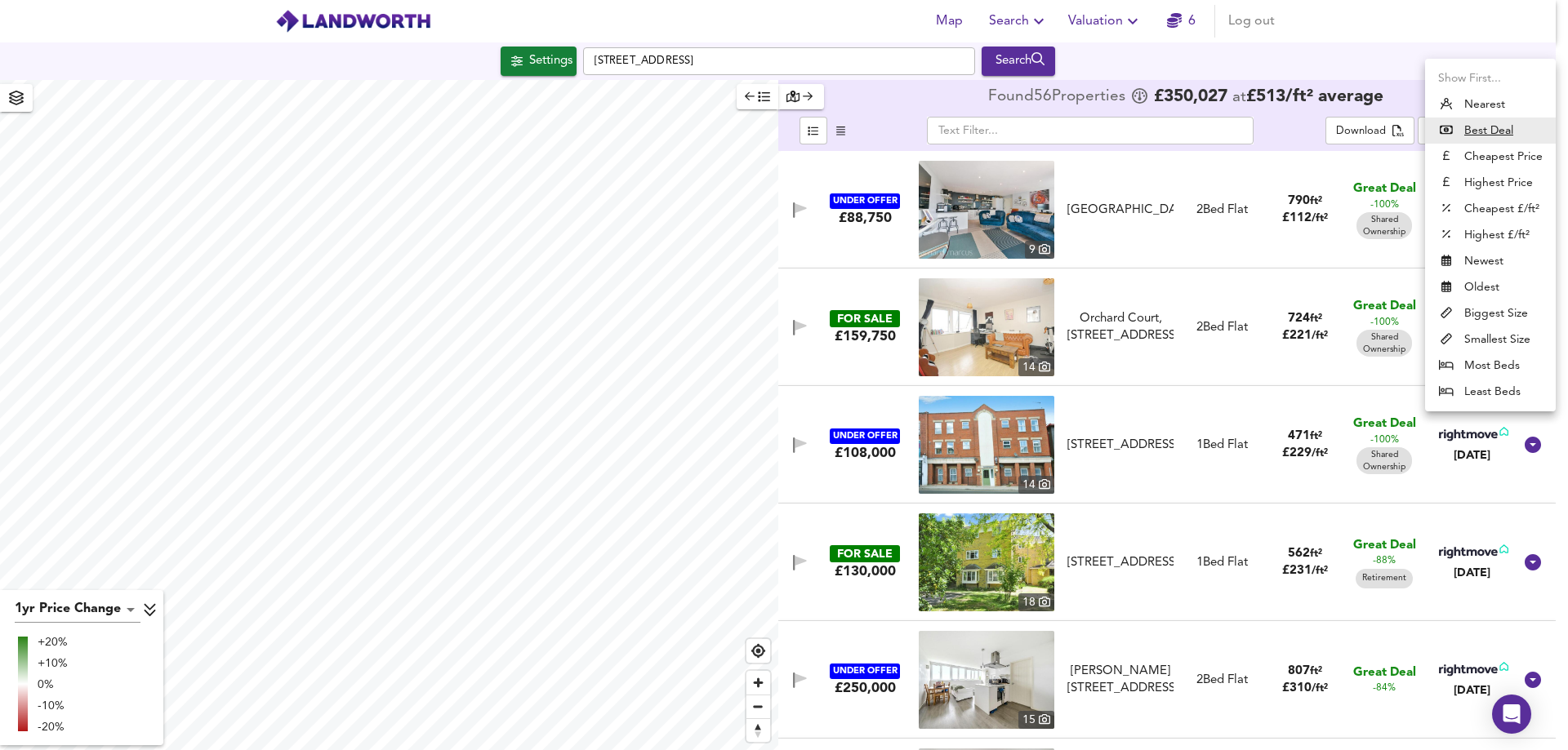
click at [1495, 312] on li "Biggest Size" at bounding box center [1490, 314] width 131 height 26
type input "biggest"
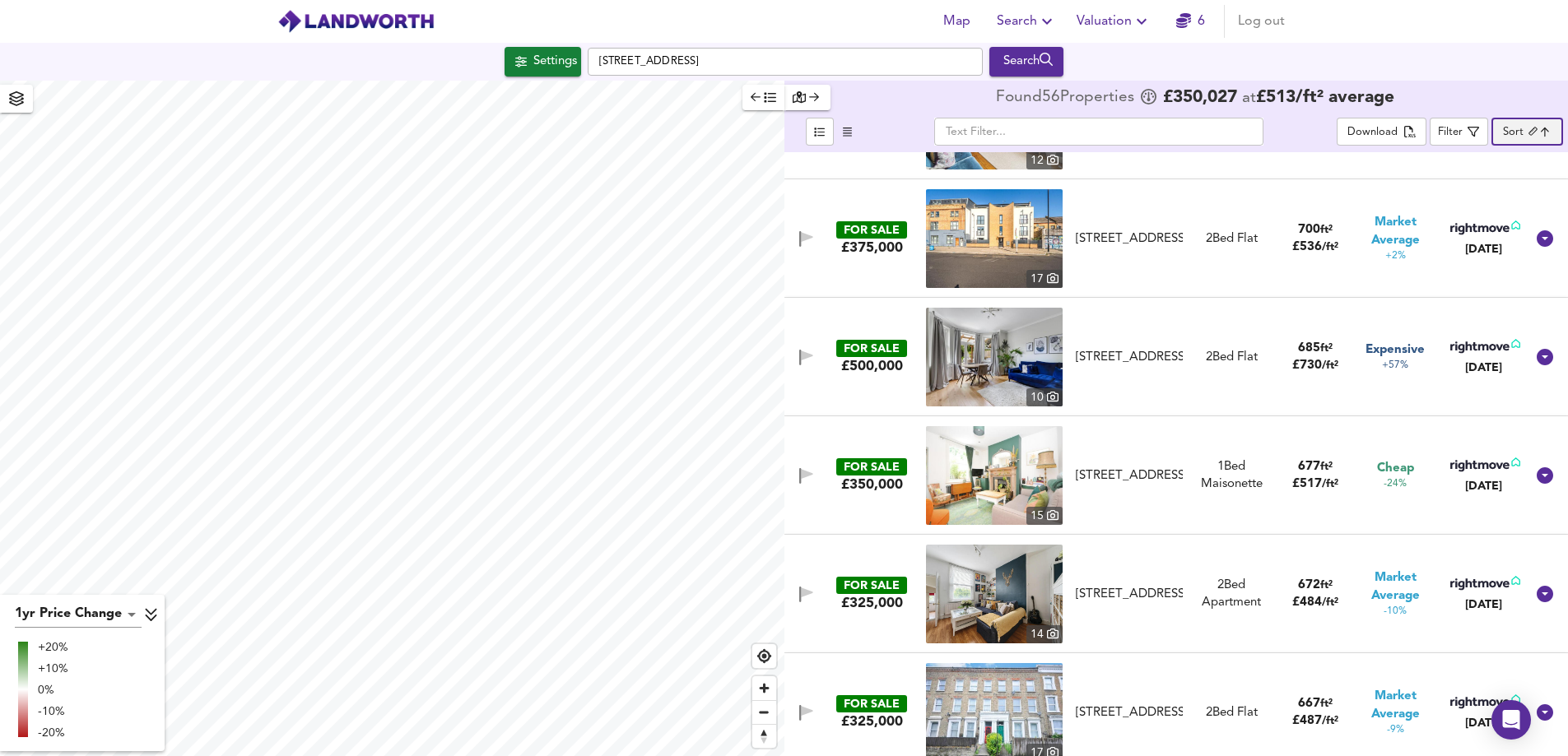
scroll to position [3292, 0]
click at [1027, 459] on img at bounding box center [994, 475] width 136 height 99
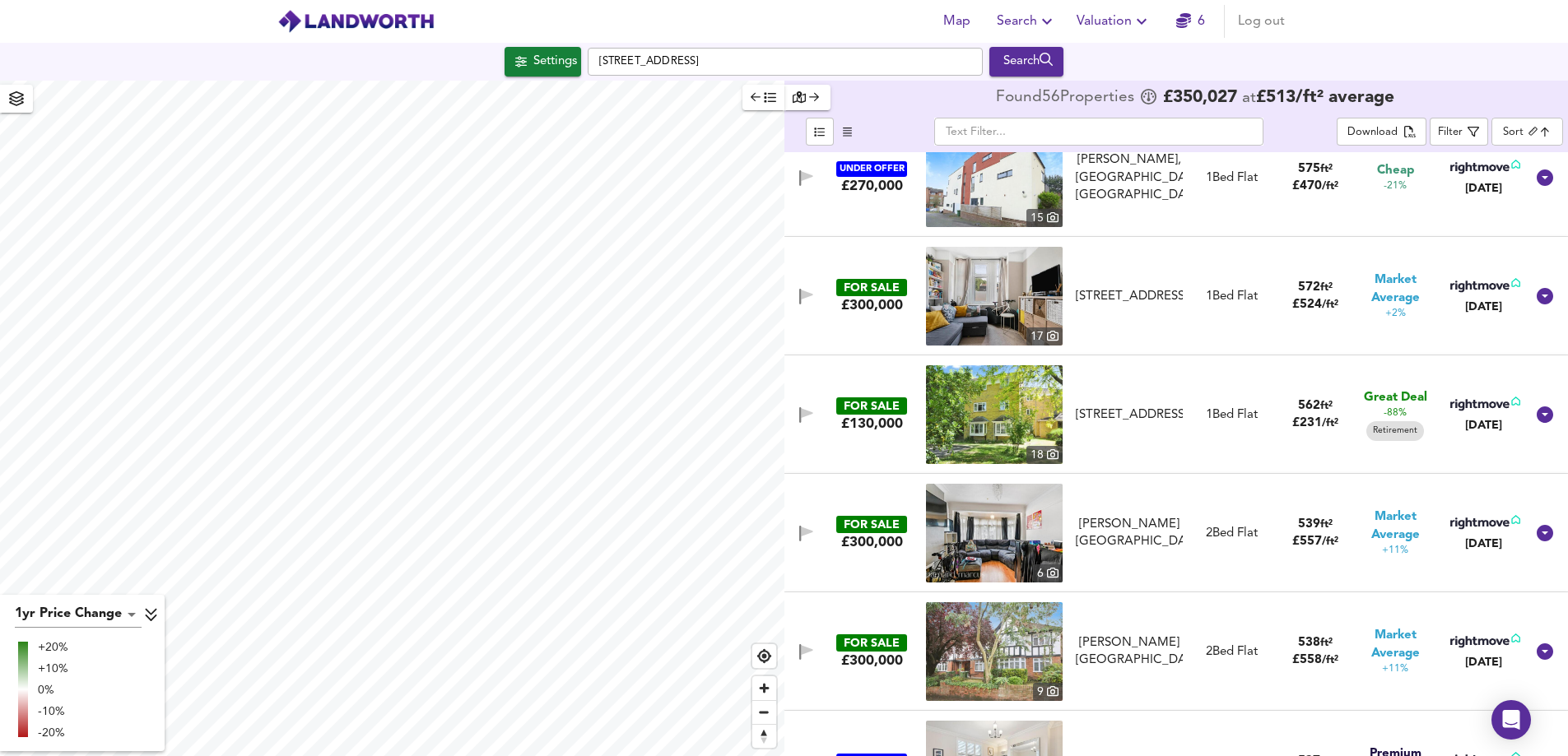
scroll to position [4856, 0]
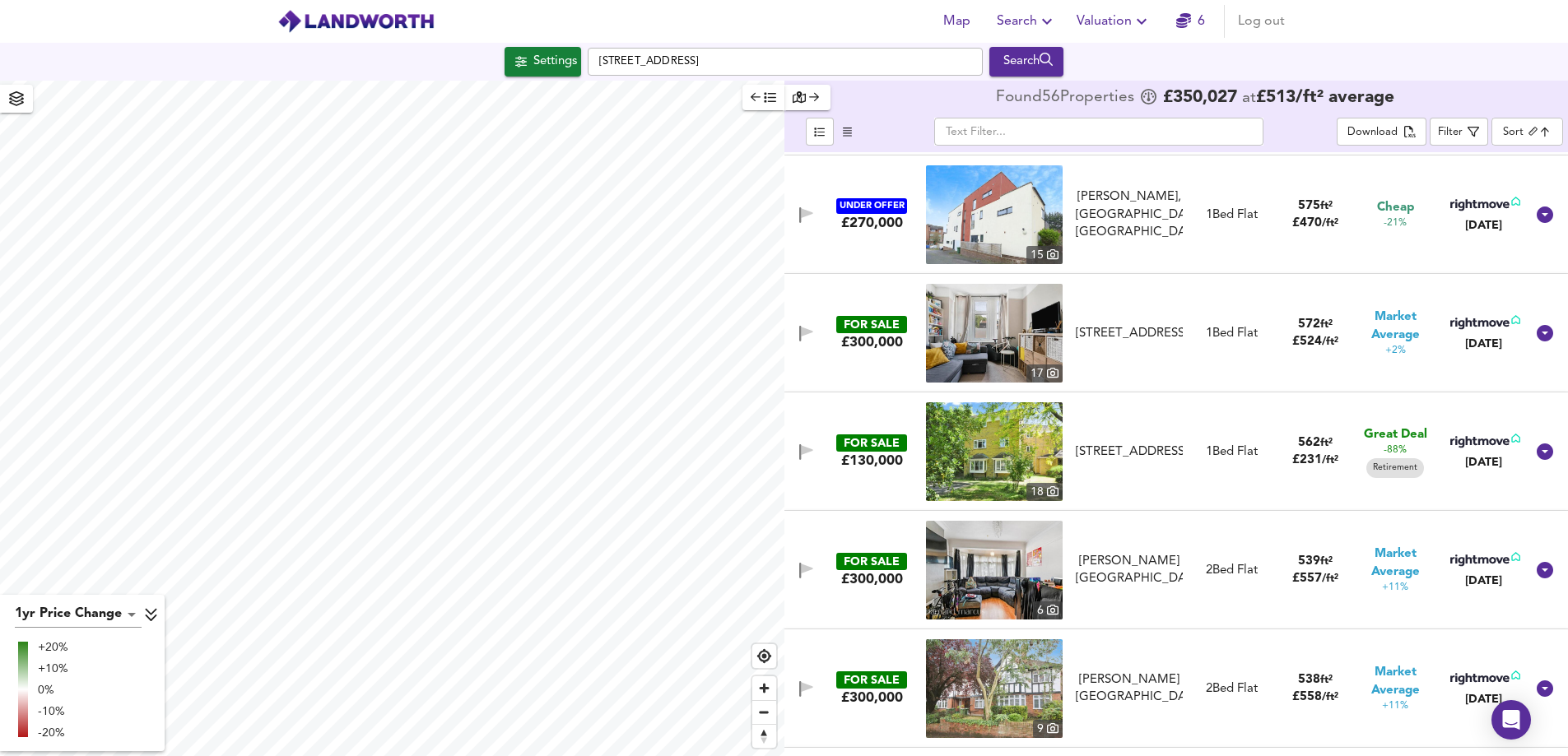
click at [1010, 452] on img at bounding box center [994, 452] width 136 height 99
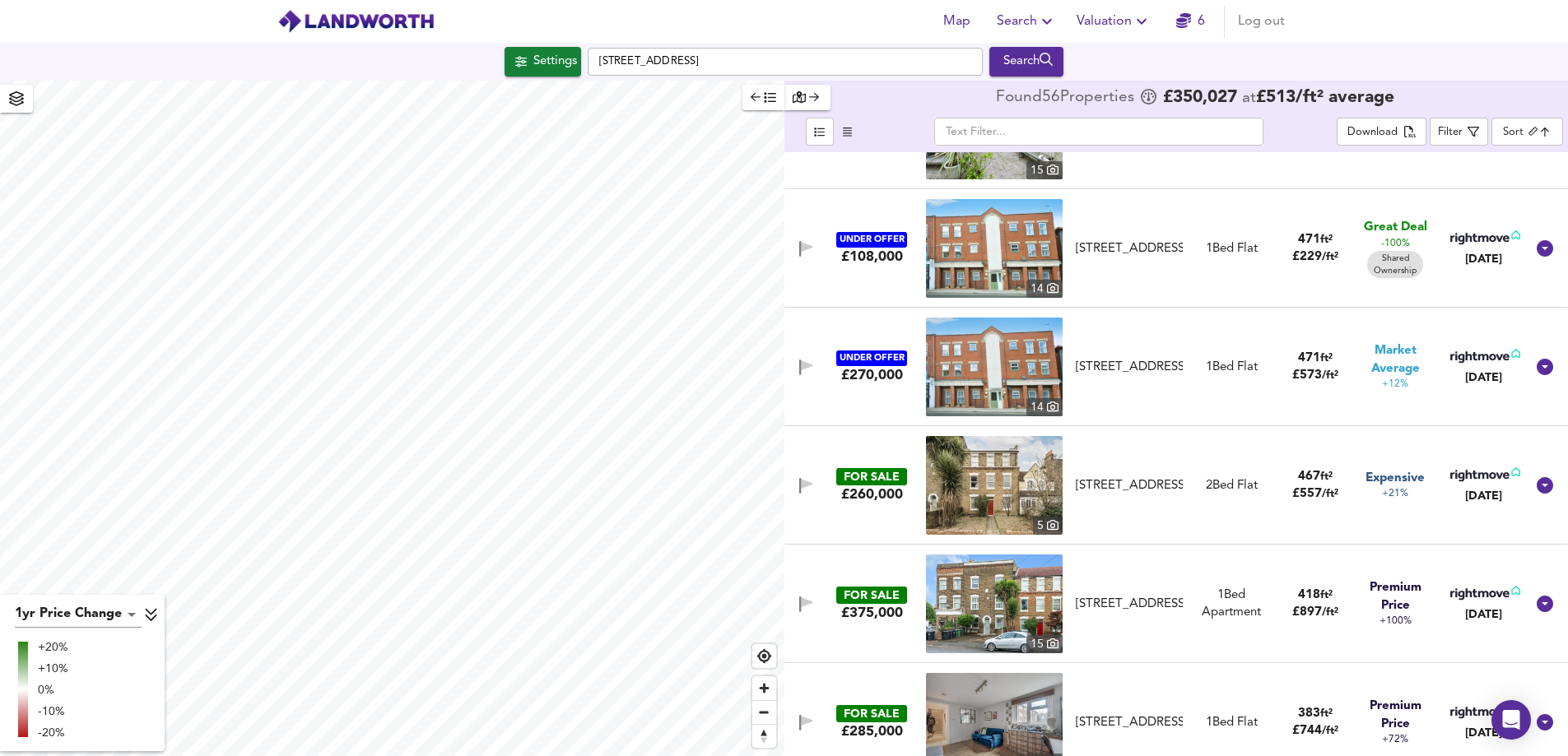
scroll to position [6008, 0]
click at [1122, 477] on div "[STREET_ADDRESS]" at bounding box center [1130, 485] width 108 height 17
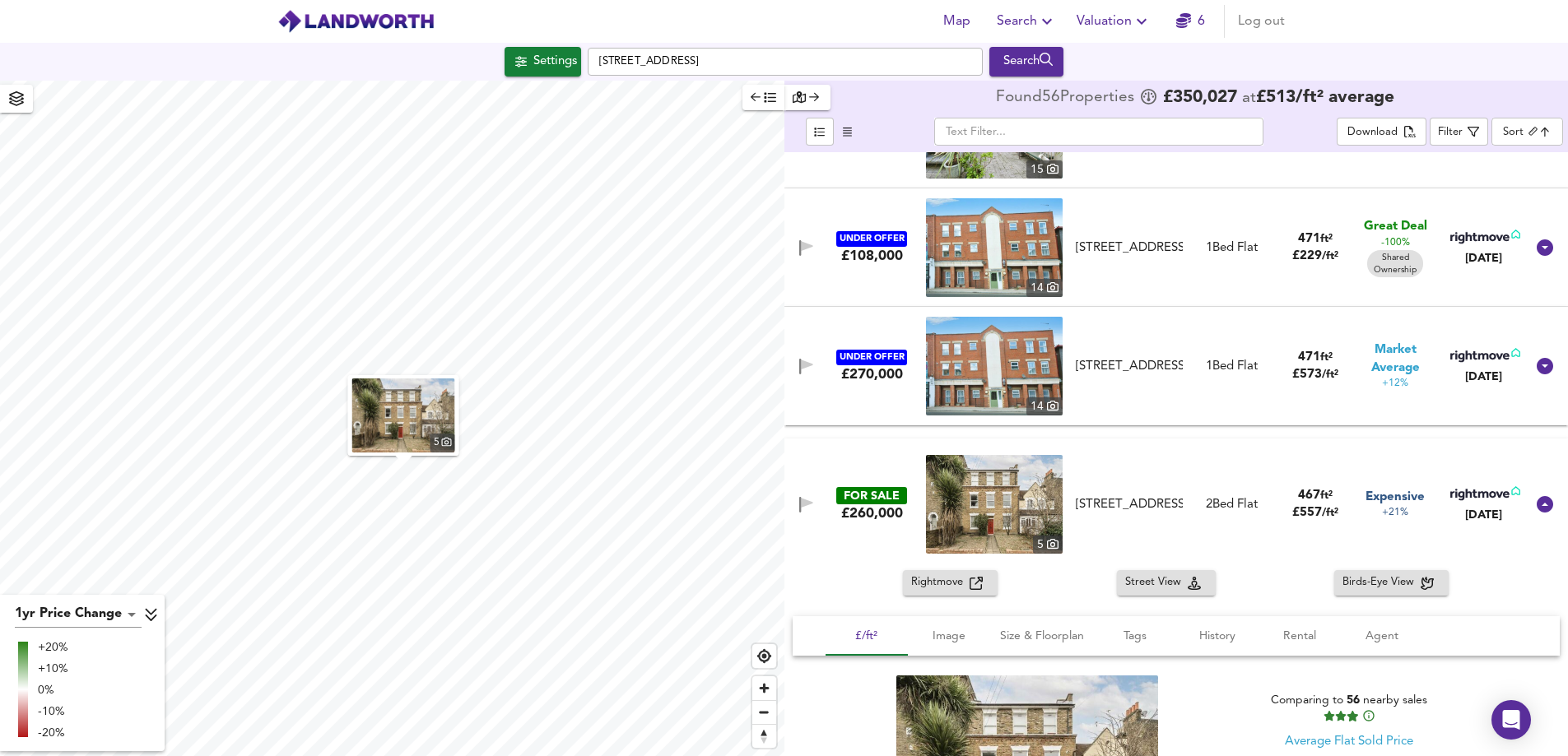
click at [1025, 520] on img at bounding box center [994, 504] width 136 height 99
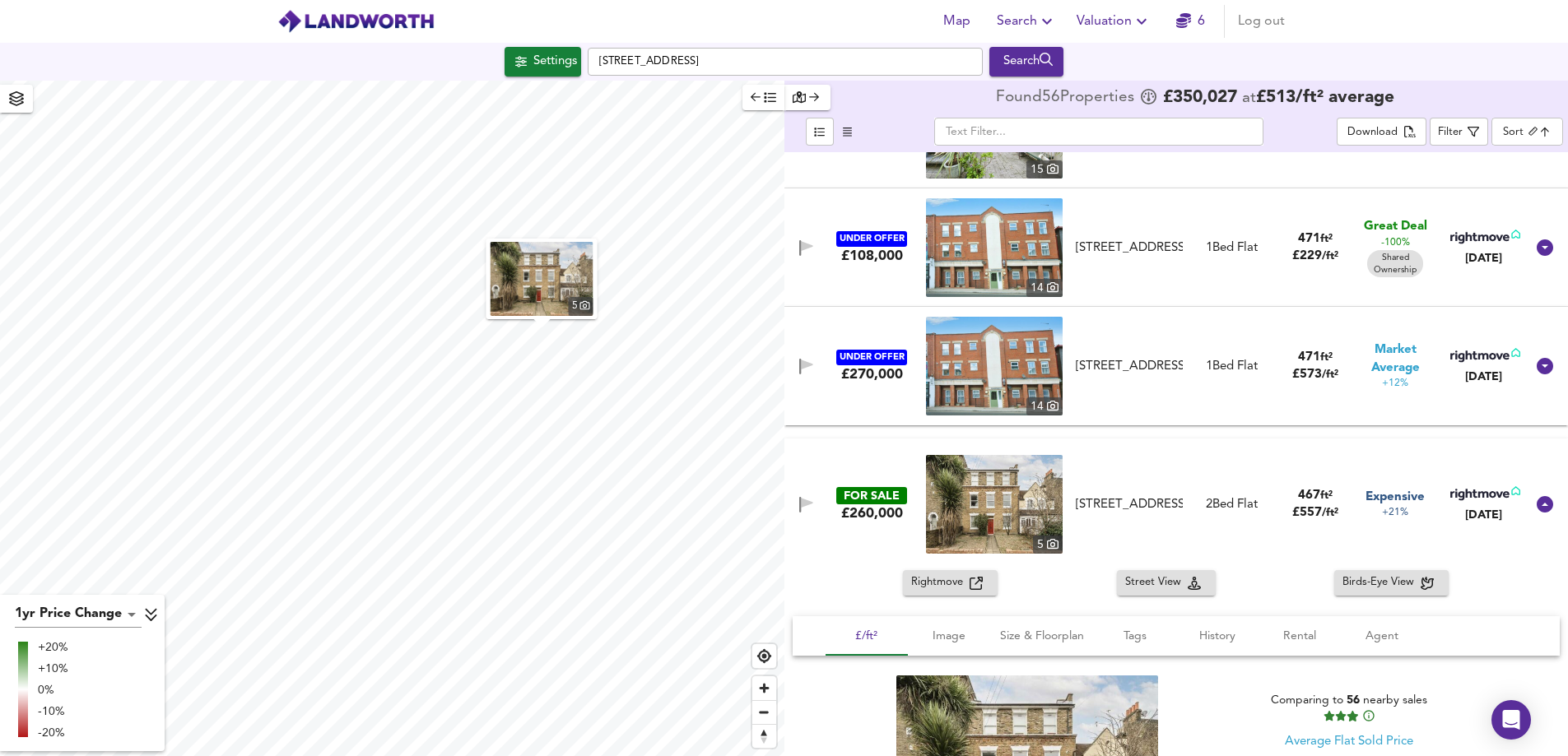
click at [606, 22] on div "Map Search Valuation 6 Log out" at bounding box center [784, 21] width 1054 height 41
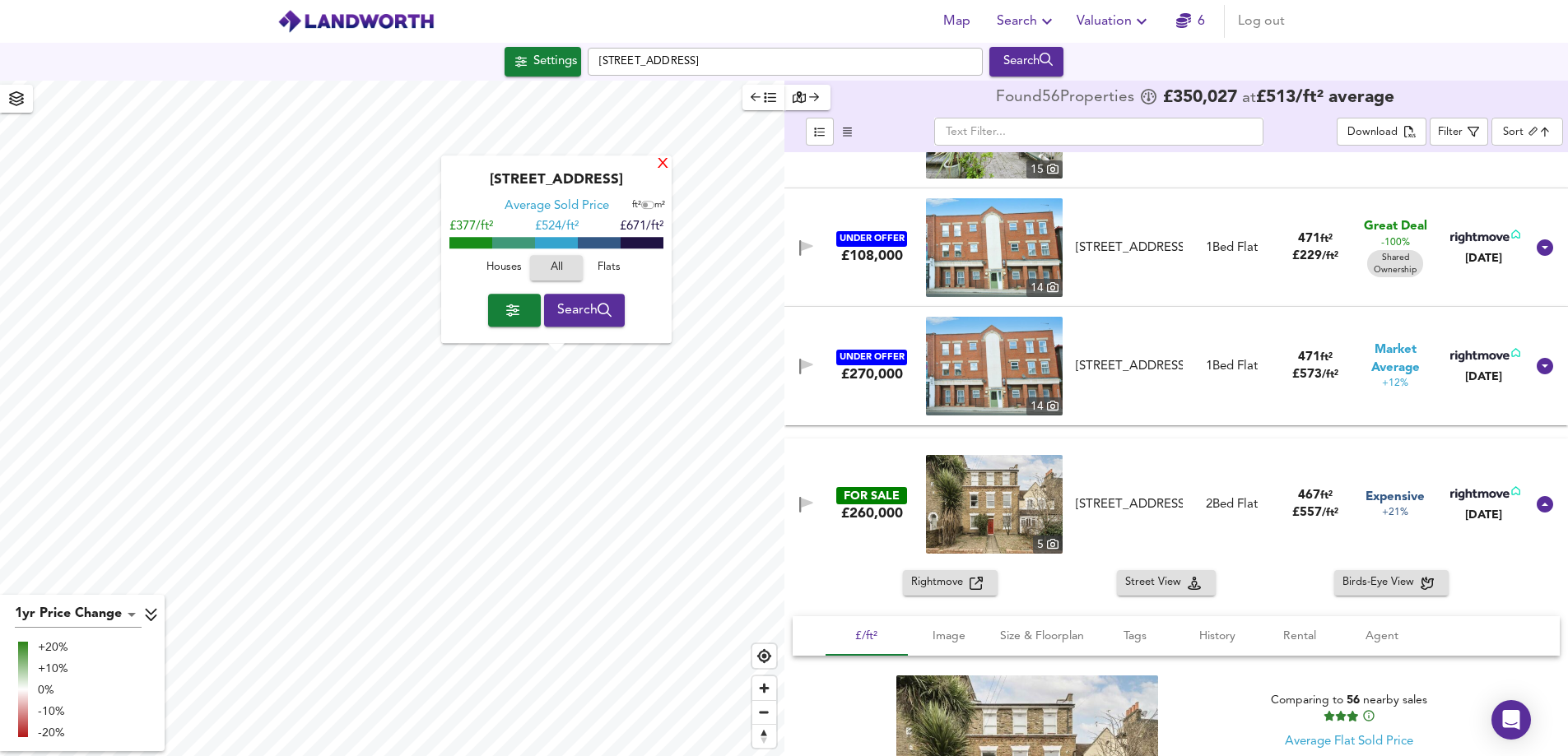
click at [659, 167] on div "X" at bounding box center [662, 165] width 14 height 16
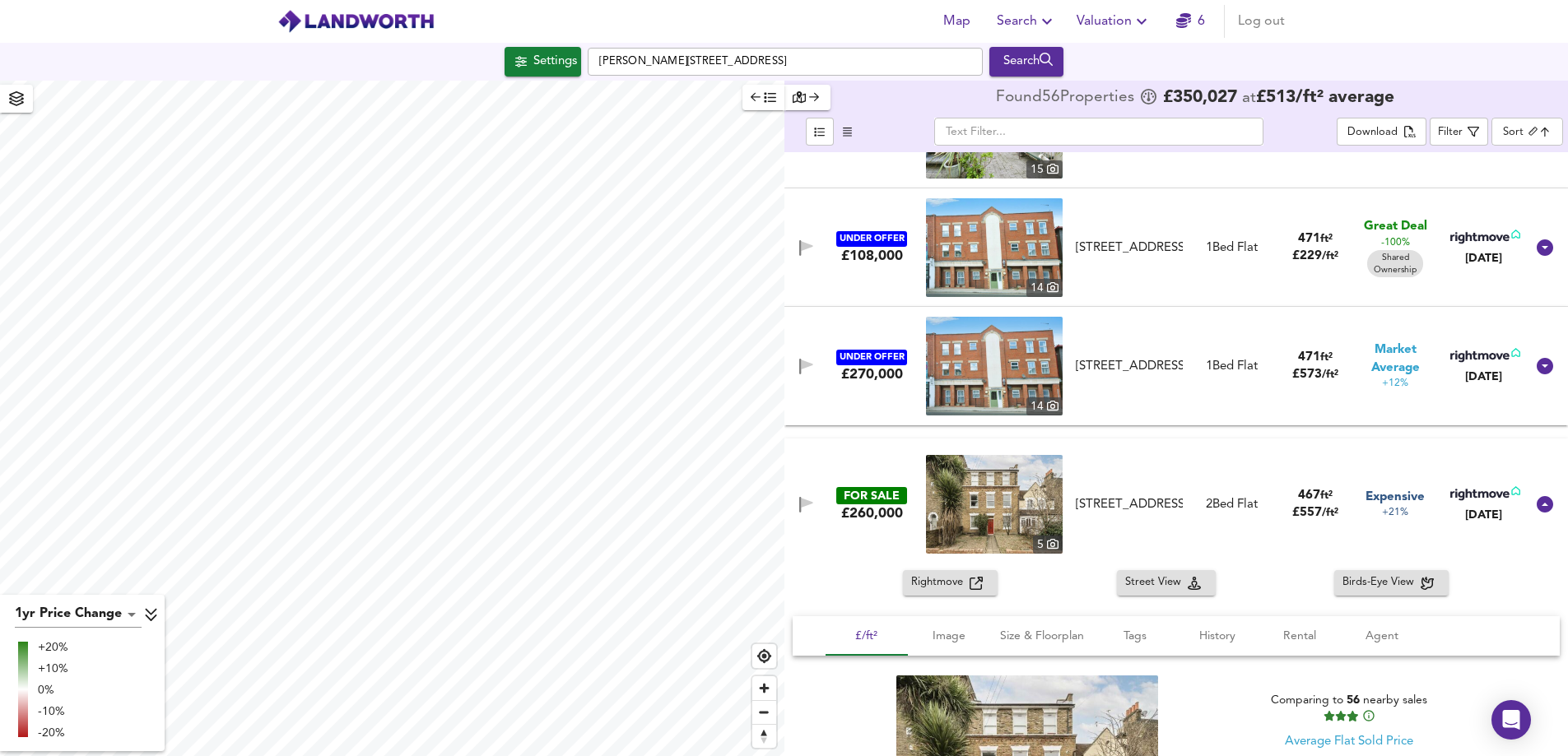
click at [442, 756] on html "Map Search Valuation 6 Log out Settings [PERSON_NAME][GEOGRAPHIC_DATA] Search 1…" at bounding box center [784, 378] width 1568 height 756
type input "3969"
click at [1005, 65] on div "Search" at bounding box center [1027, 62] width 66 height 22
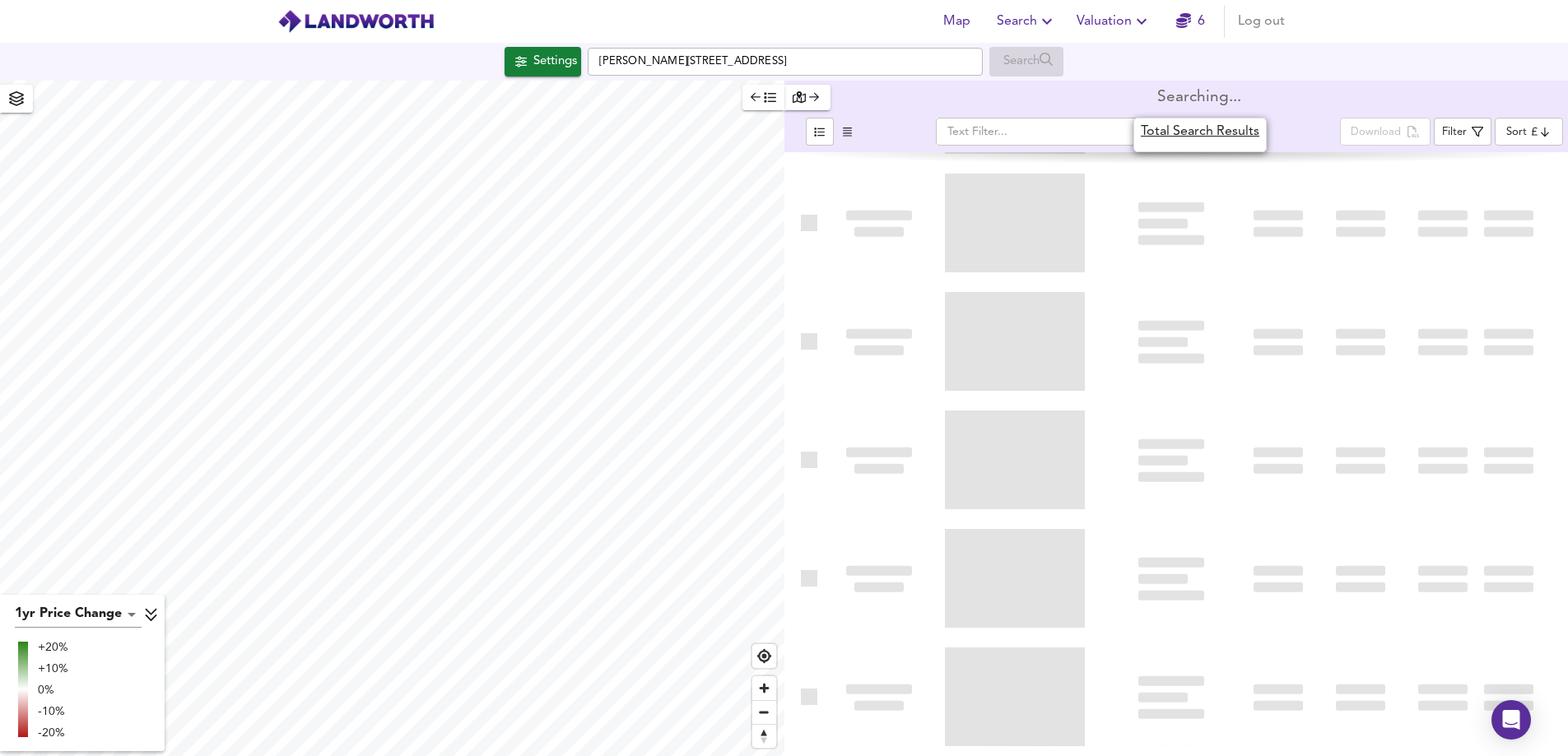
type input "bestdeal"
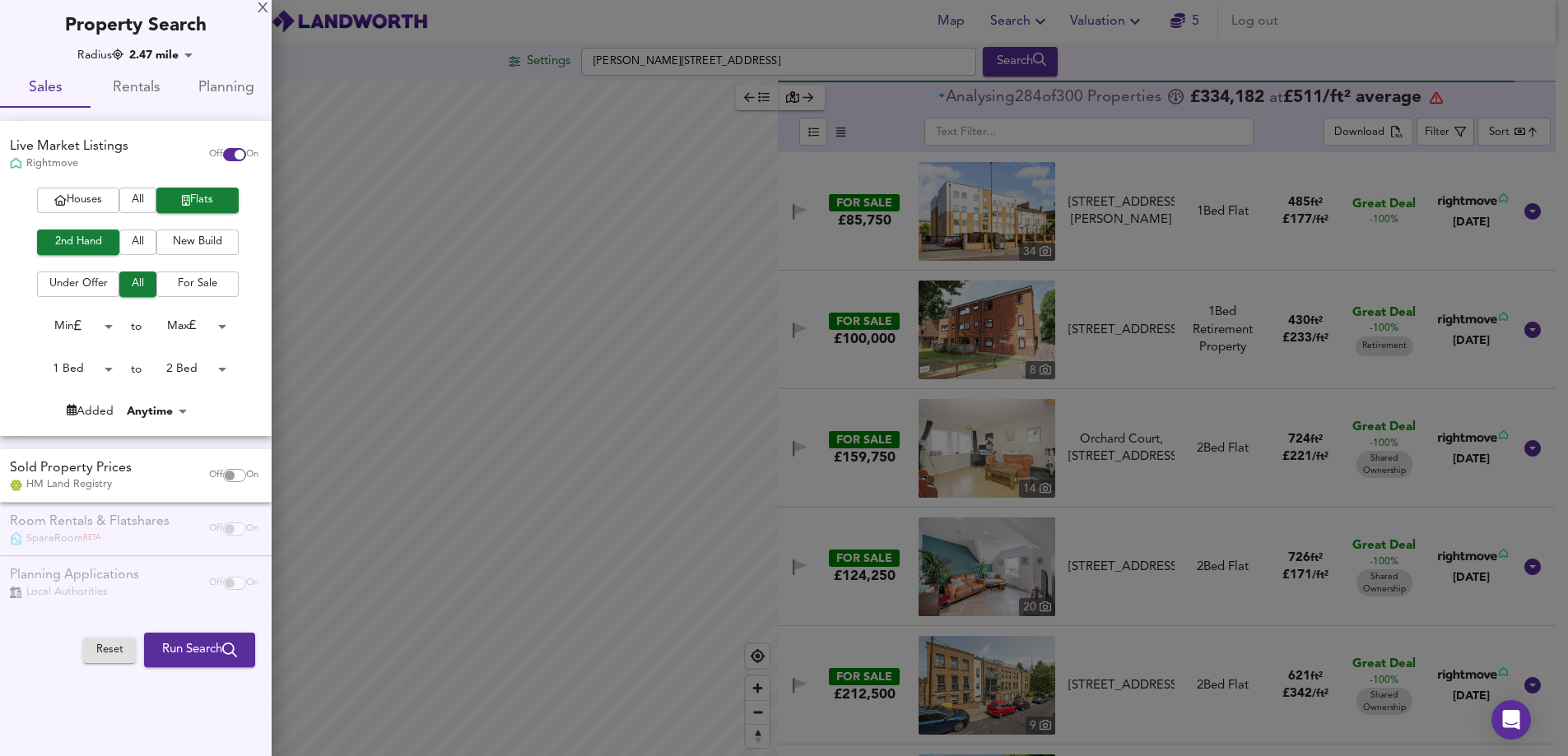
click at [211, 369] on body "Map Search Valuation 5 Log out Settings [PERSON_NAME][GEOGRAPHIC_DATA] Search 1…" at bounding box center [784, 378] width 1568 height 756
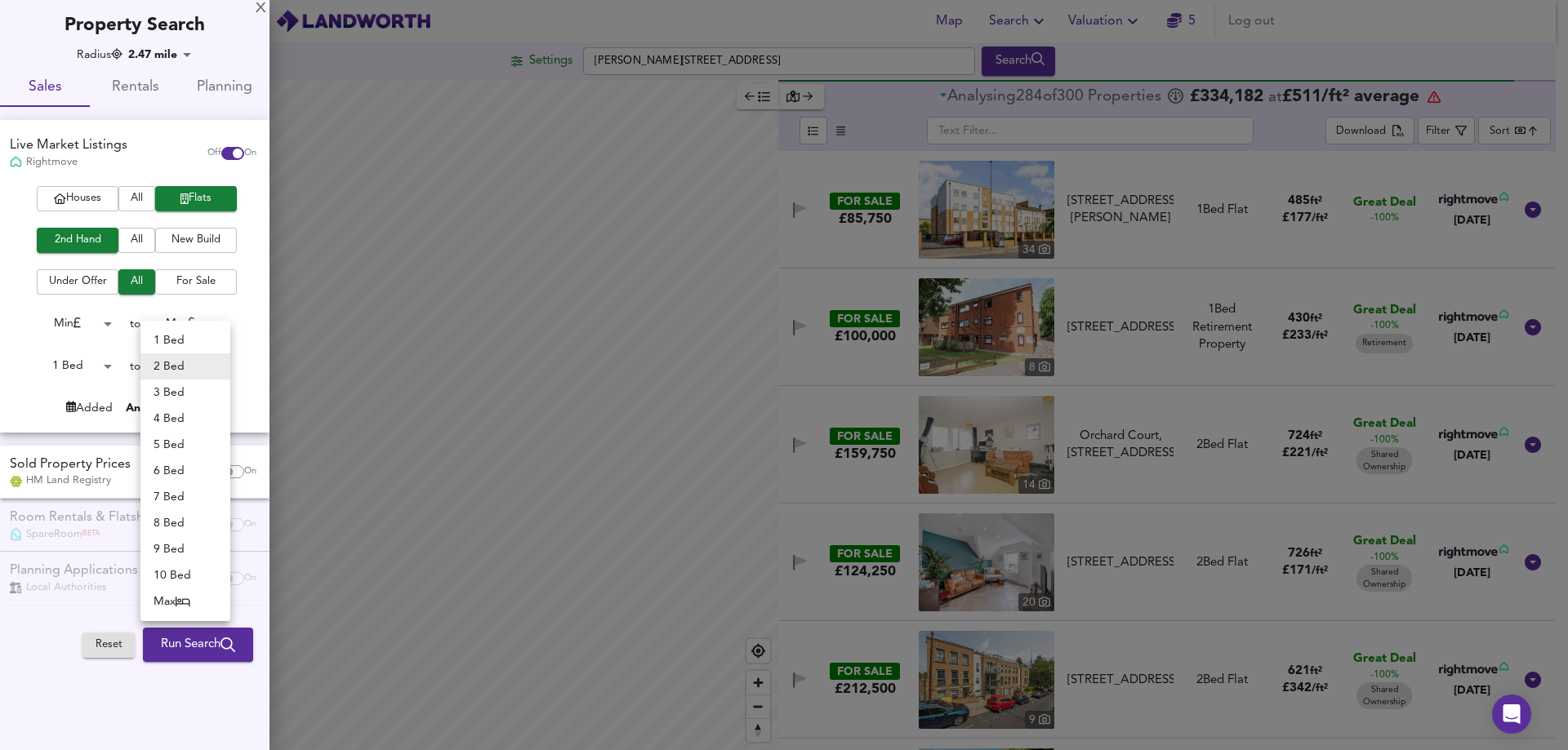
click at [190, 335] on li "1 Bed" at bounding box center [185, 340] width 90 height 26
type input "1"
click at [219, 634] on button "Run Search" at bounding box center [197, 645] width 110 height 34
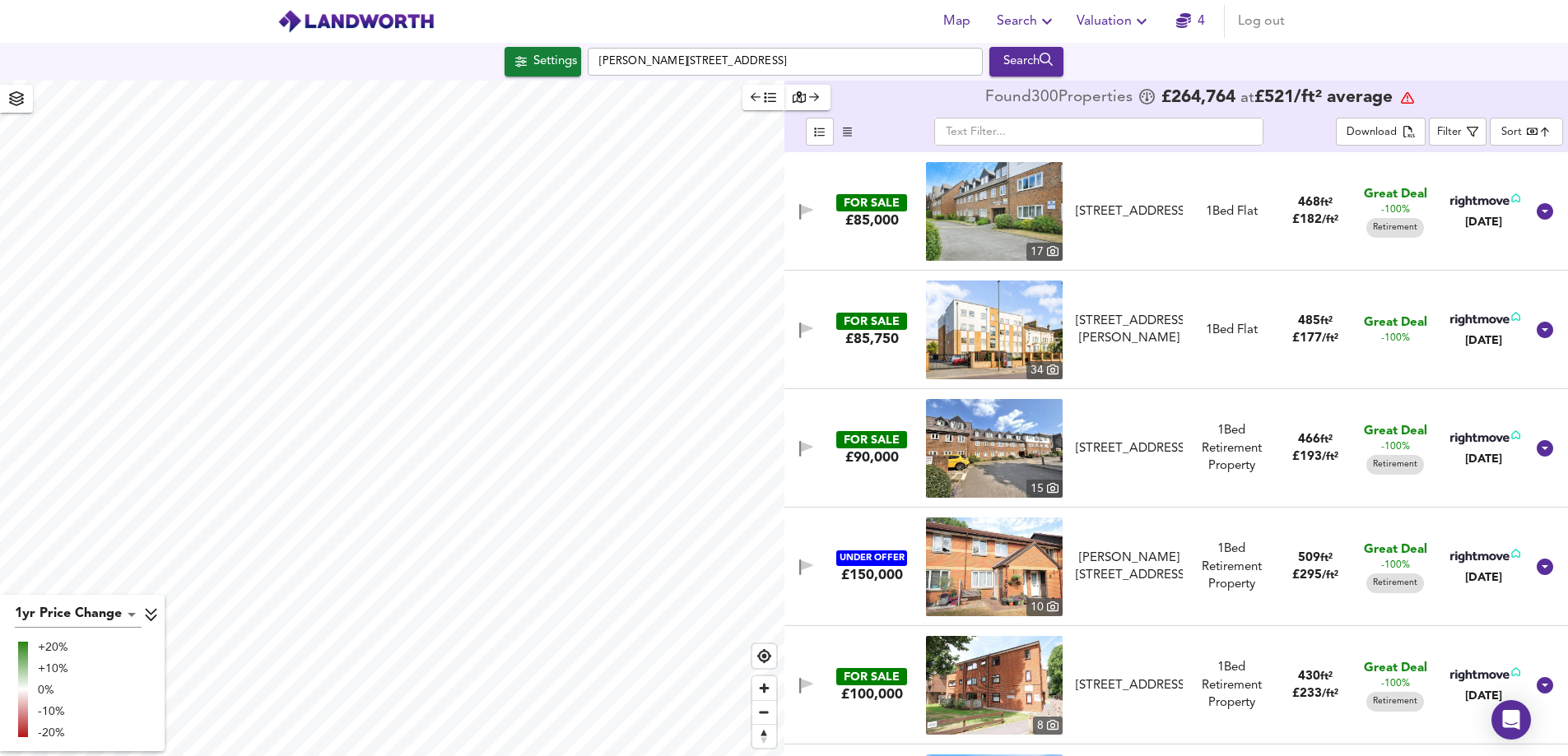
click at [1530, 124] on body "Map Search Valuation 4 Log out Settings [PERSON_NAME][GEOGRAPHIC_DATA] Search 1…" at bounding box center [784, 378] width 1568 height 756
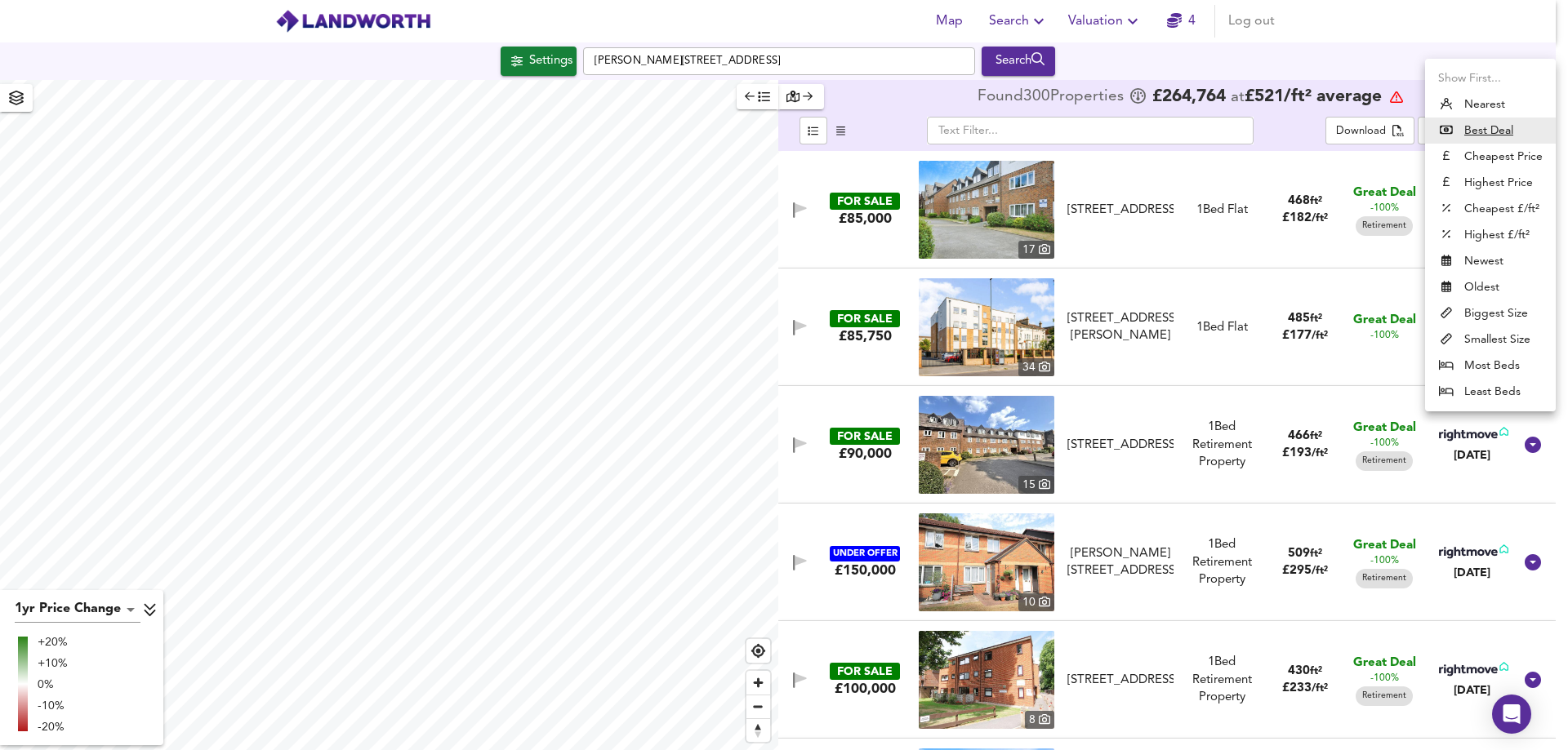
click at [1503, 319] on li "Biggest Size" at bounding box center [1490, 314] width 131 height 26
type input "biggest"
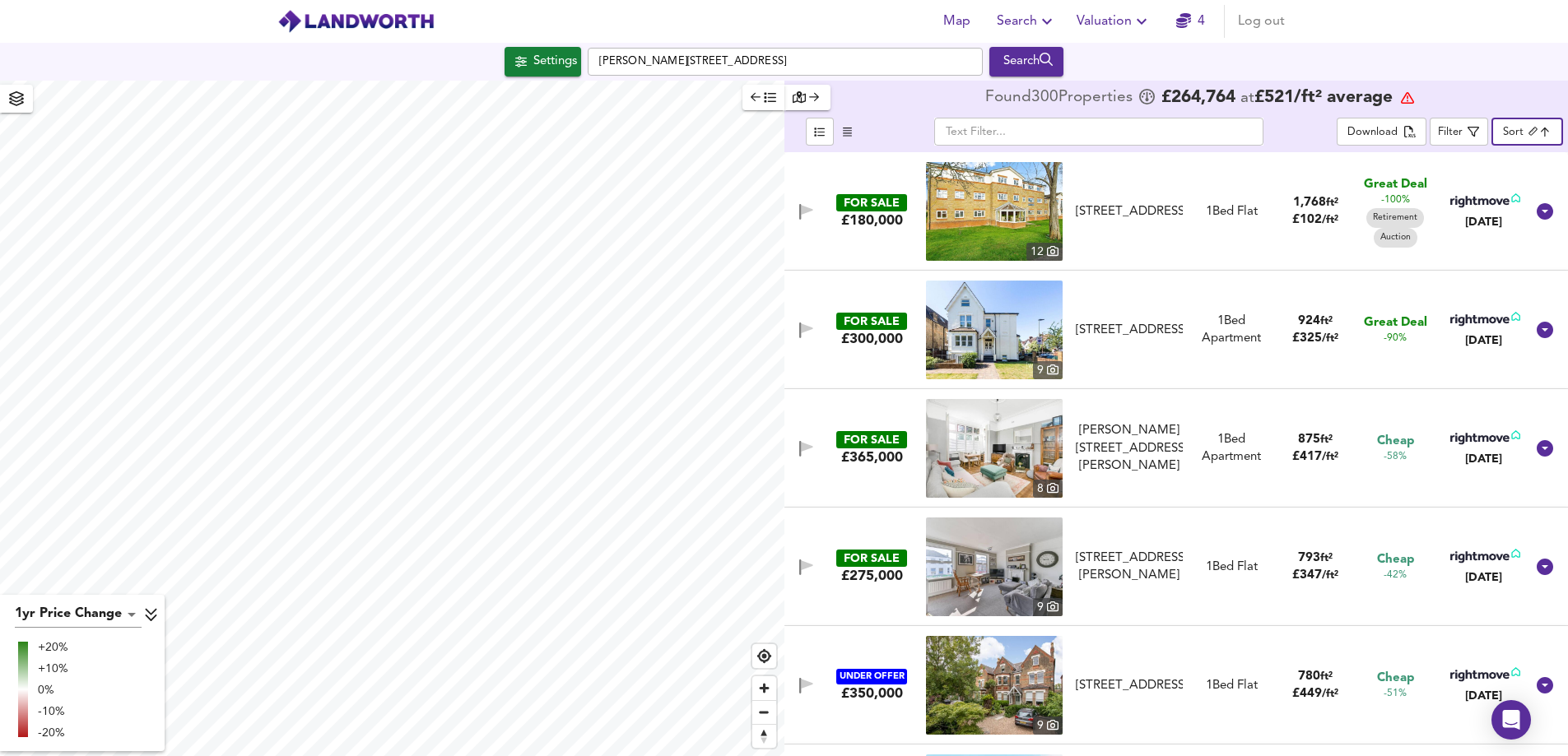
click at [1021, 331] on img at bounding box center [994, 330] width 136 height 99
